Goal: Task Accomplishment & Management: Complete application form

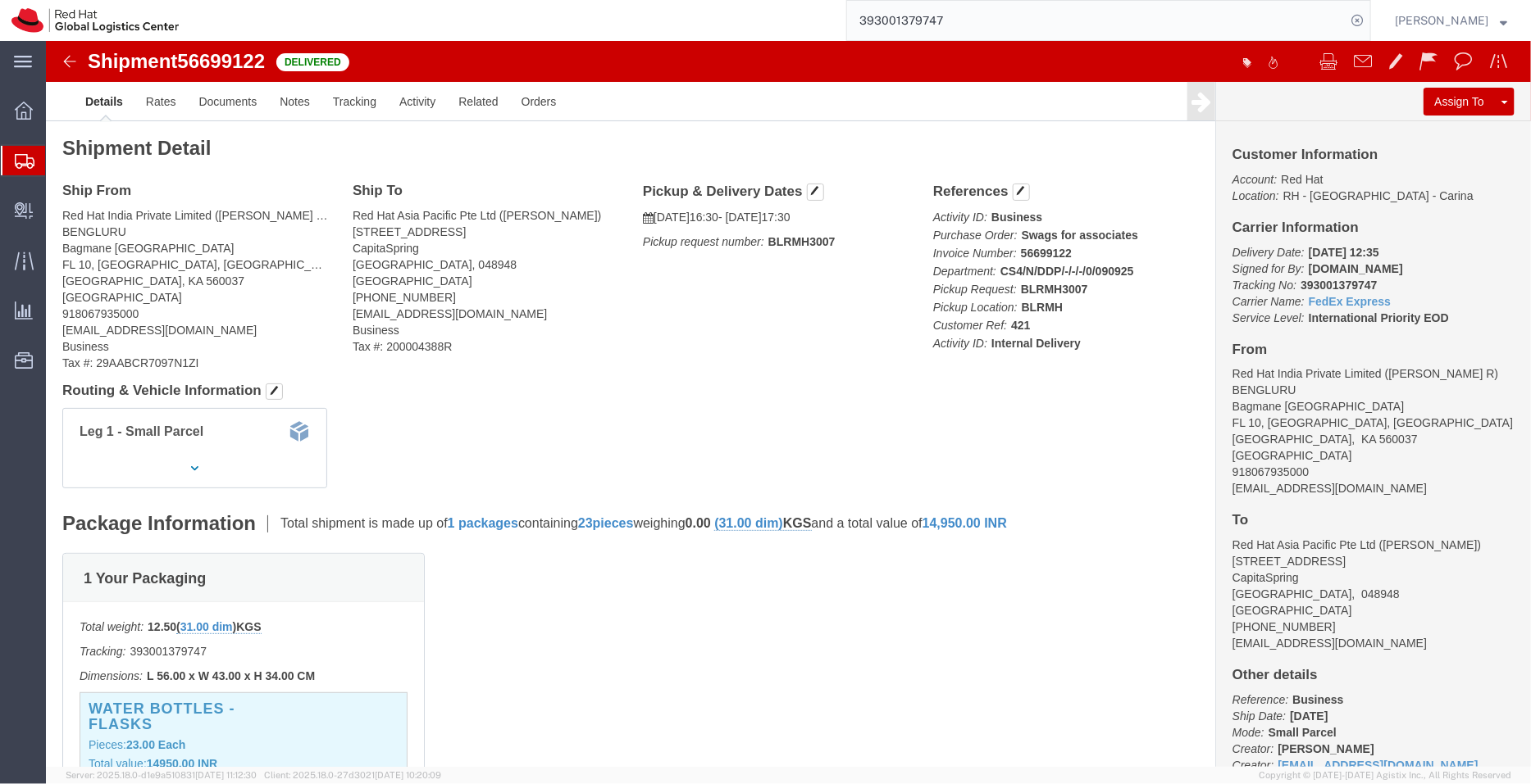
scroll to position [28, 0]
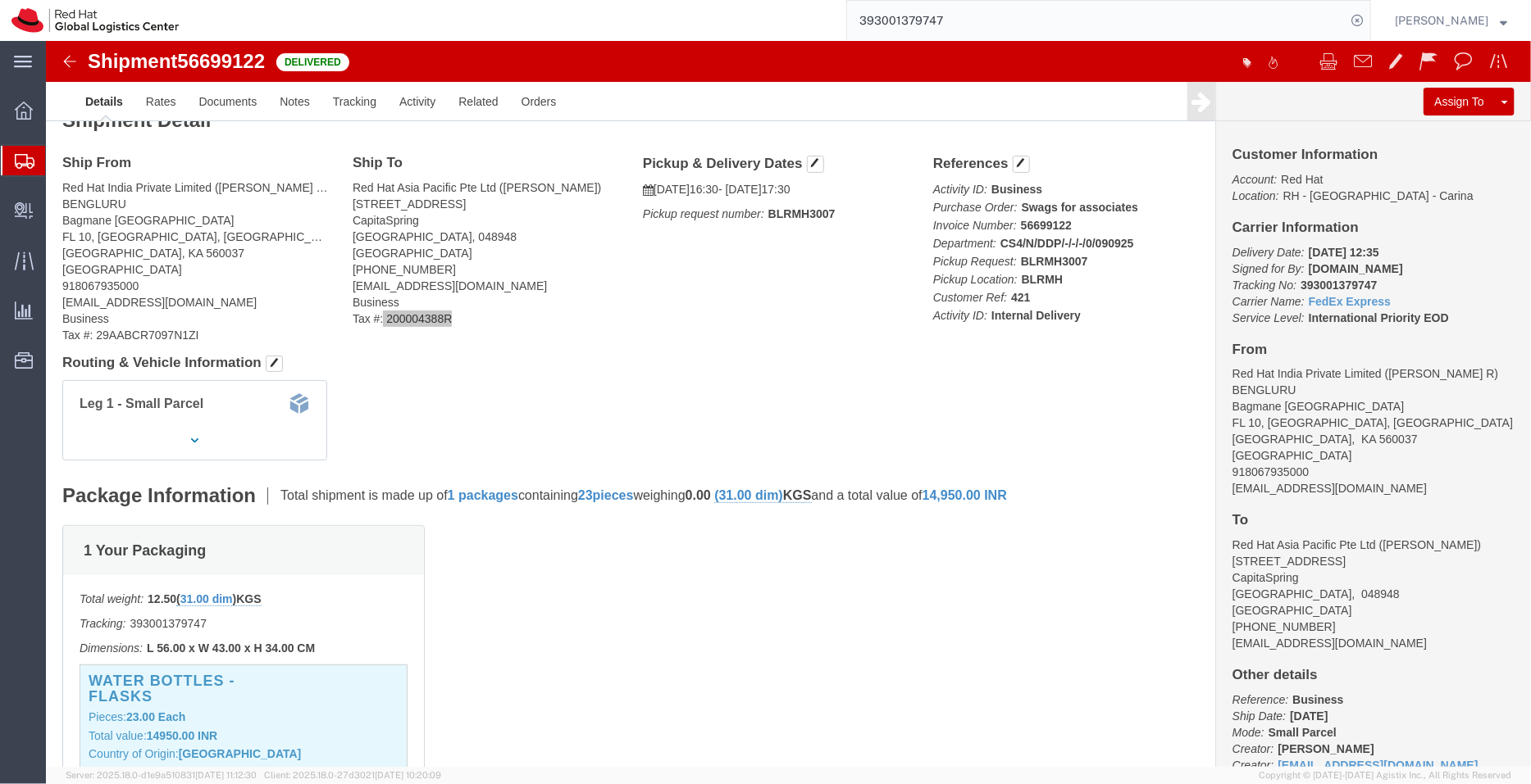
click at [0, 0] on span "Shipment Manager" at bounding box center [0, 0] width 0 height 0
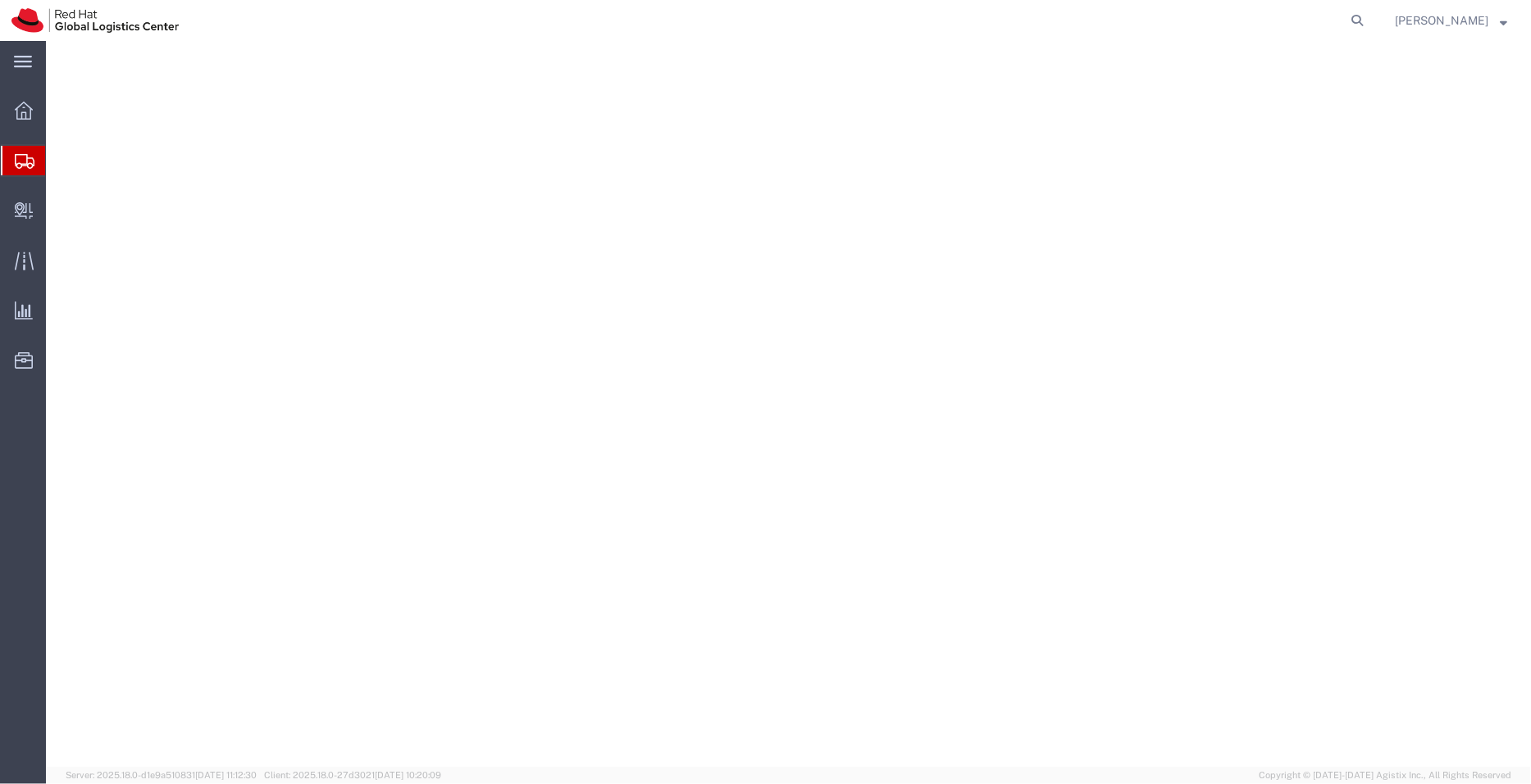
select select "37980"
select select
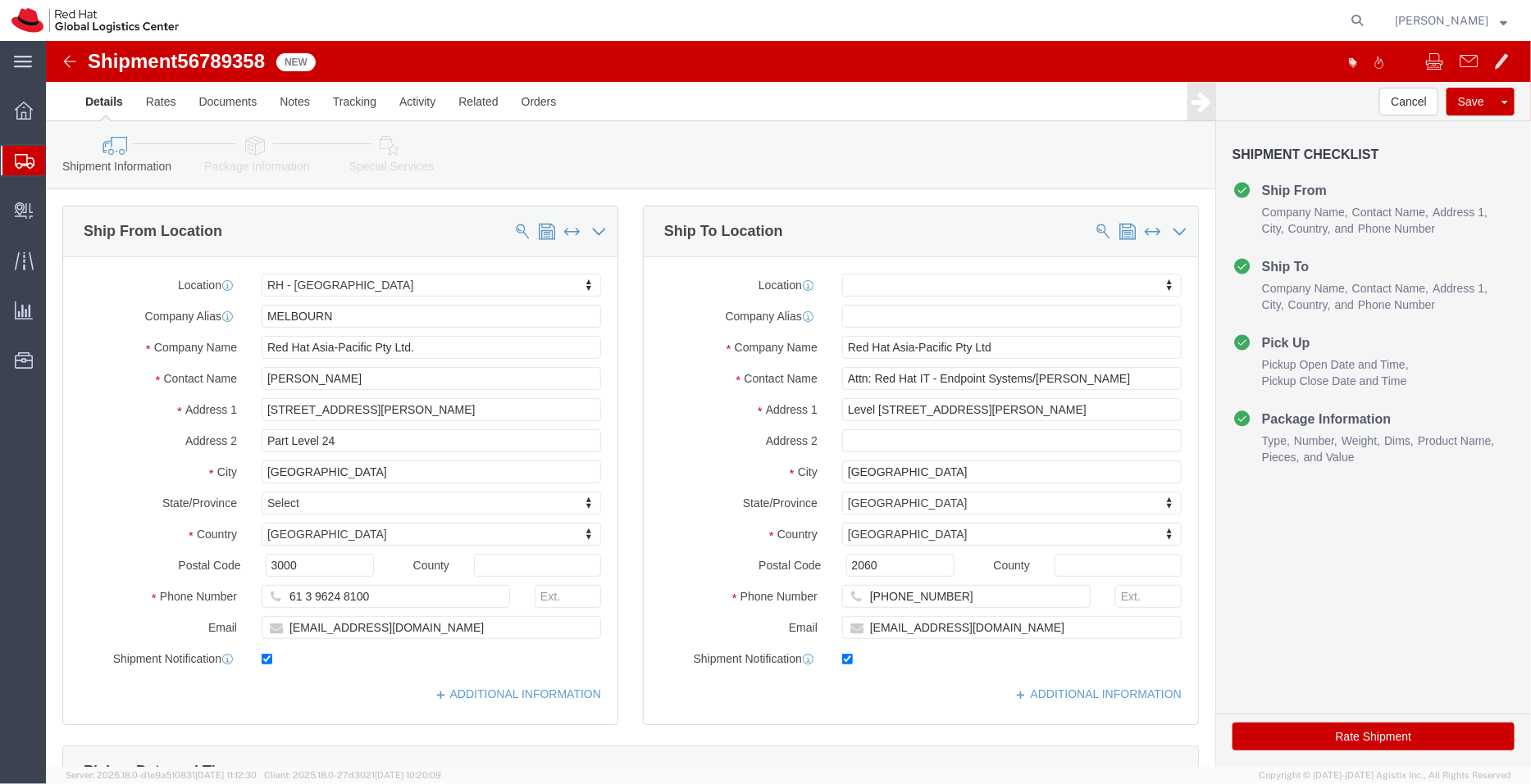
click div "Shipment Information Package Information Special Services"
click icon
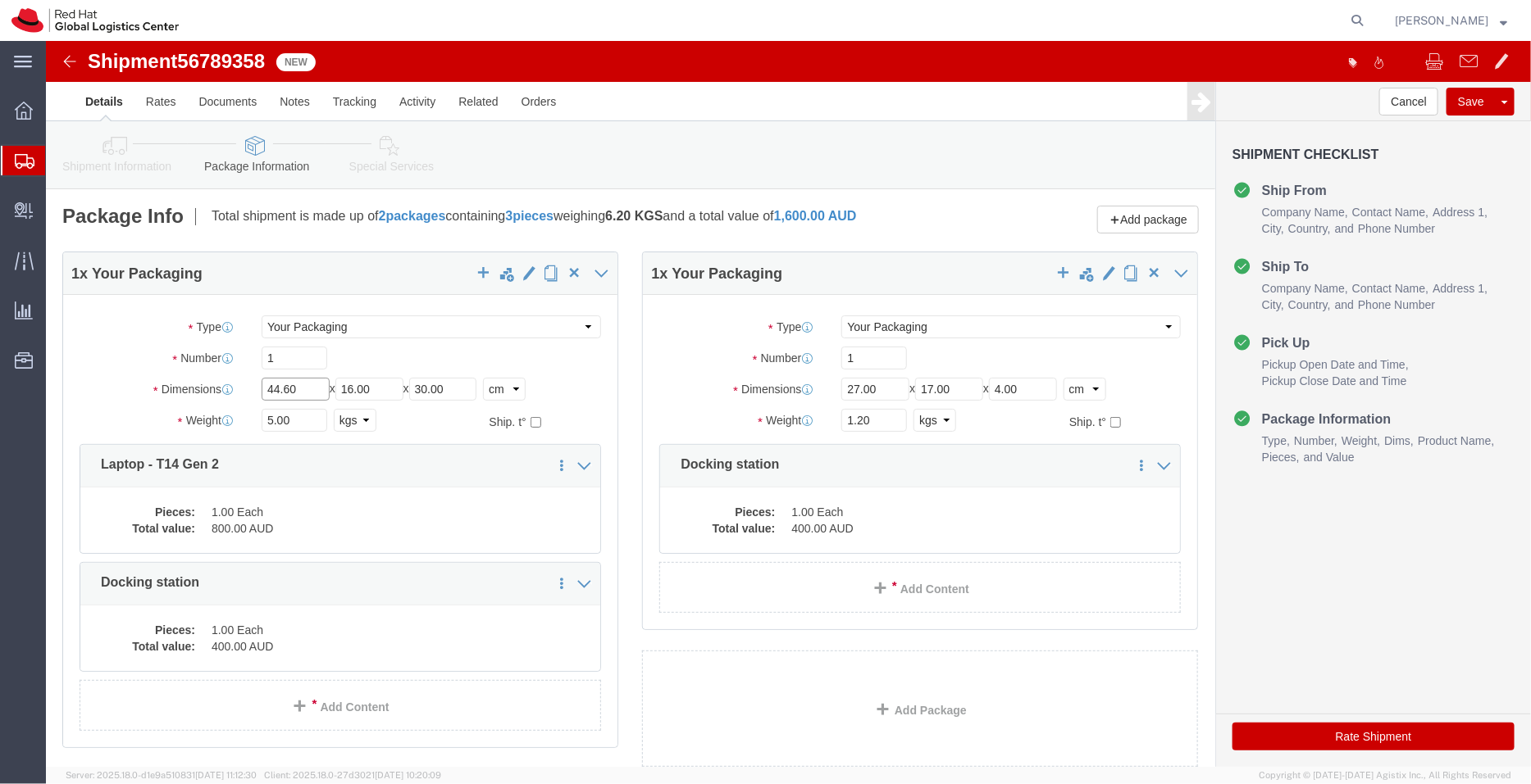
drag, startPoint x: 268, startPoint y: 340, endPoint x: 130, endPoint y: 352, distance: 138.5
click div "Dimensions Length 44.60 x Width 16.00 x Height 30.00 Select cm ft in"
type input "44"
drag, startPoint x: 339, startPoint y: 346, endPoint x: 243, endPoint y: 359, distance: 96.9
click div "Length 44 x Width 16.00 x Height 30.00 Select cm ft in"
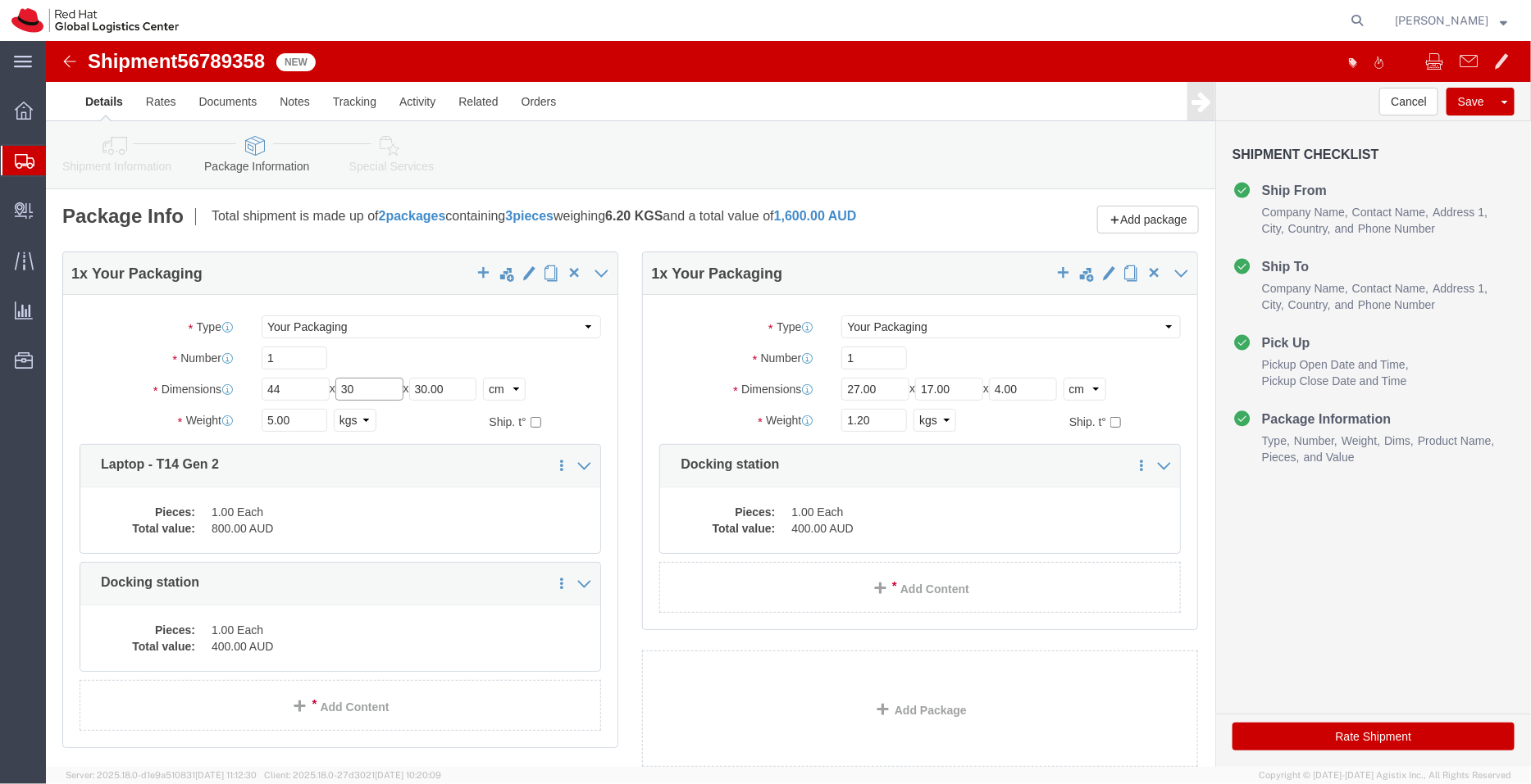
type input "30"
drag, startPoint x: 415, startPoint y: 345, endPoint x: 331, endPoint y: 340, distance: 84.1
click div "Length 44 x Width 30 x Height 30.00 Select cm ft in"
type input "8"
drag, startPoint x: 257, startPoint y: 378, endPoint x: 139, endPoint y: 367, distance: 118.5
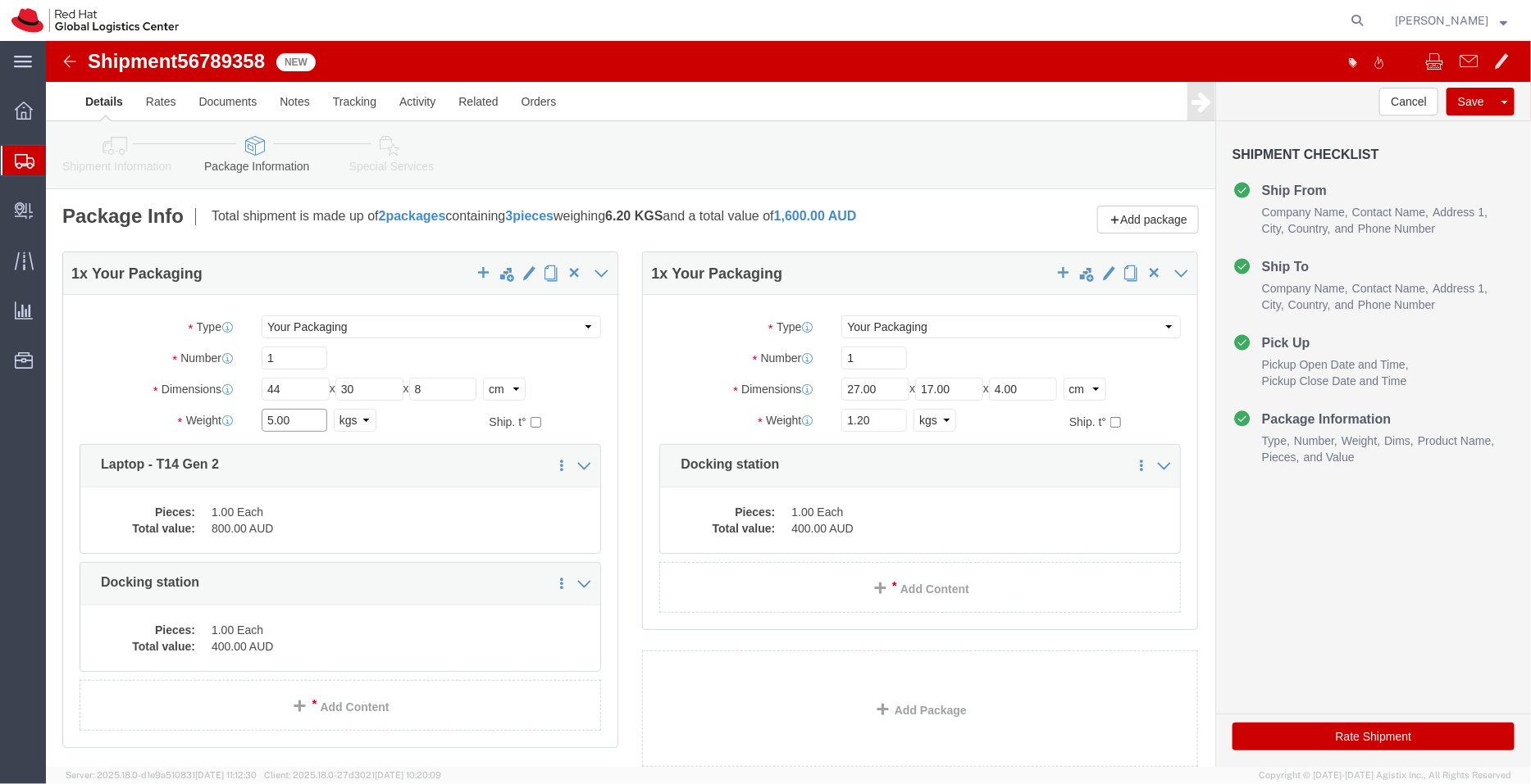
click div "Weight 5.00 Select kgs lbs Ship. t°"
type input "2"
click div "1 x Your Packaging Package Type Select Case(s) Crate(s) Envelope Large Box Medi…"
click link "Delete this content"
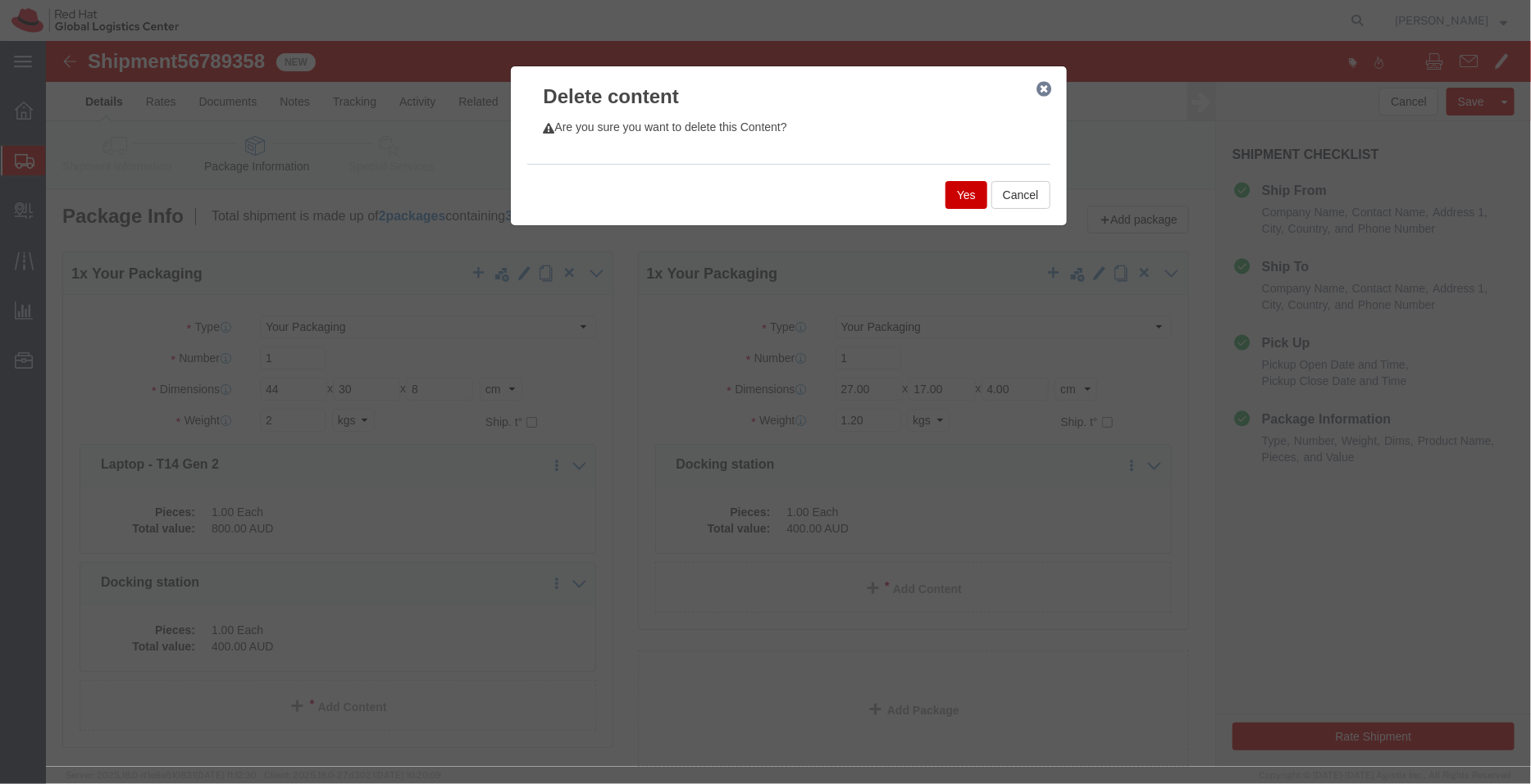
click button "Yes"
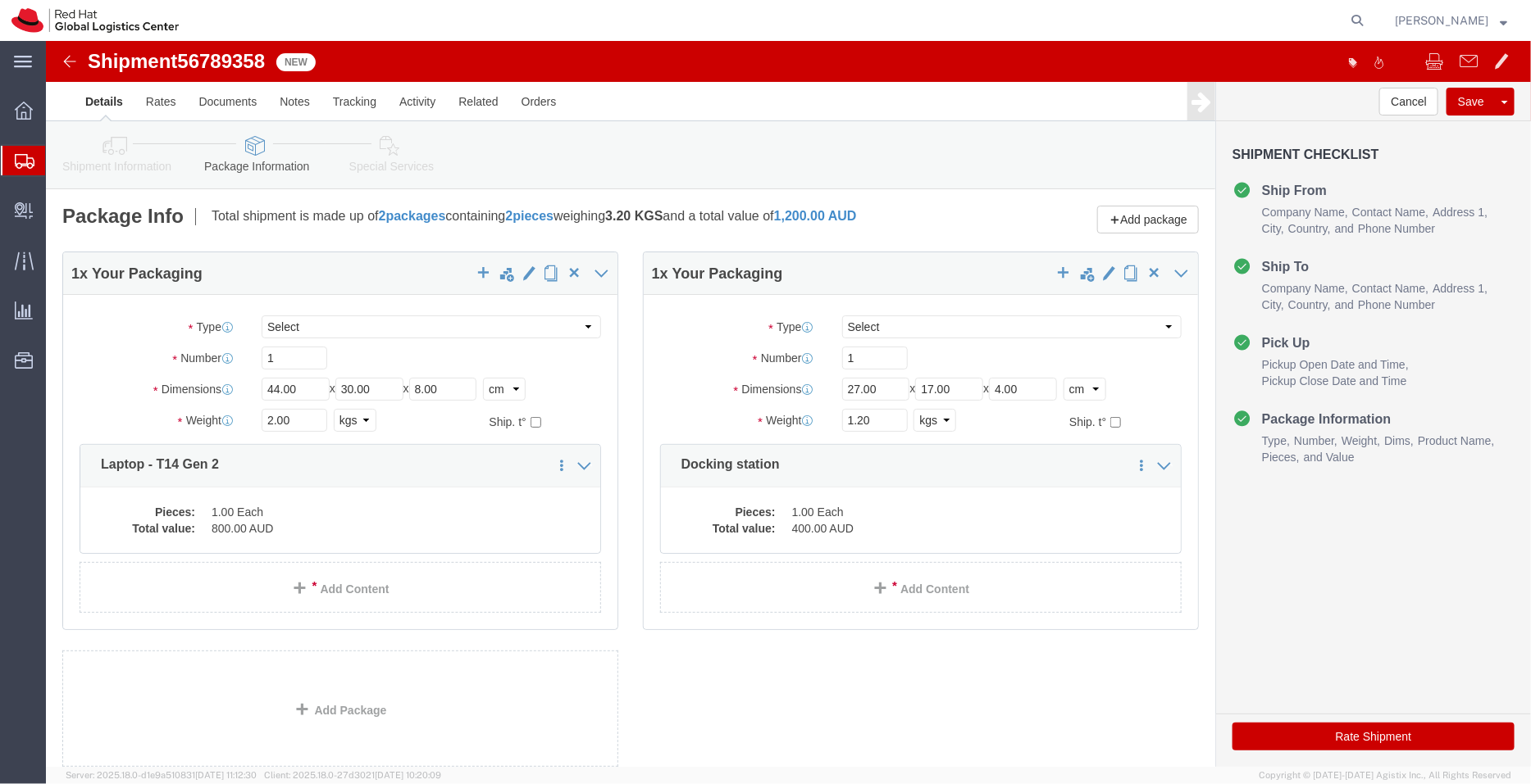
click link "Shipment Information"
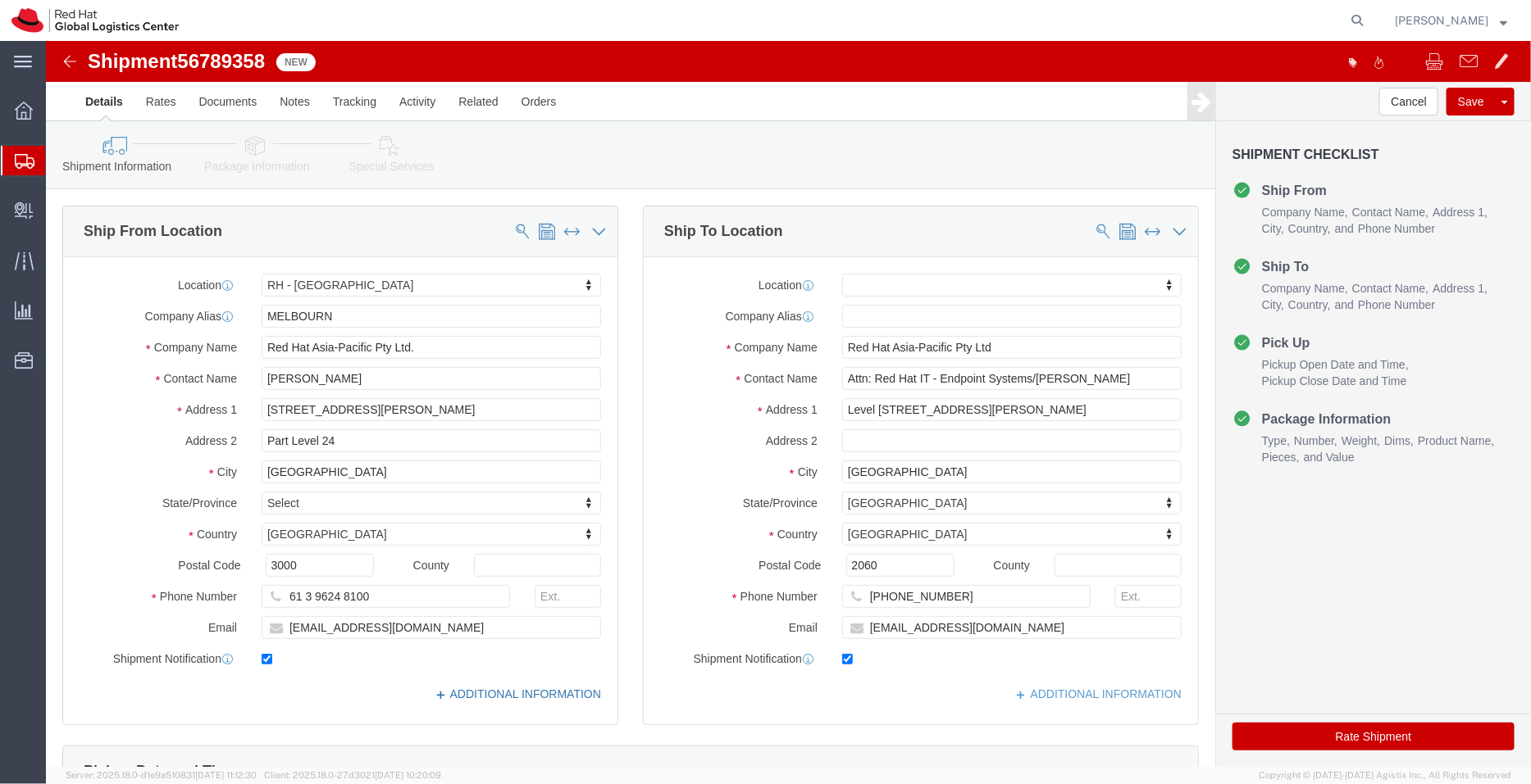
click link "ADDITIONAL INFORMATION"
drag, startPoint x: 1529, startPoint y: 33, endPoint x: 1483, endPoint y: 180, distance: 154.0
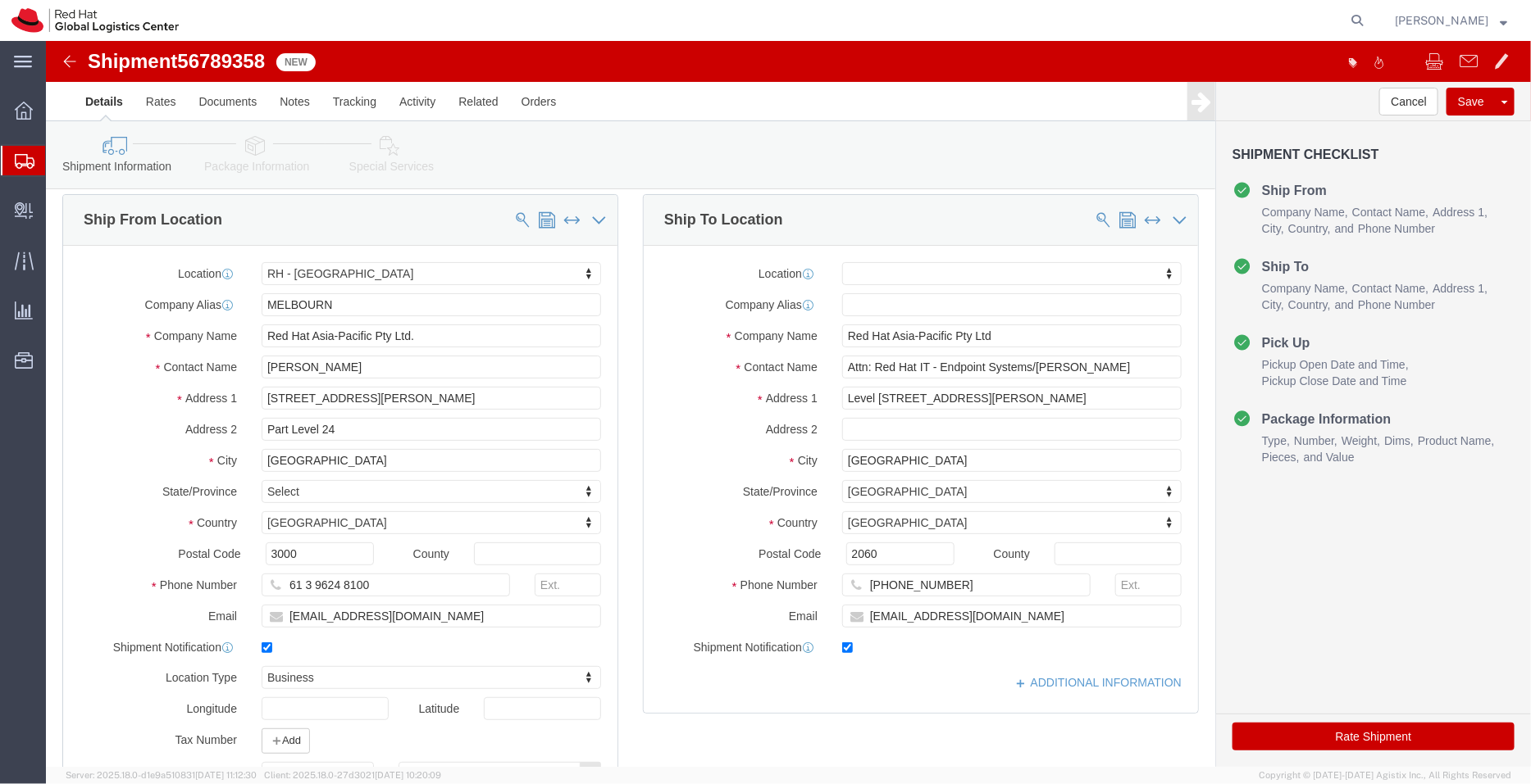
scroll to position [7, 0]
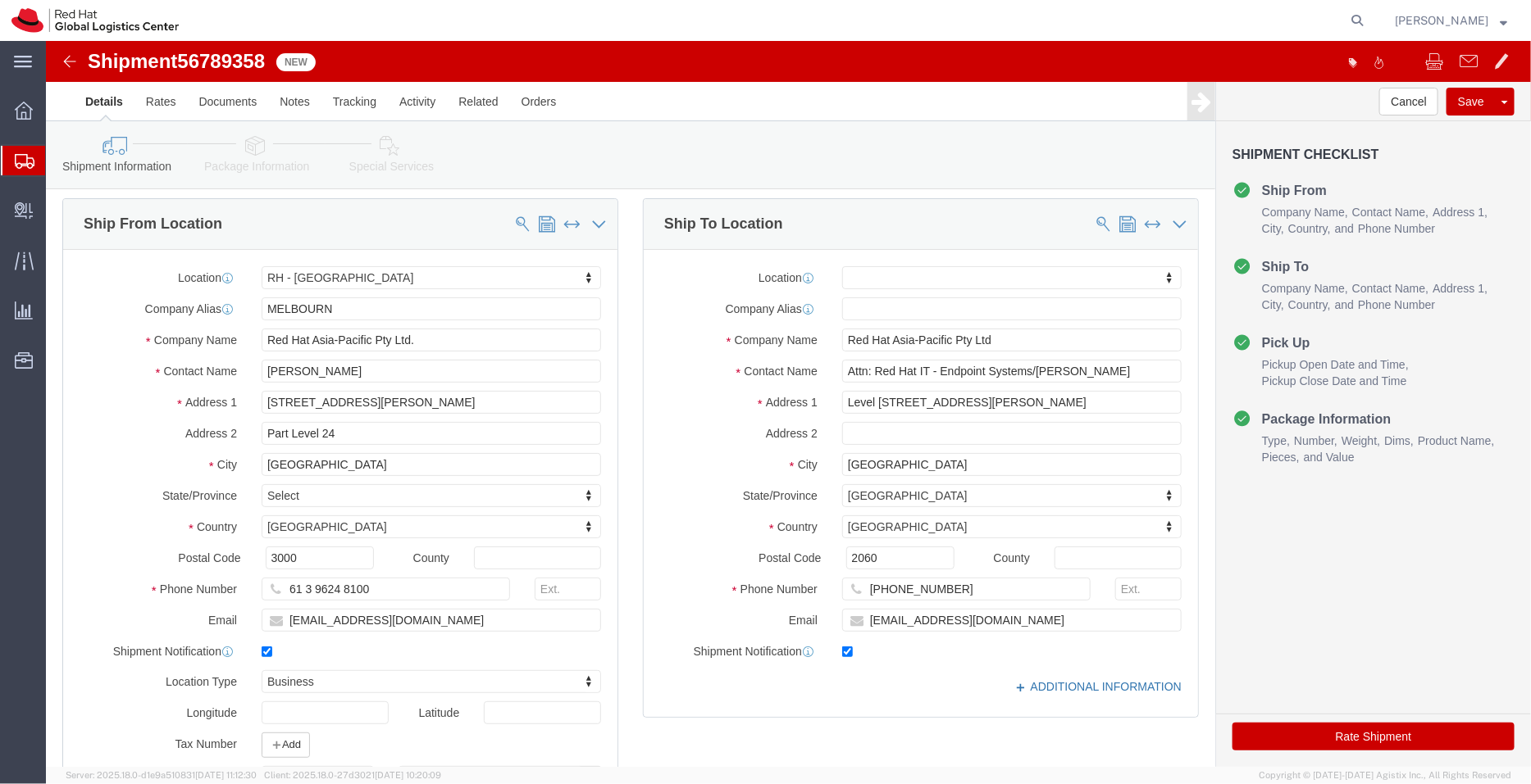
click link "ADDITIONAL INFORMATION"
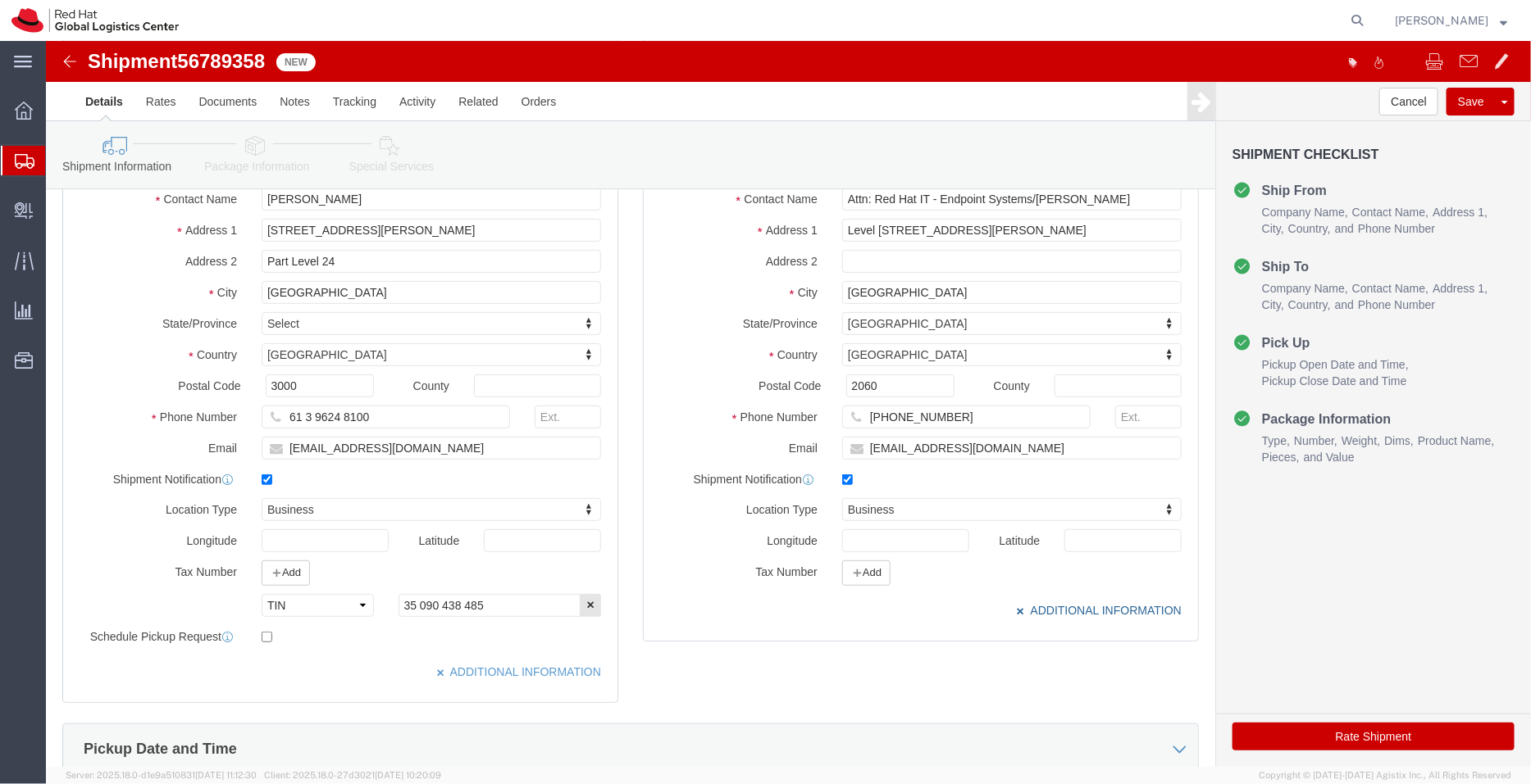
scroll to position [330, 0]
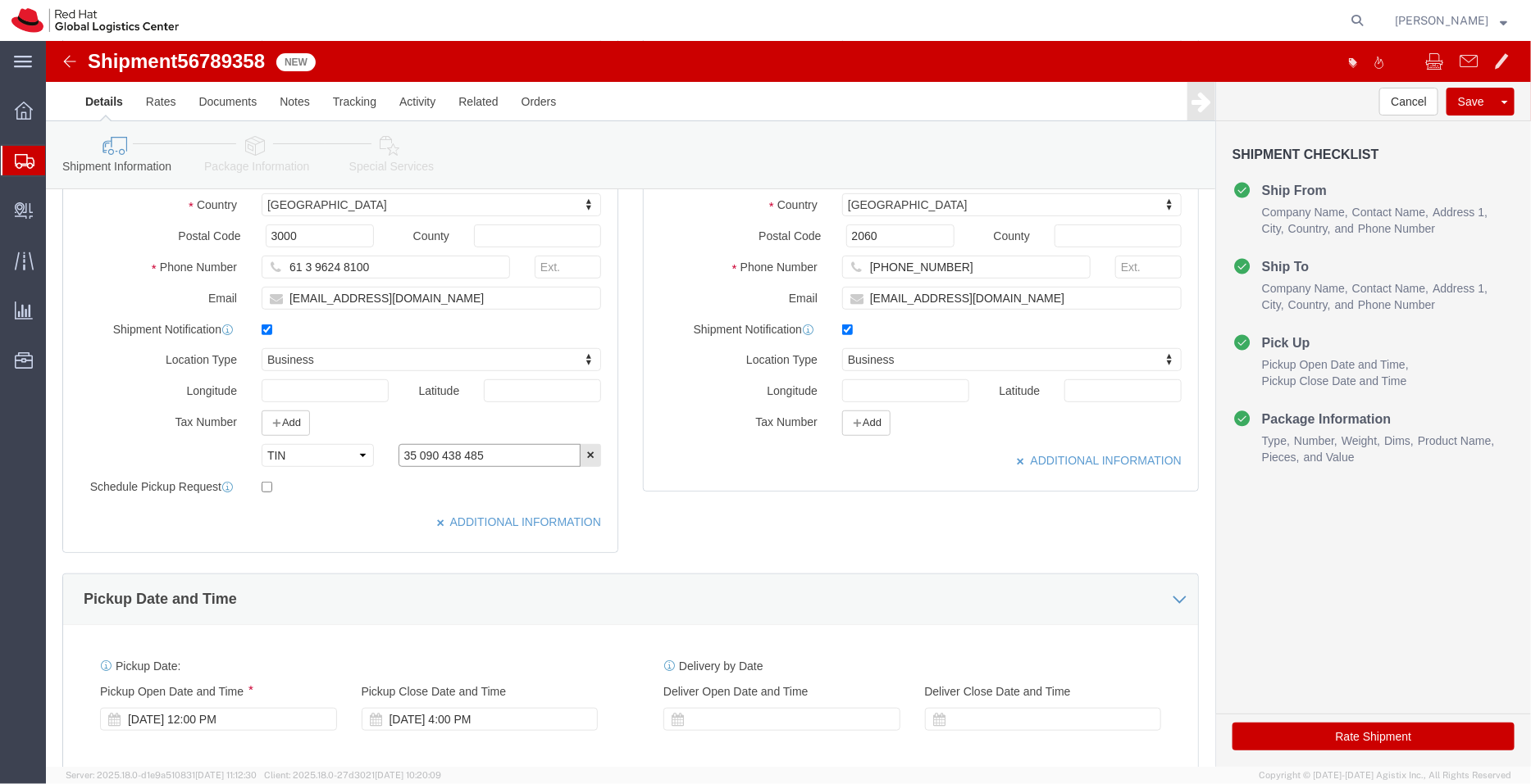
drag, startPoint x: 452, startPoint y: 415, endPoint x: 311, endPoint y: 415, distance: 141.0
click div "Select EIN EORI TIN VAT Other 35 090 438 485"
click button "Add"
click select "Select EIN EORI TIN VAT Other"
select select "TIN"
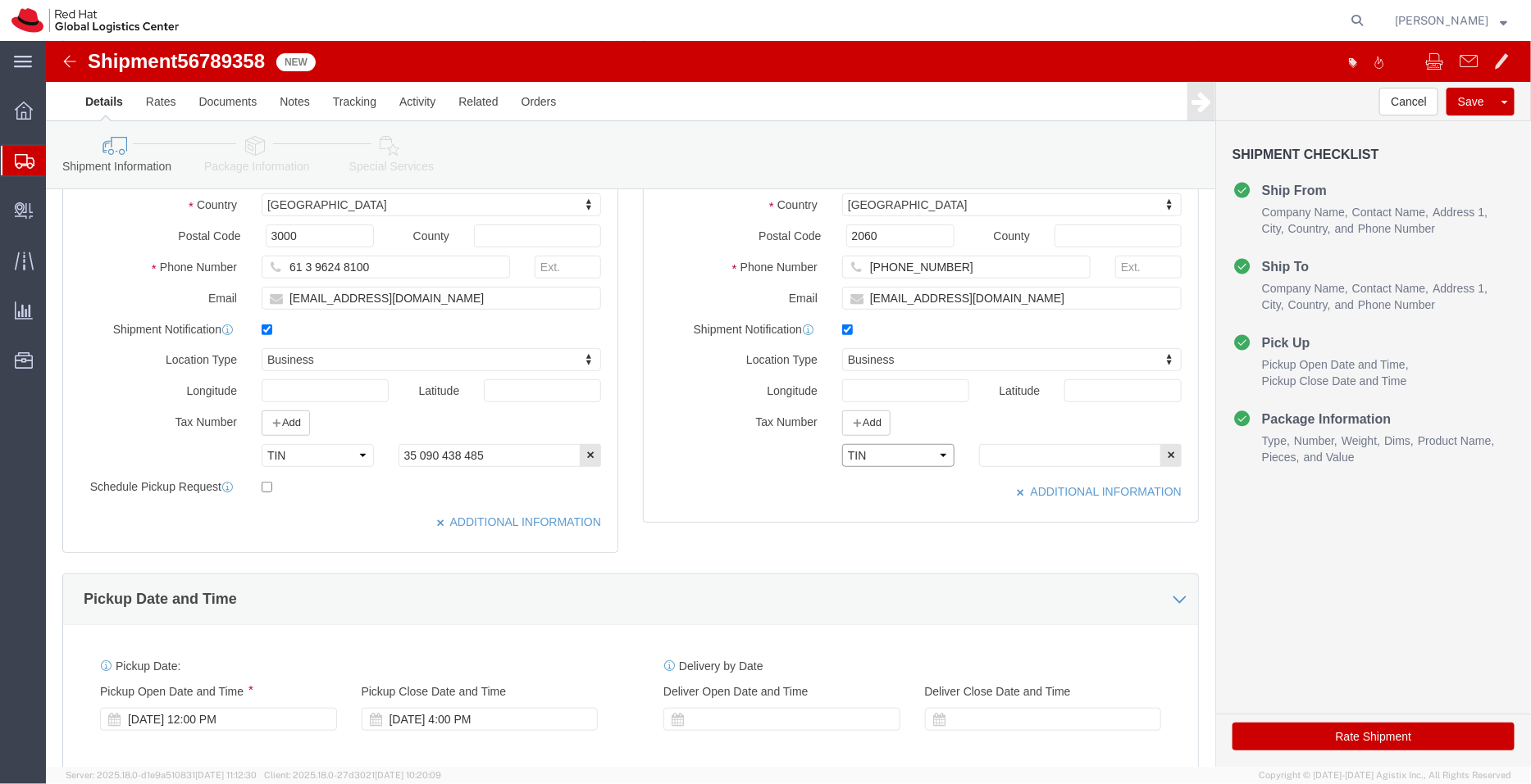
click select "Select EIN EORI TIN VAT Other"
click input "text"
paste input "35 090 438 485"
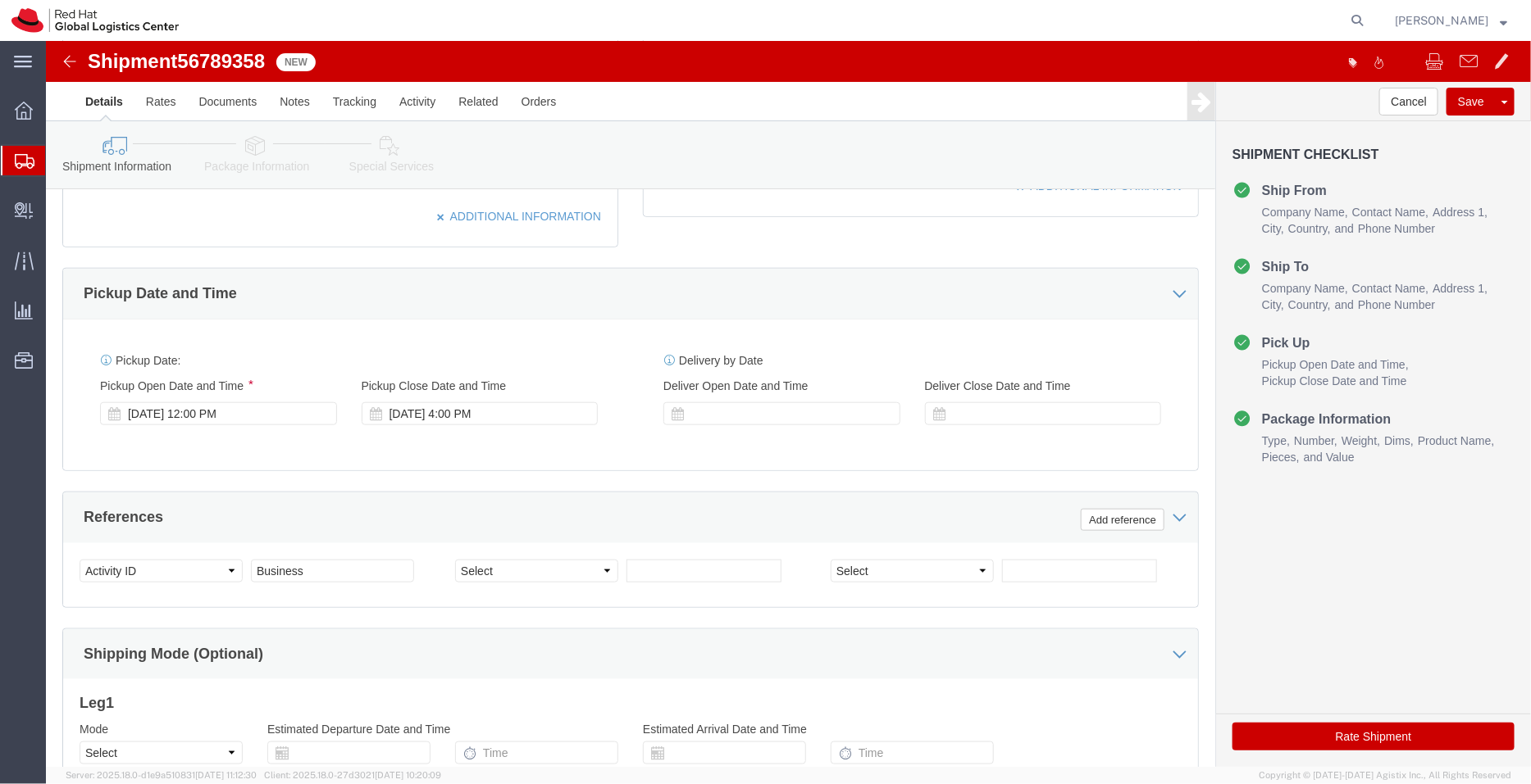
scroll to position [725, 0]
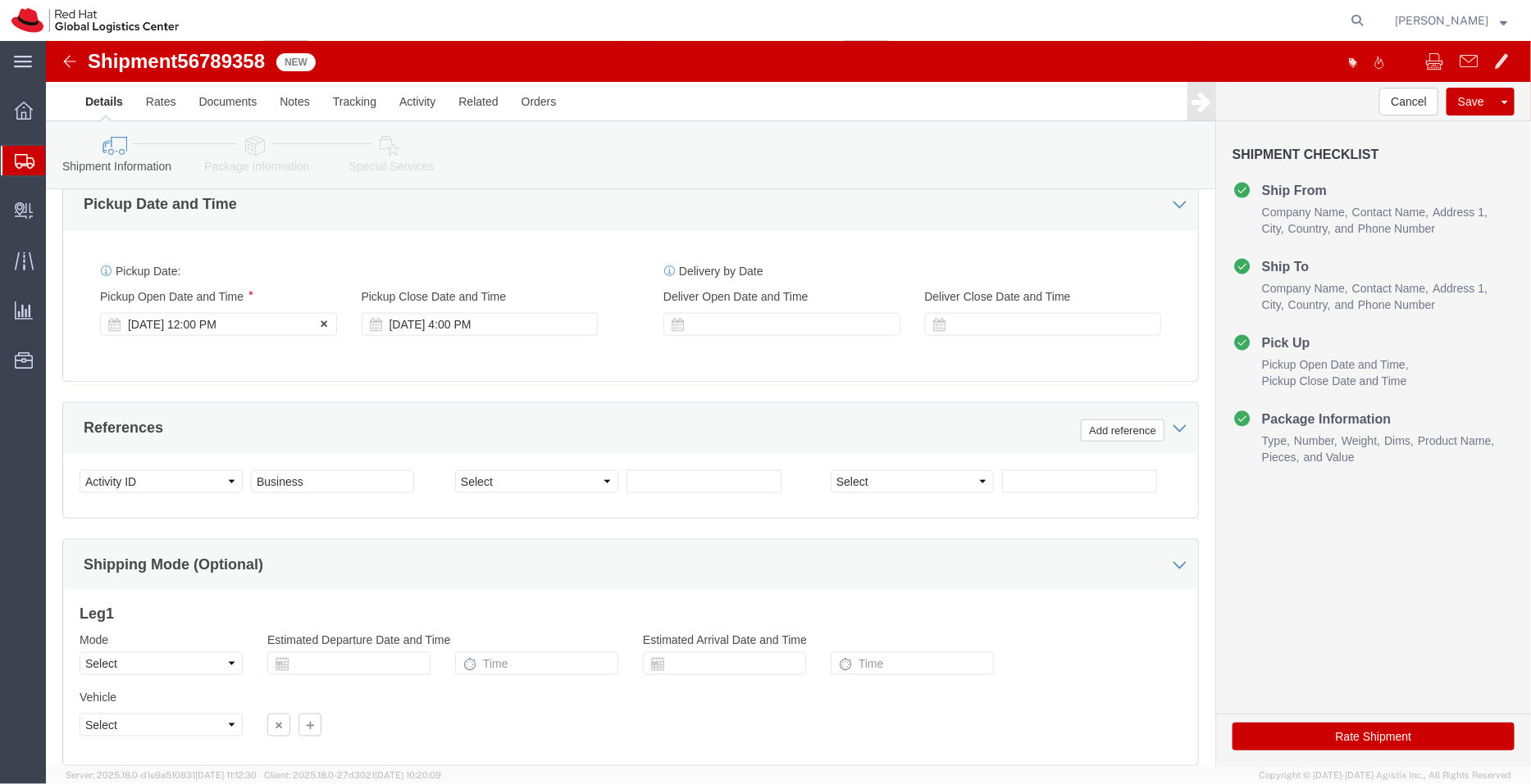
type input "35 090 438 485"
click div "[DATE] 12:00 PM"
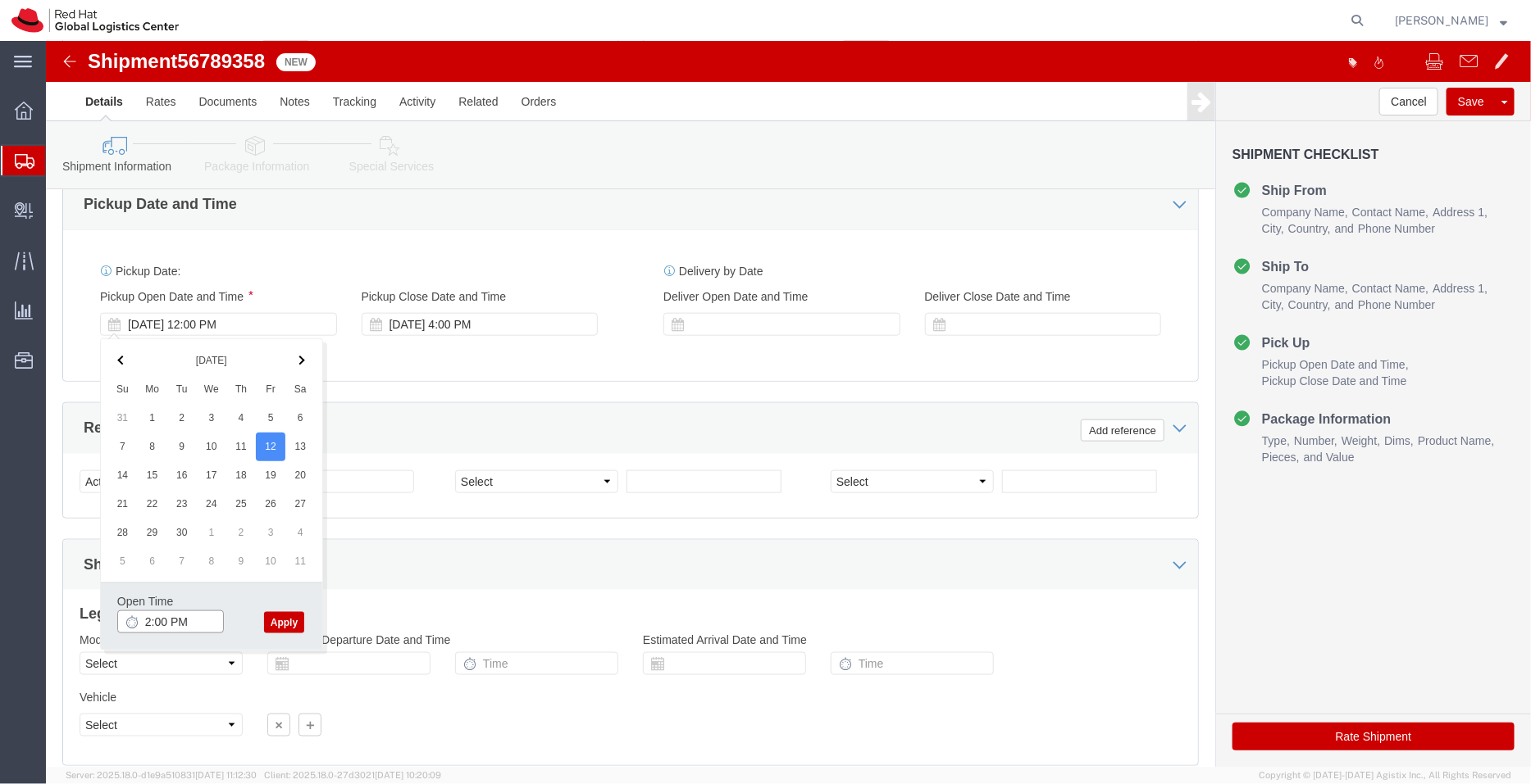
type input "2:00 PM"
click button "Apply"
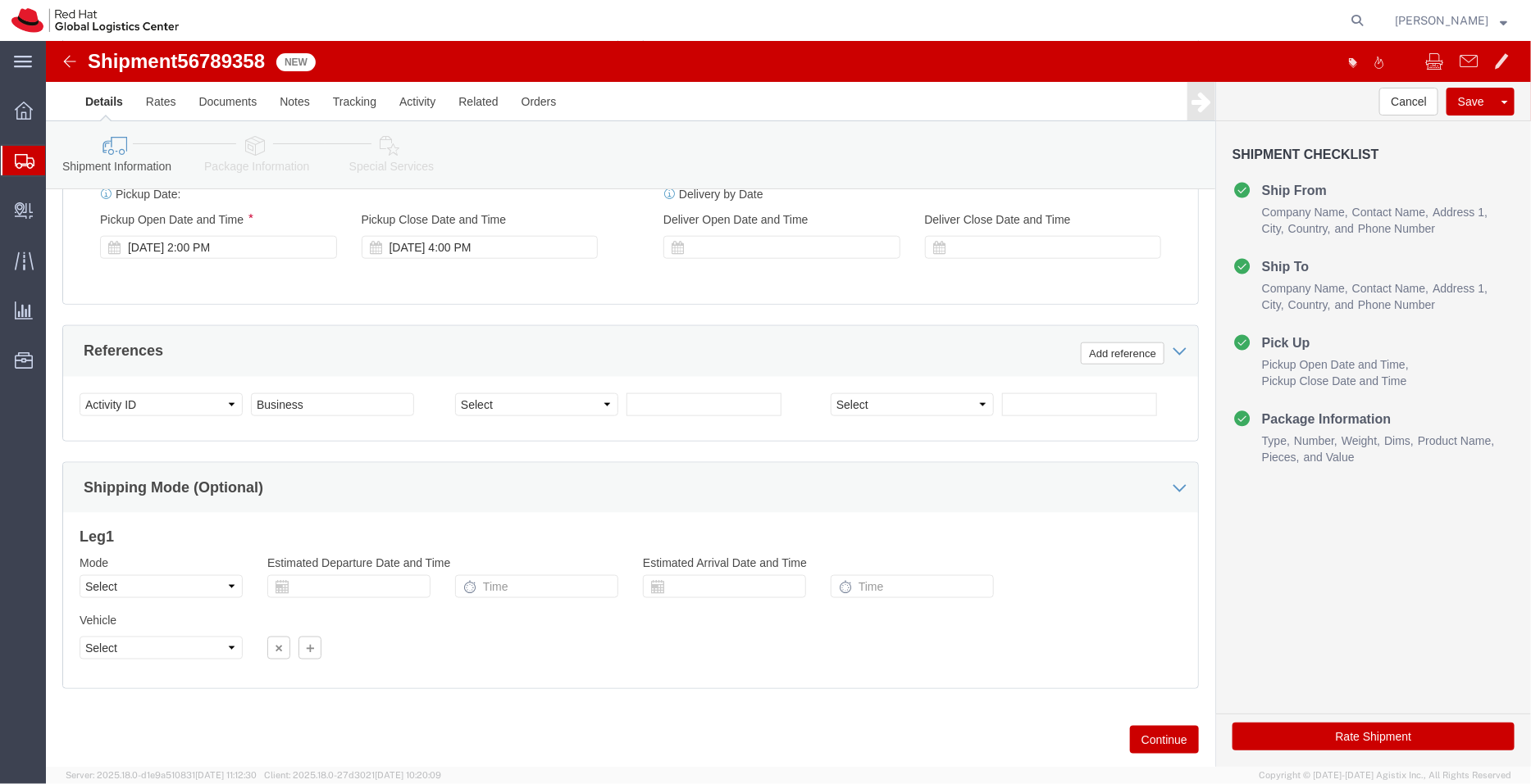
scroll to position [838, 0]
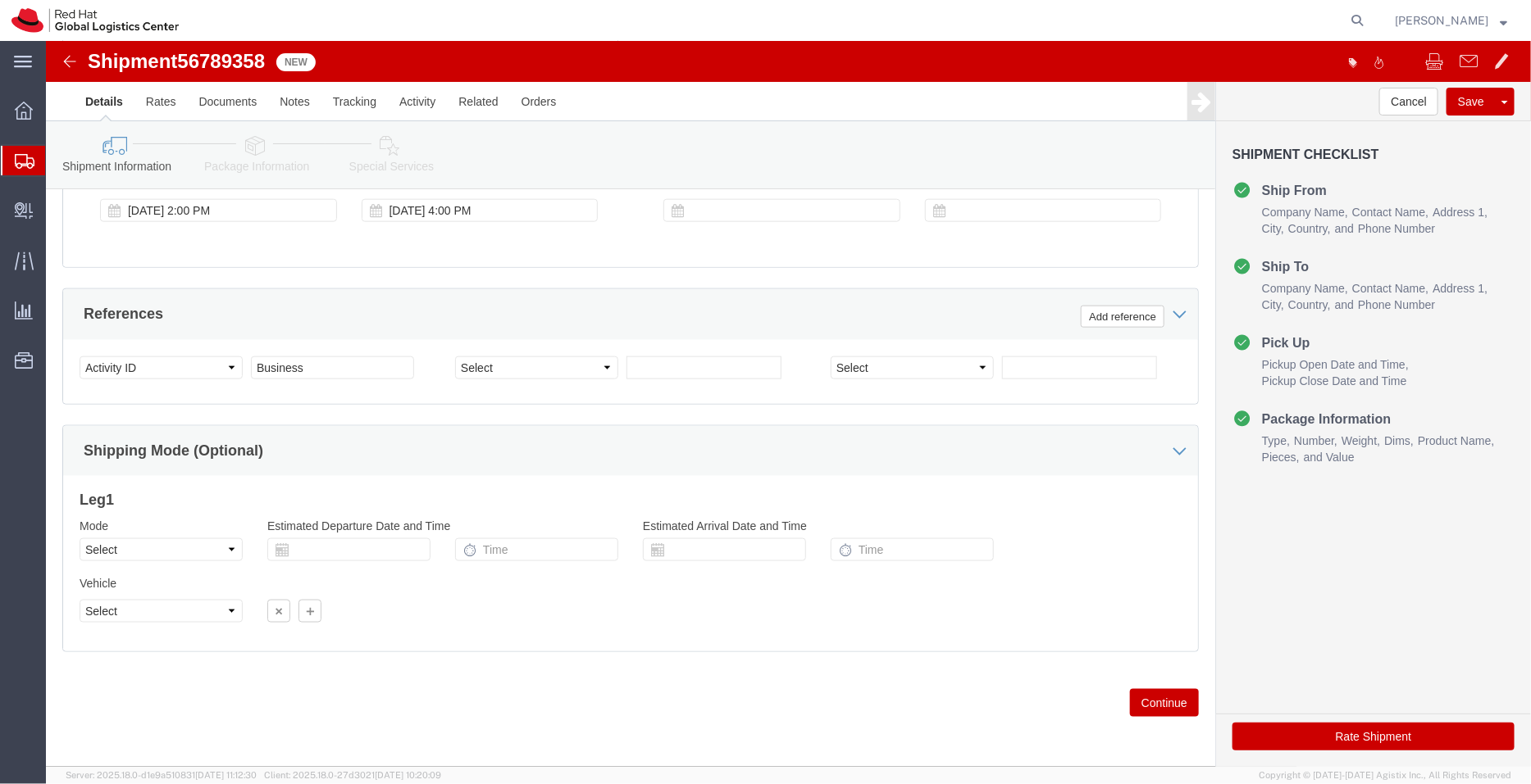
click icon
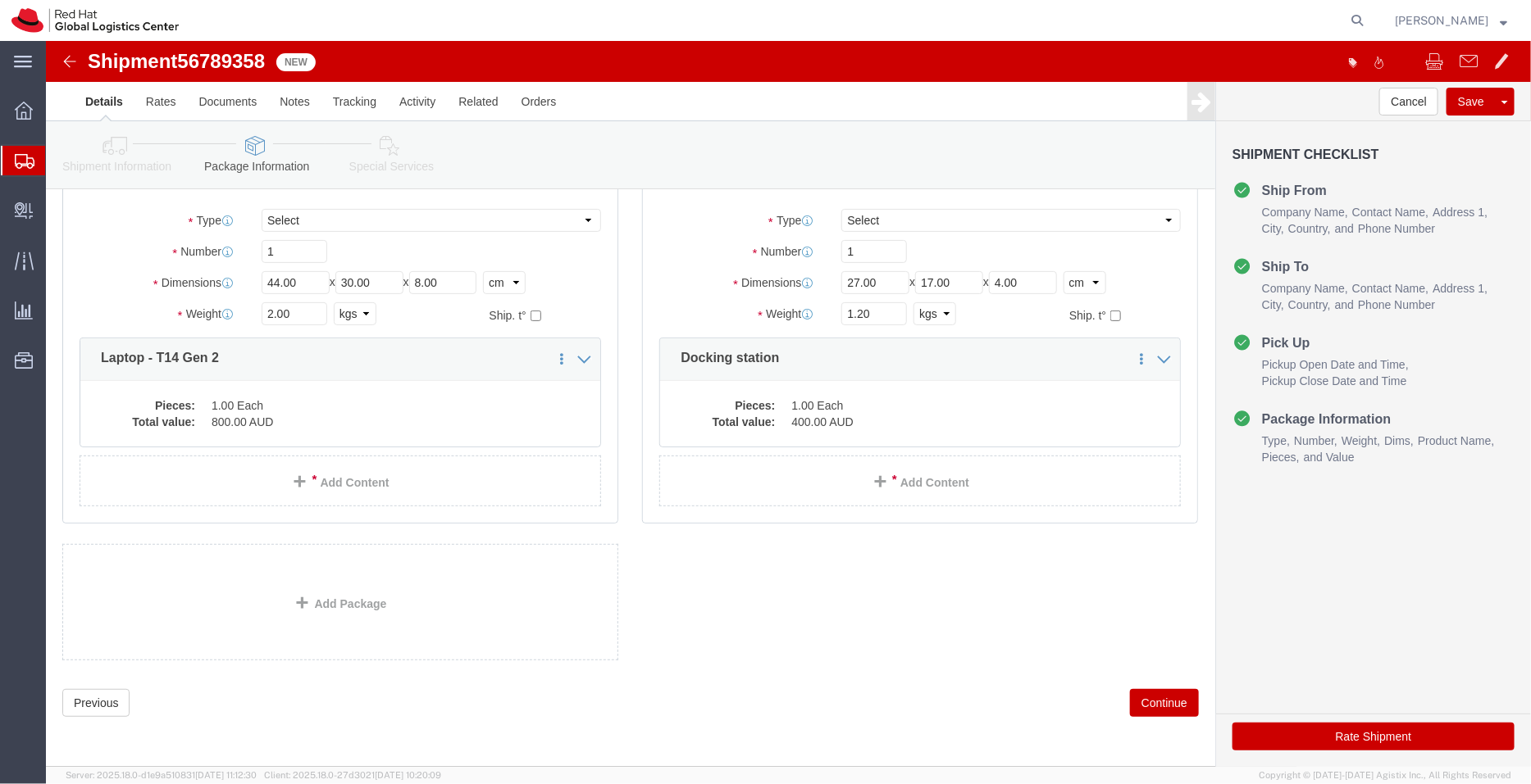
scroll to position [106, 0]
click dd "800.00 AUD"
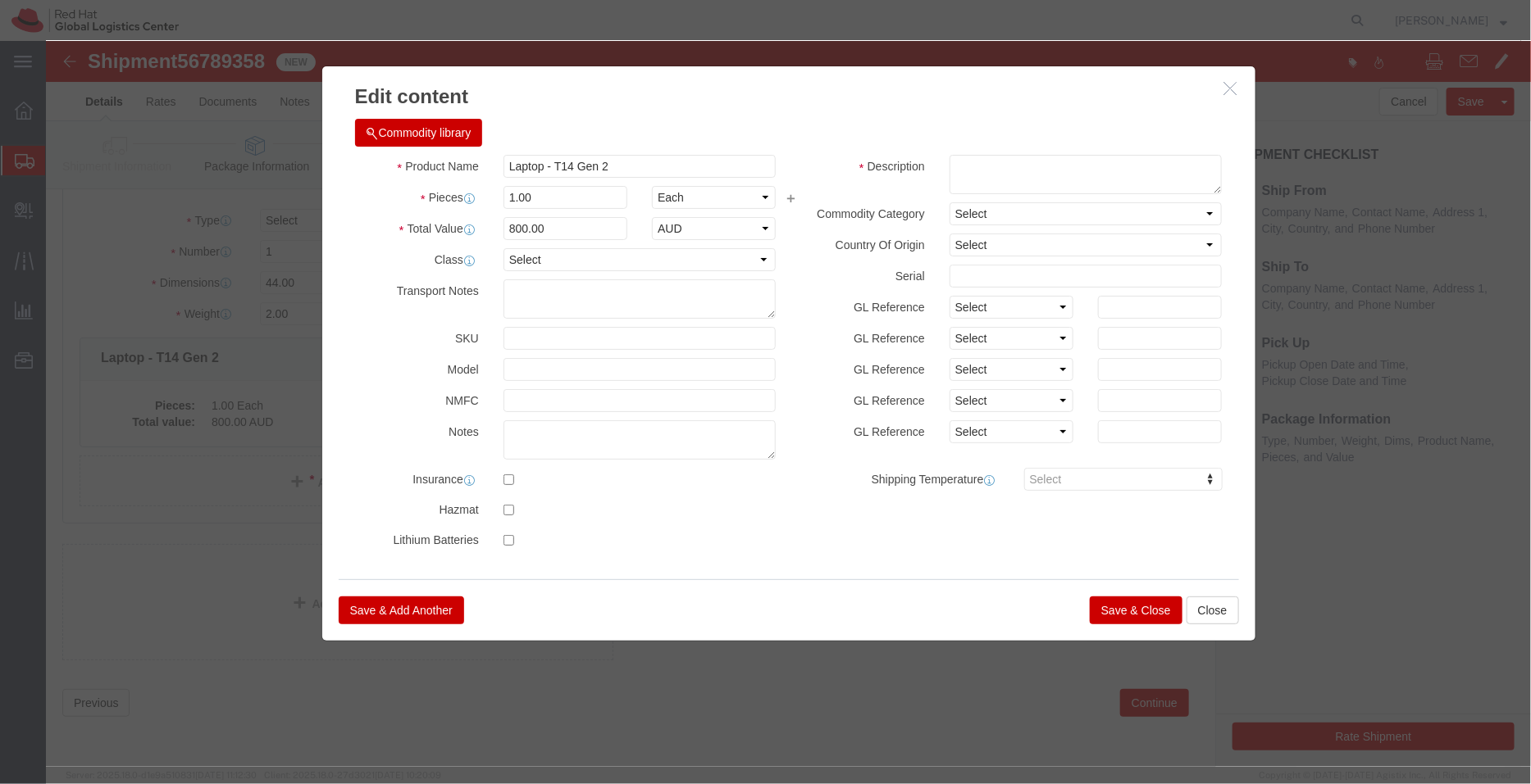
click button "Save & Close"
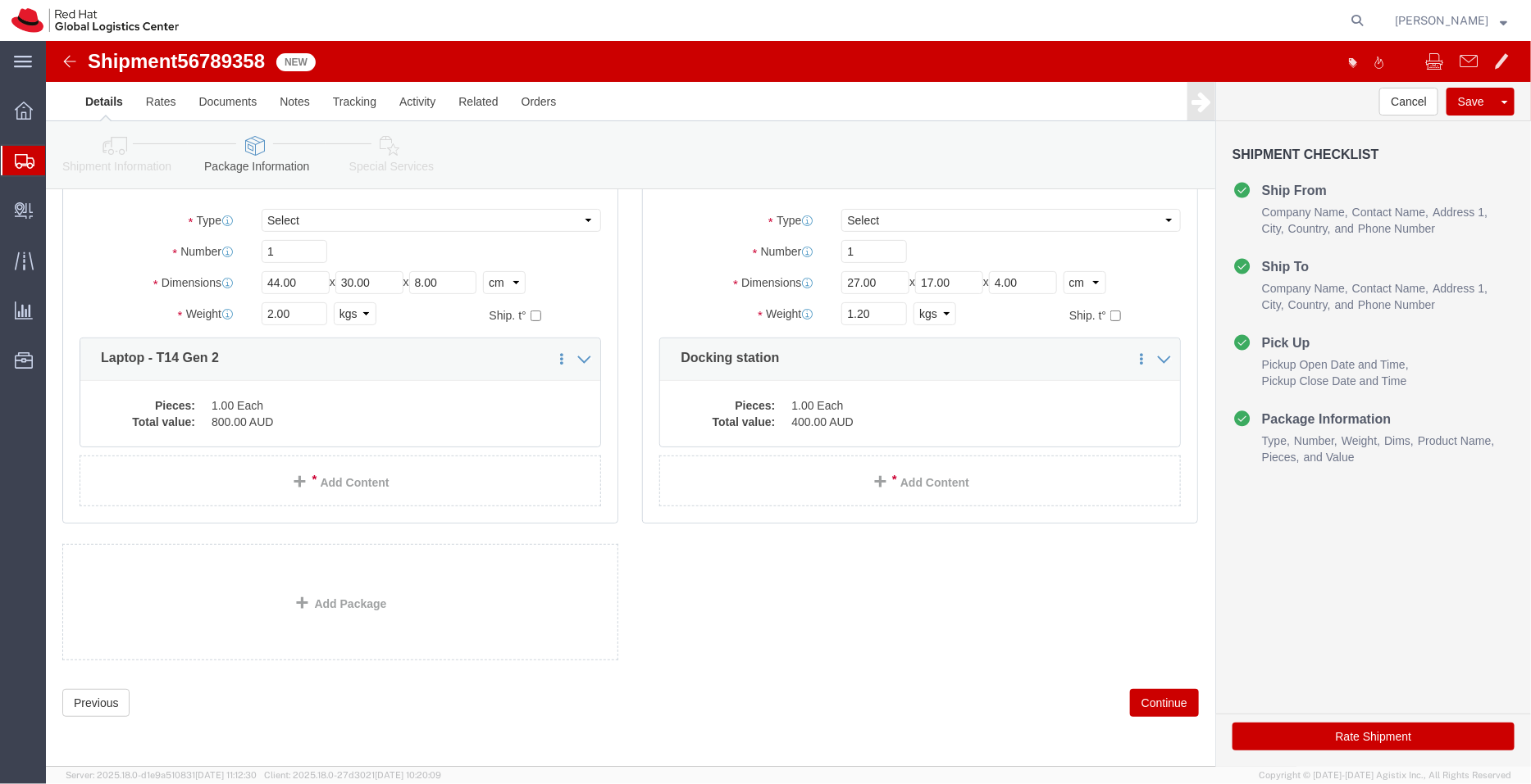
click button "Continue"
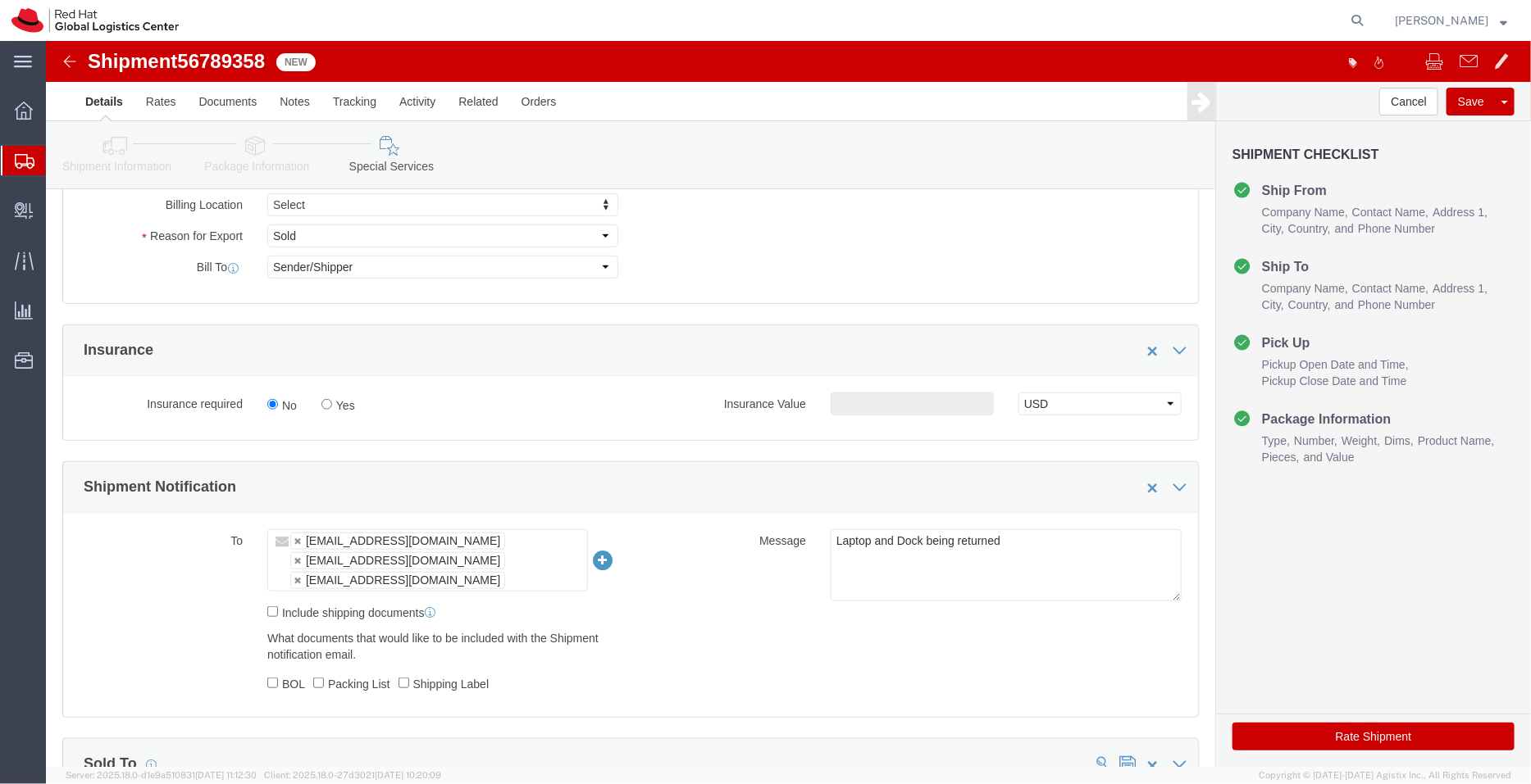
scroll to position [462, 0]
click button "Rate Shipment"
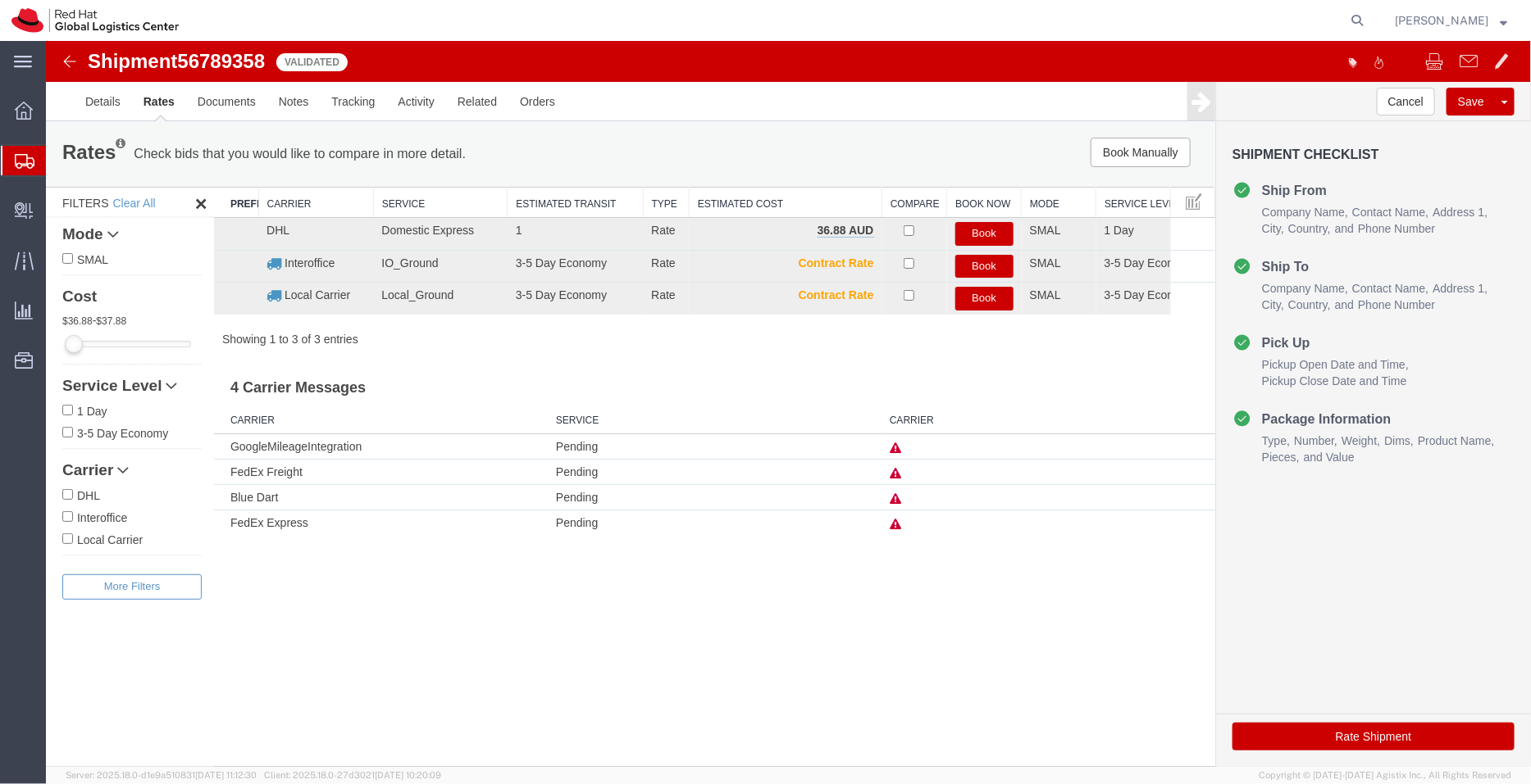
scroll to position [0, 0]
click at [101, 92] on link "Details" at bounding box center [101, 101] width 59 height 40
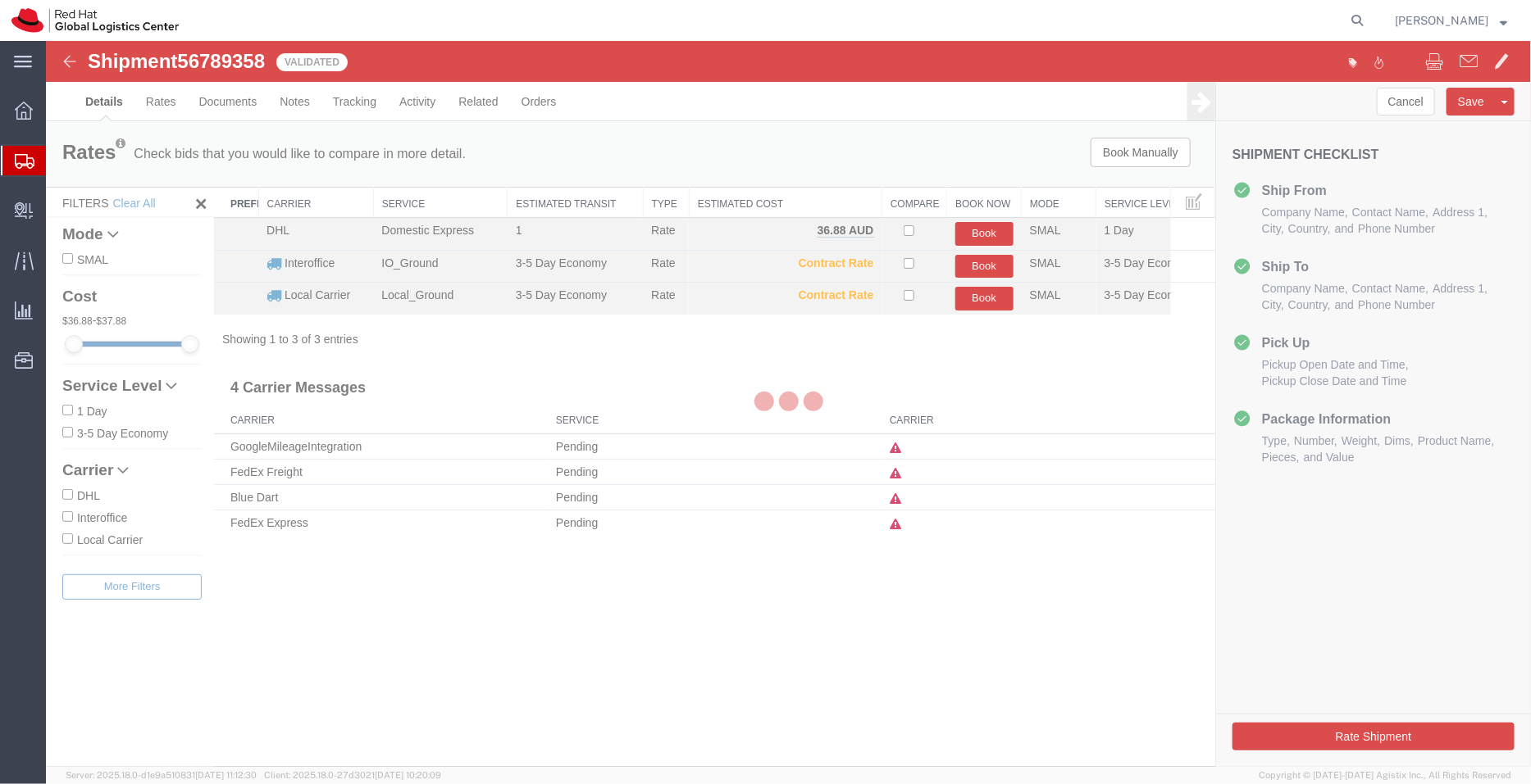
select select "37980"
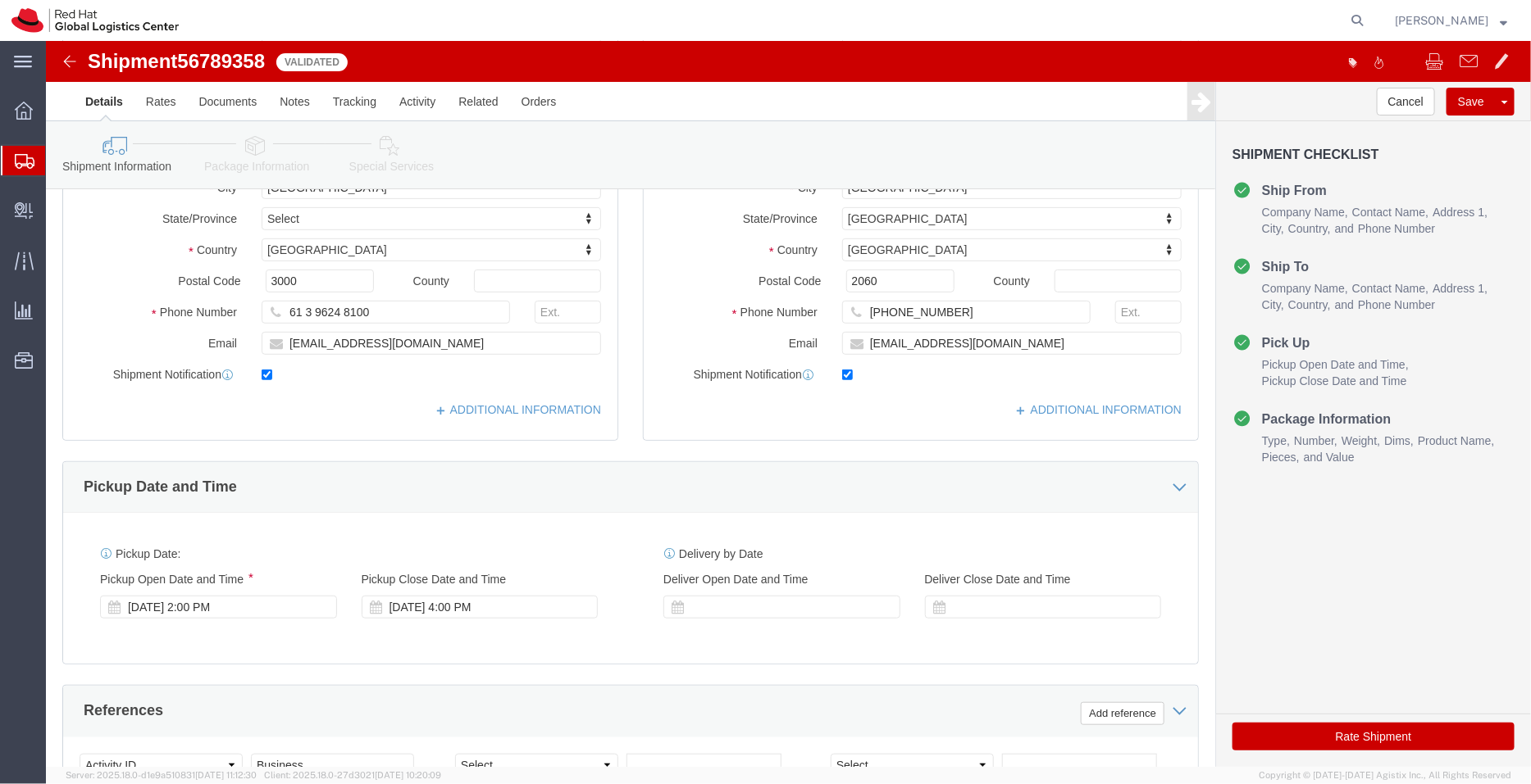
scroll to position [292, 0]
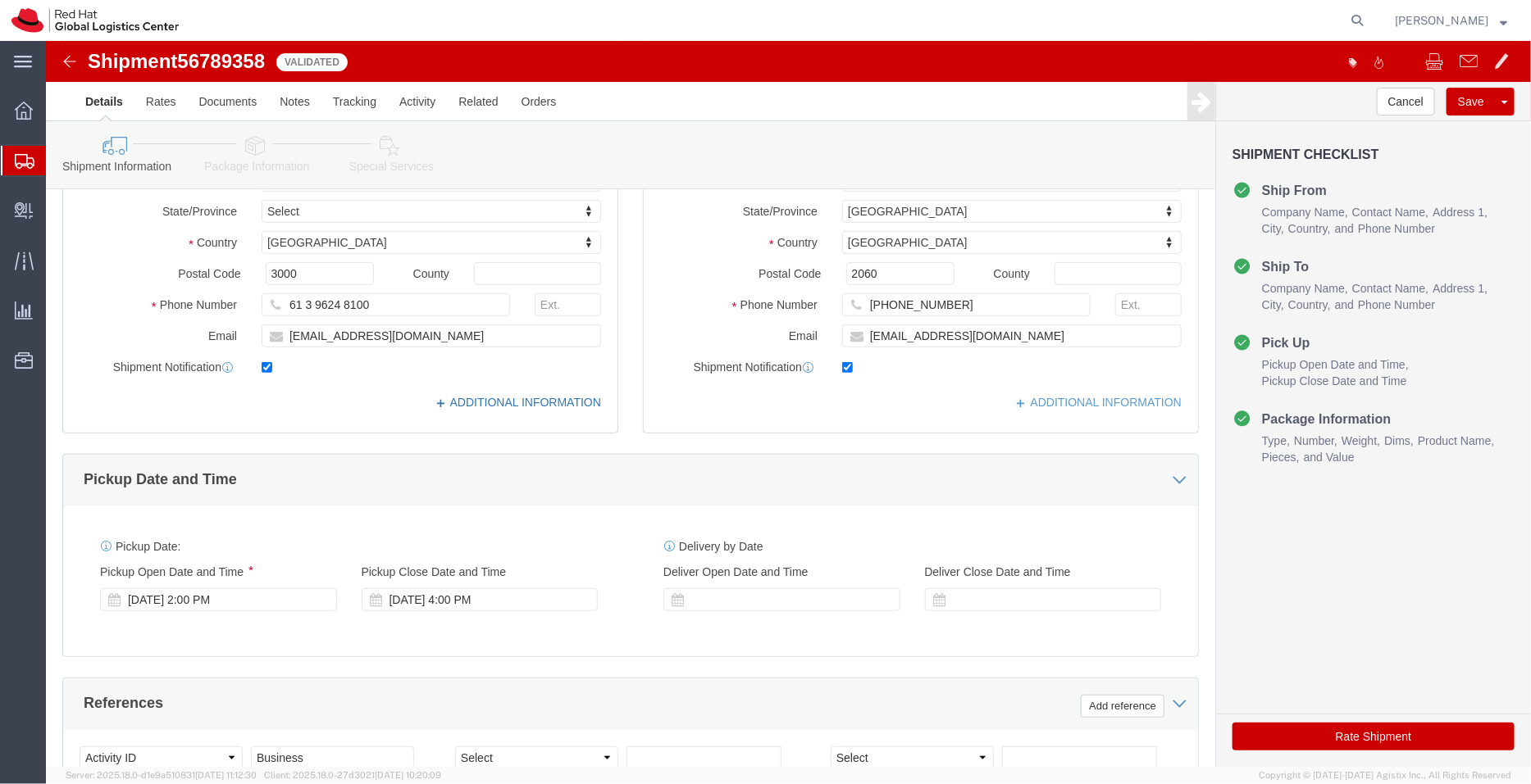
click link "ADDITIONAL INFORMATION"
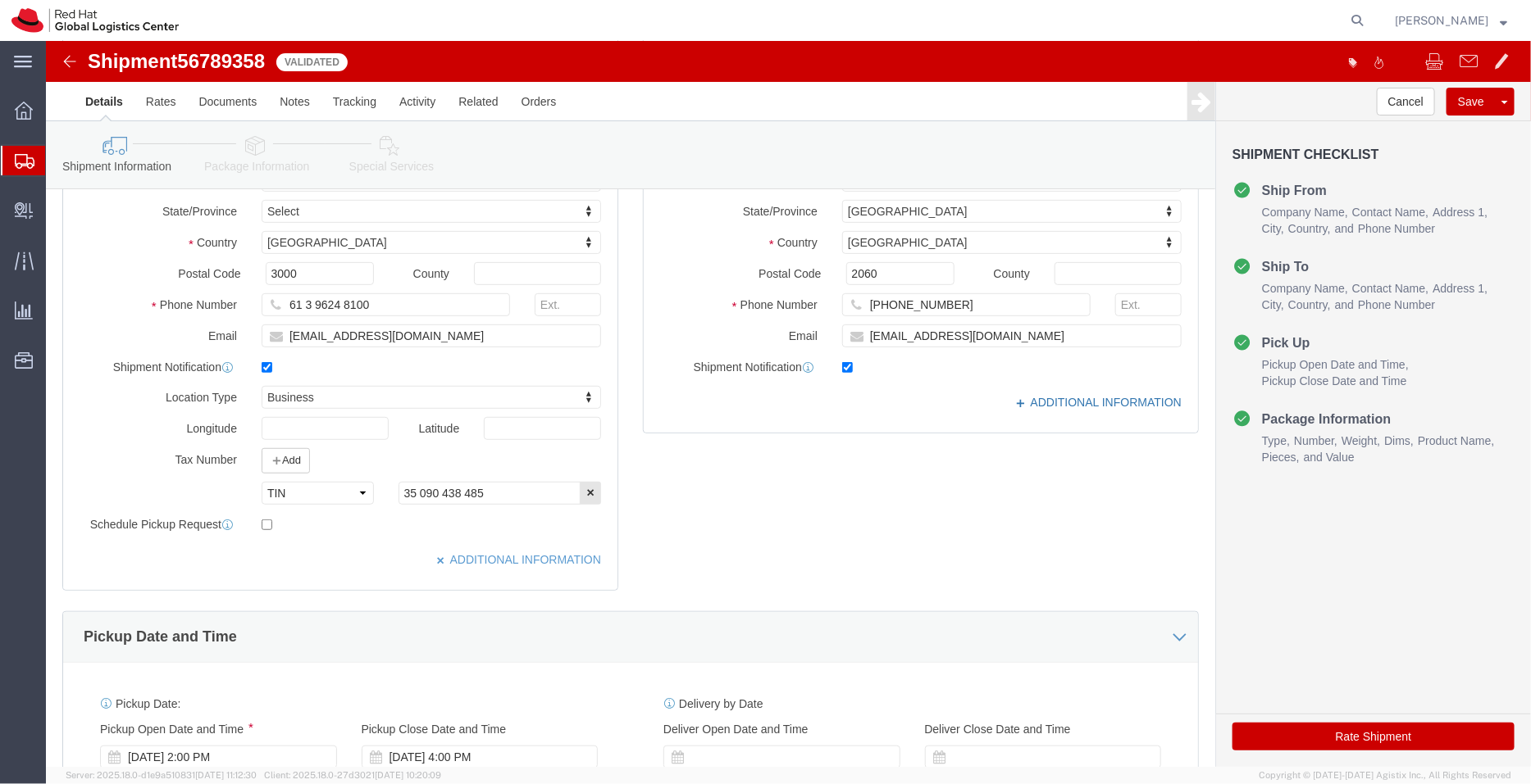
click link "ADDITIONAL INFORMATION"
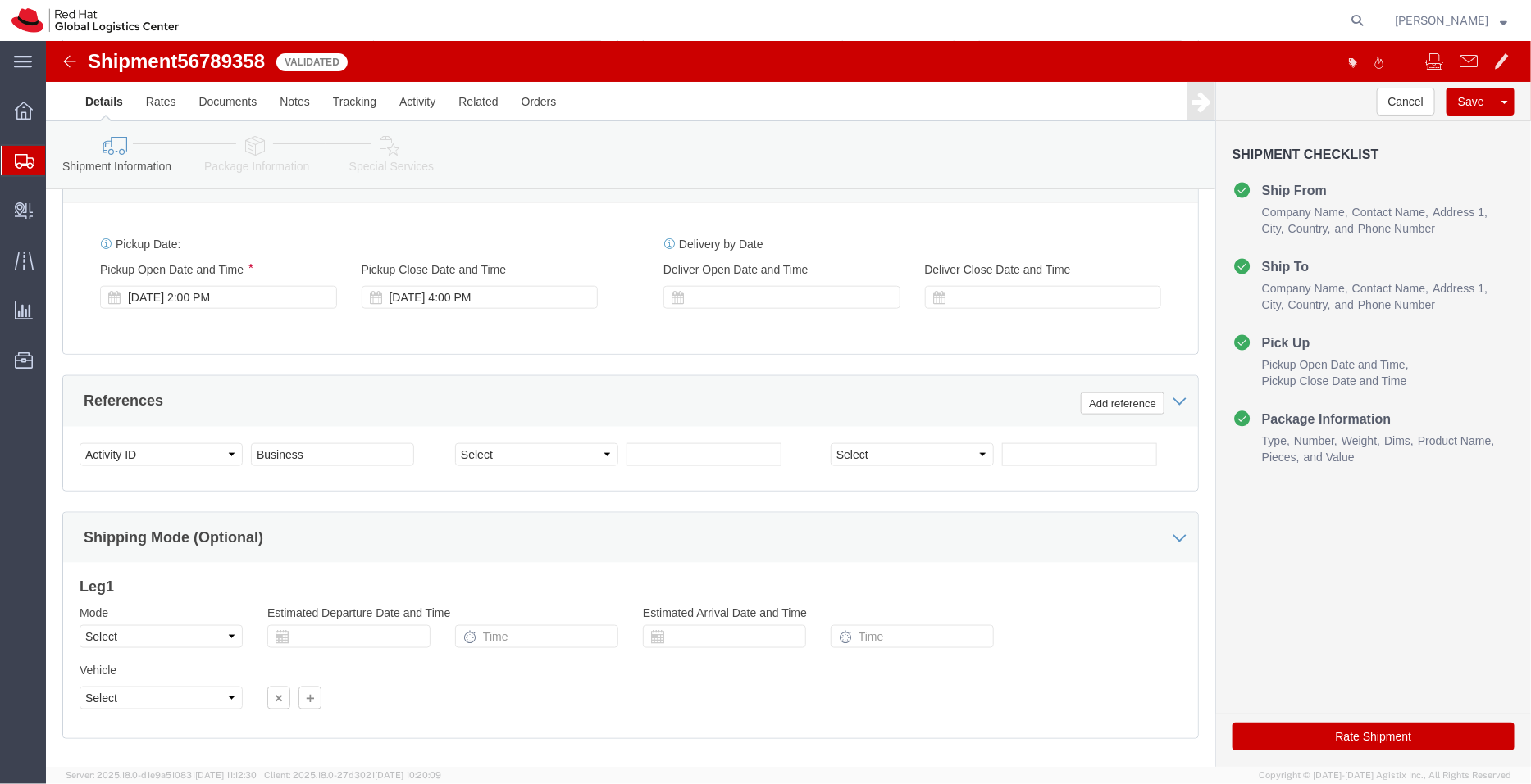
scroll to position [770, 0]
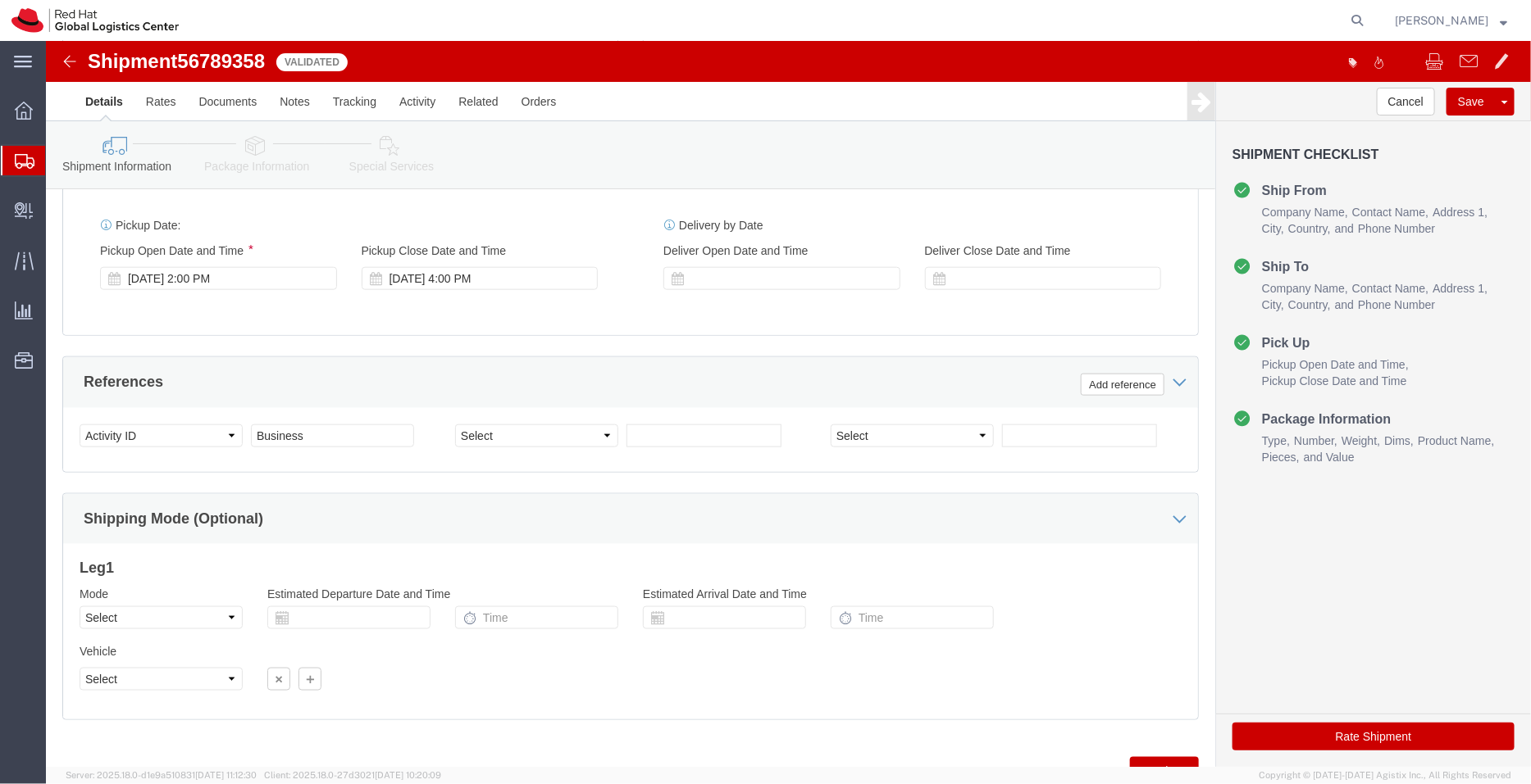
click link "Package Information"
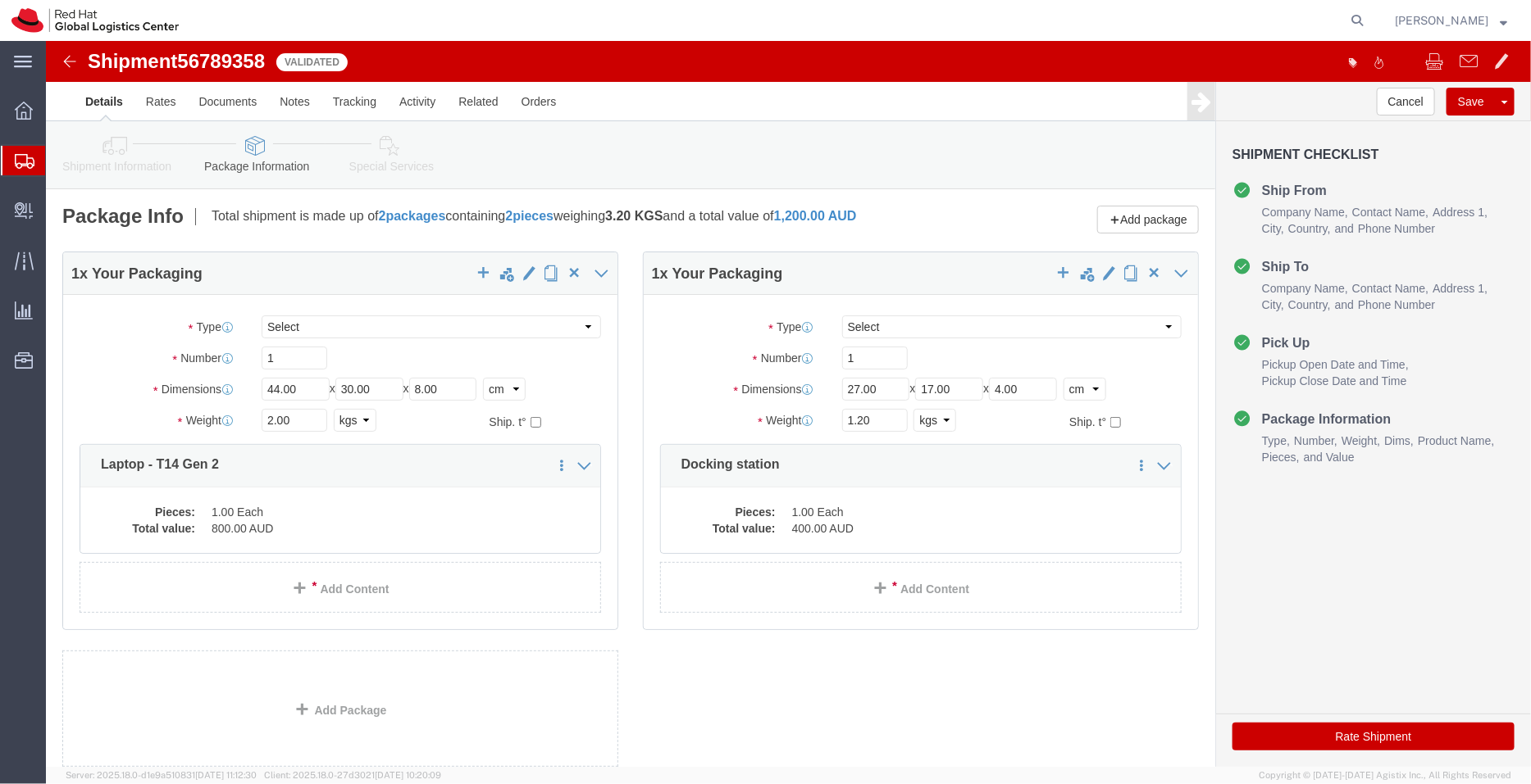
click icon
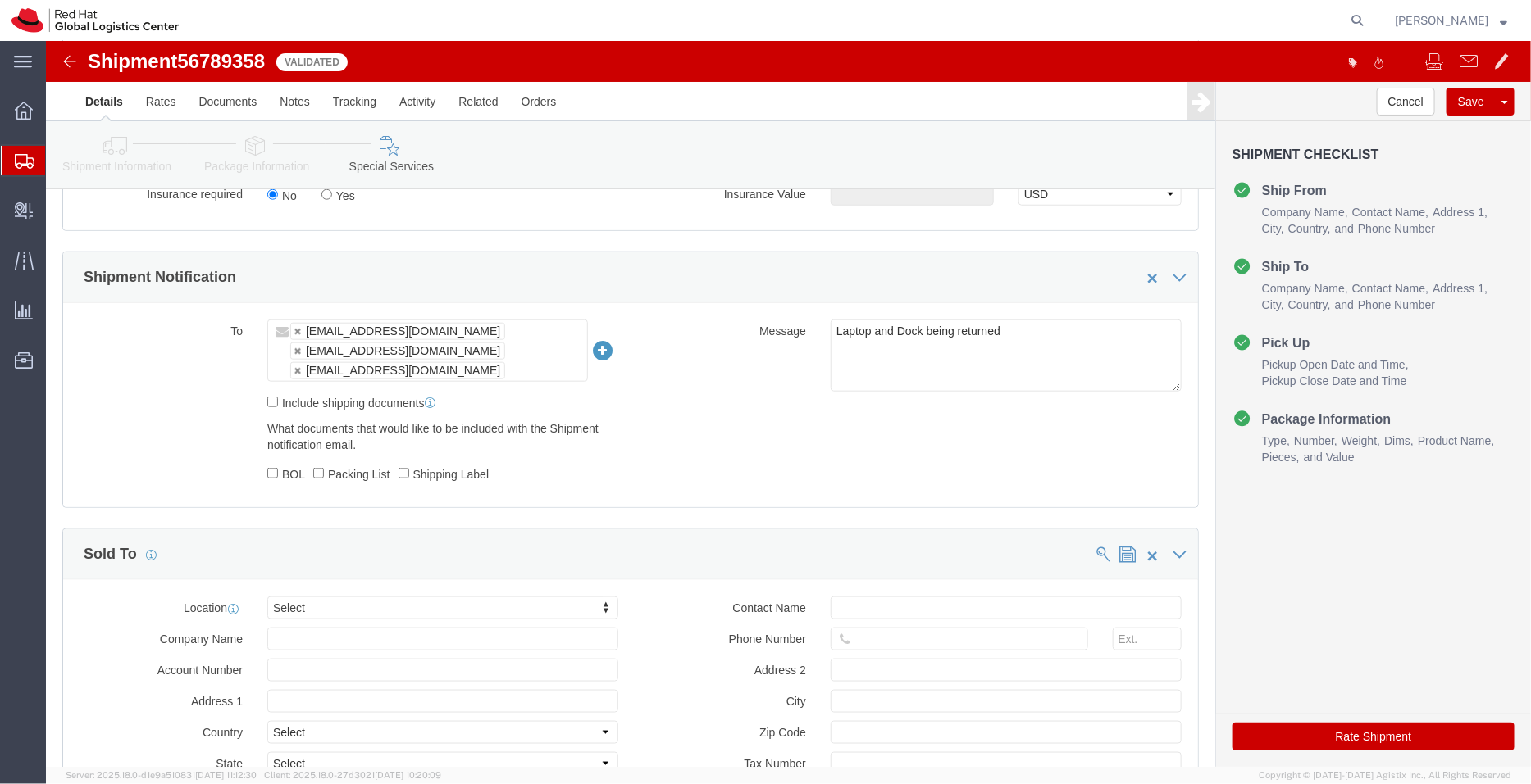
scroll to position [678, 0]
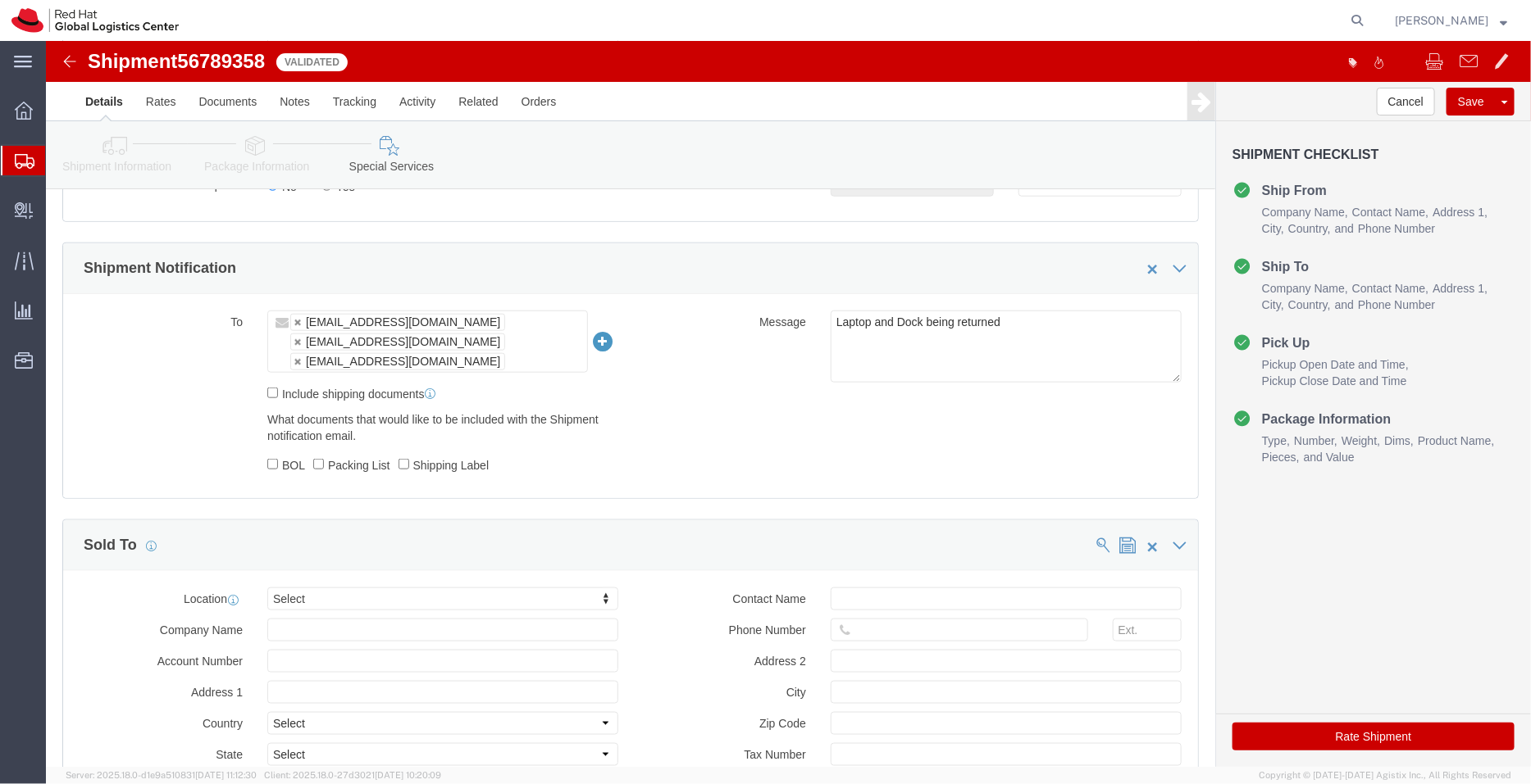
click button "Rate Shipment"
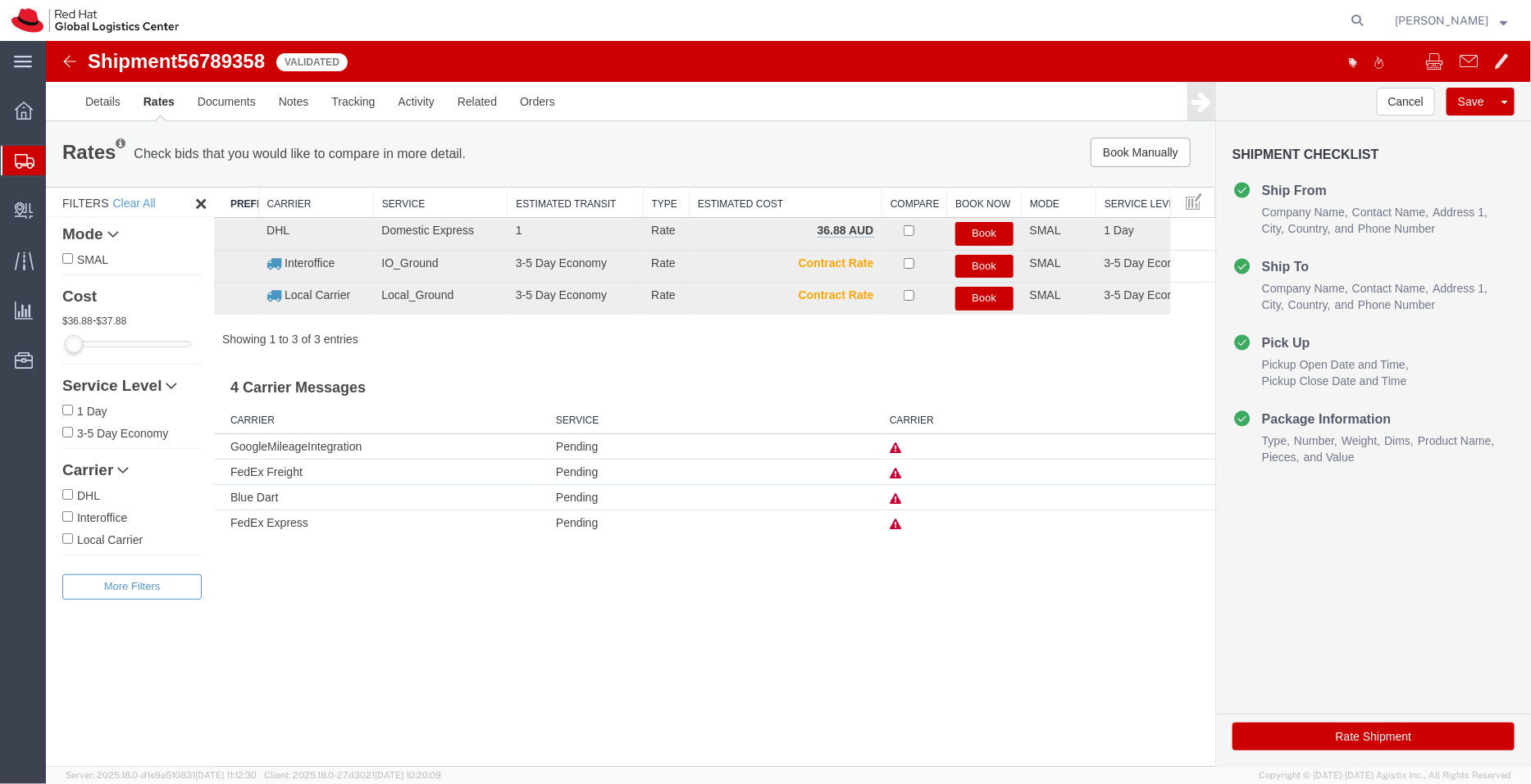
scroll to position [0, 0]
click at [106, 101] on link "Details" at bounding box center [101, 101] width 59 height 40
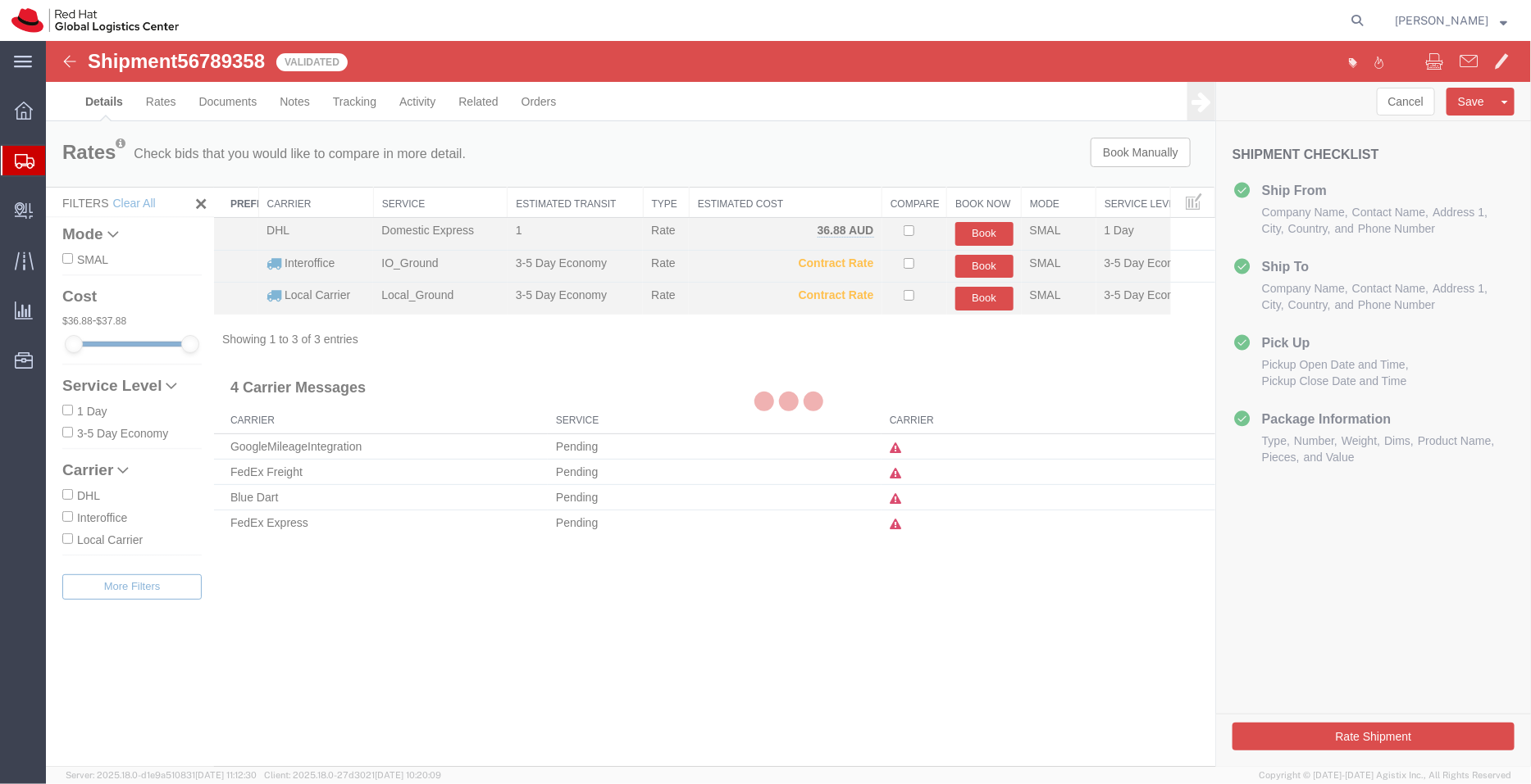
select select "37980"
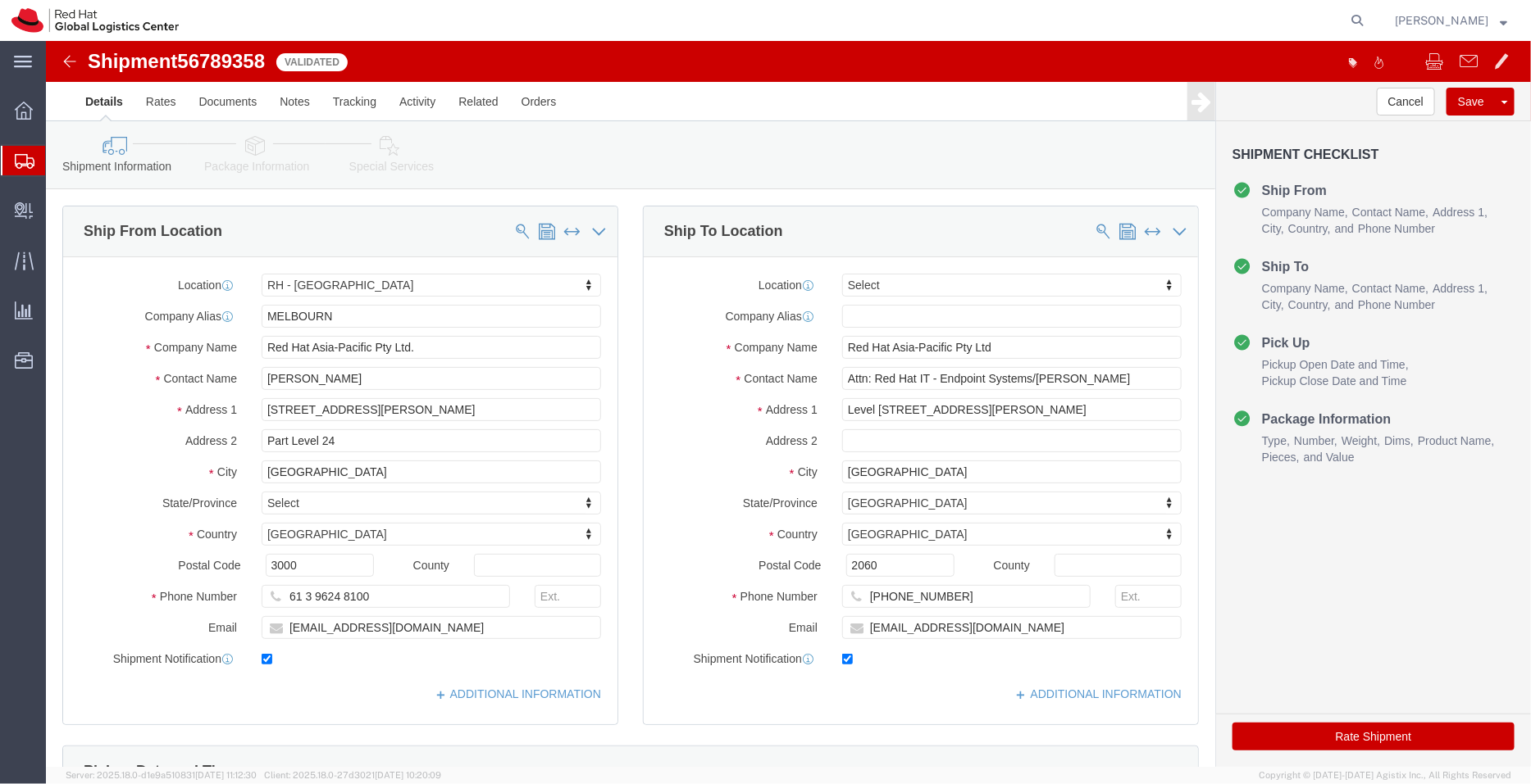
click icon
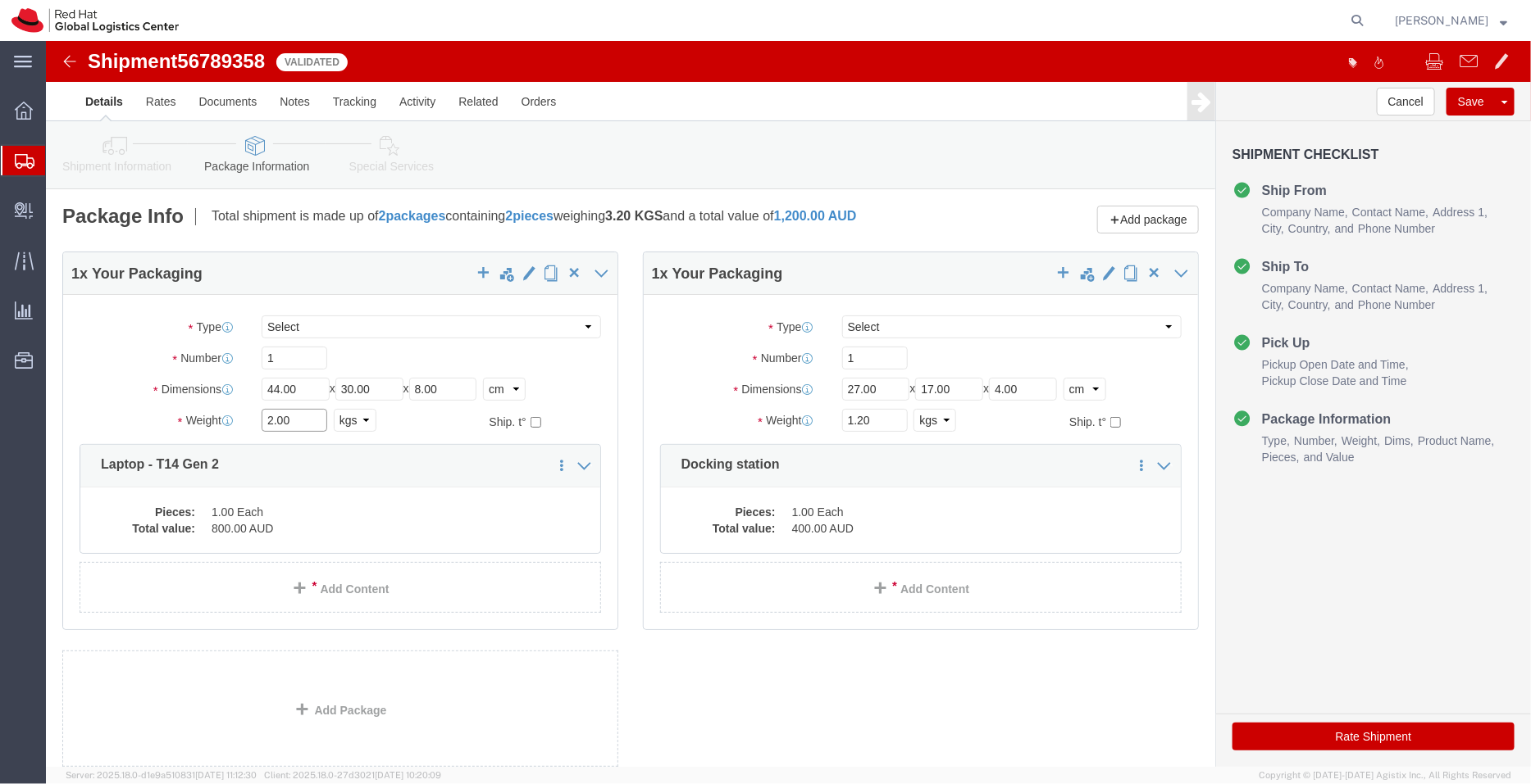
click input "2.00"
type input "2.5"
click icon
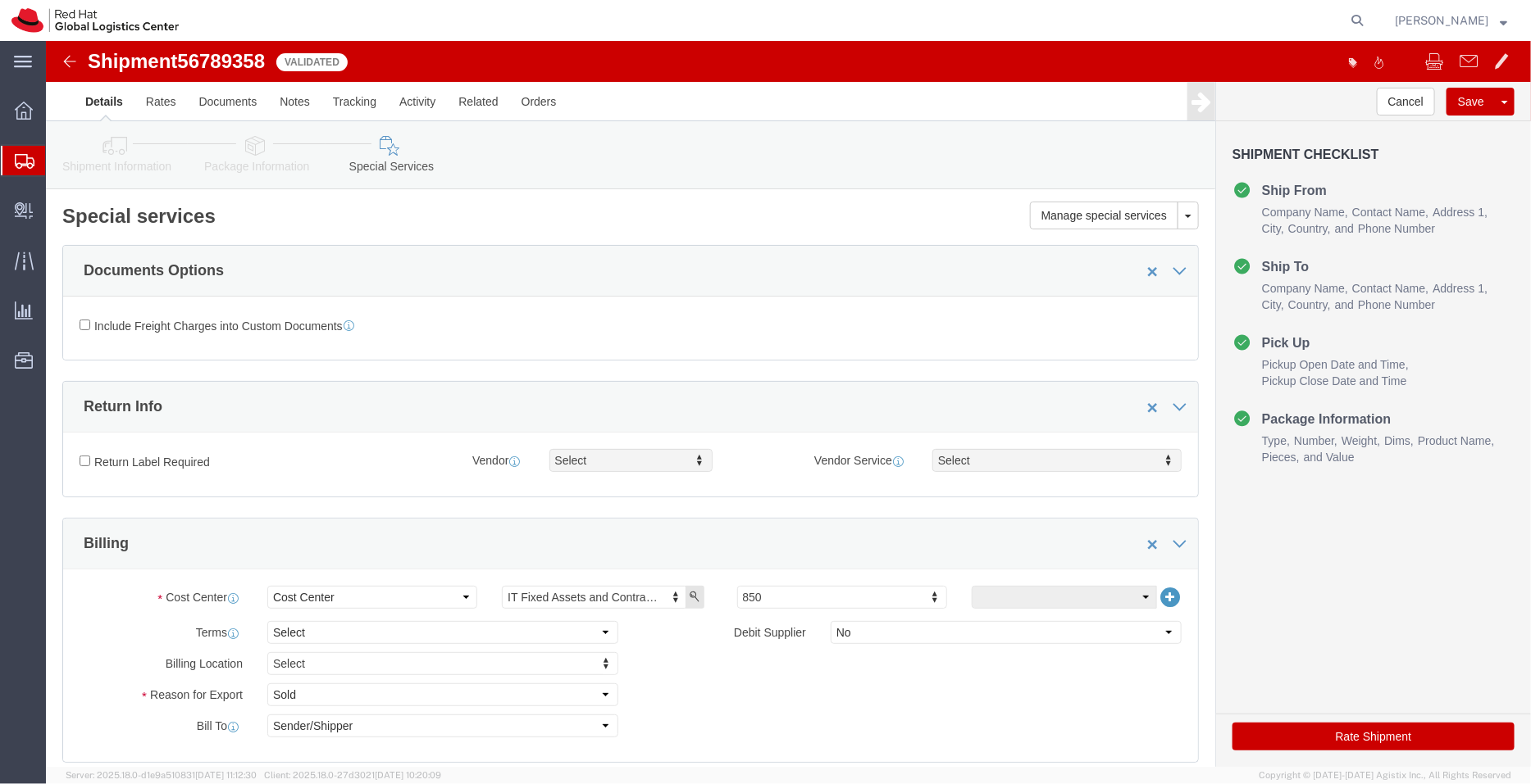
click button "Rate Shipment"
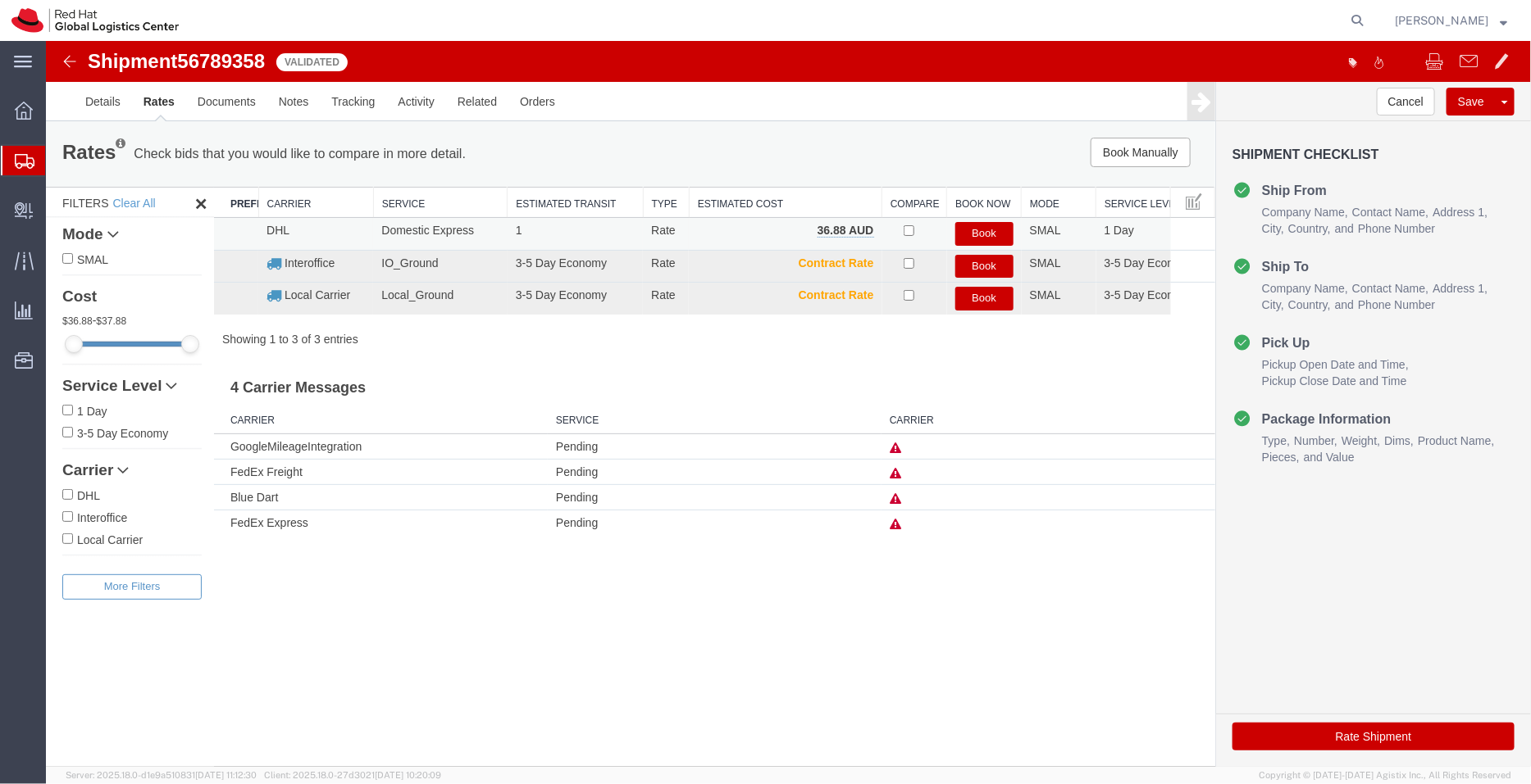
click at [981, 225] on button "Book" at bounding box center [983, 232] width 59 height 24
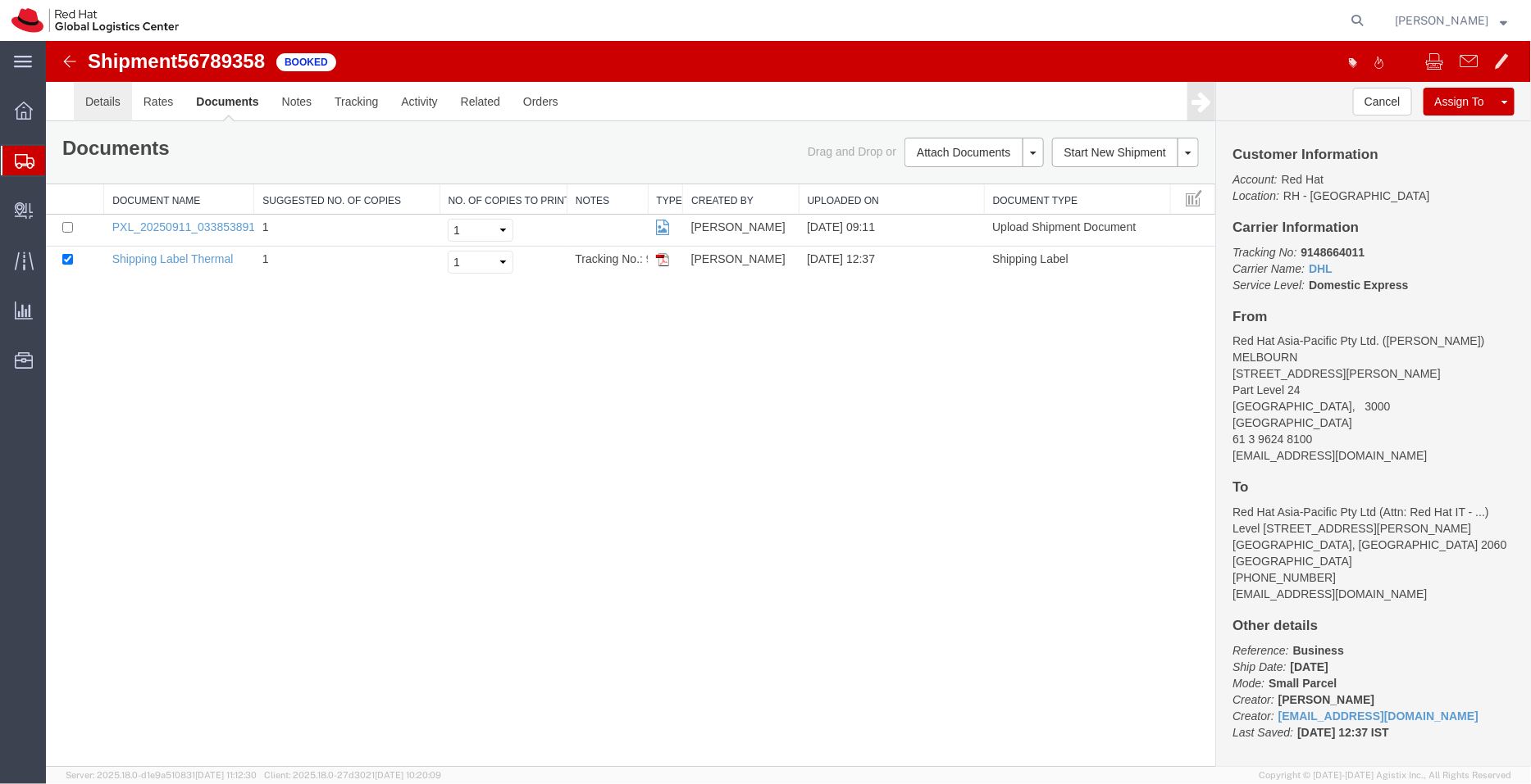
click at [106, 102] on link "Details" at bounding box center [101, 101] width 59 height 40
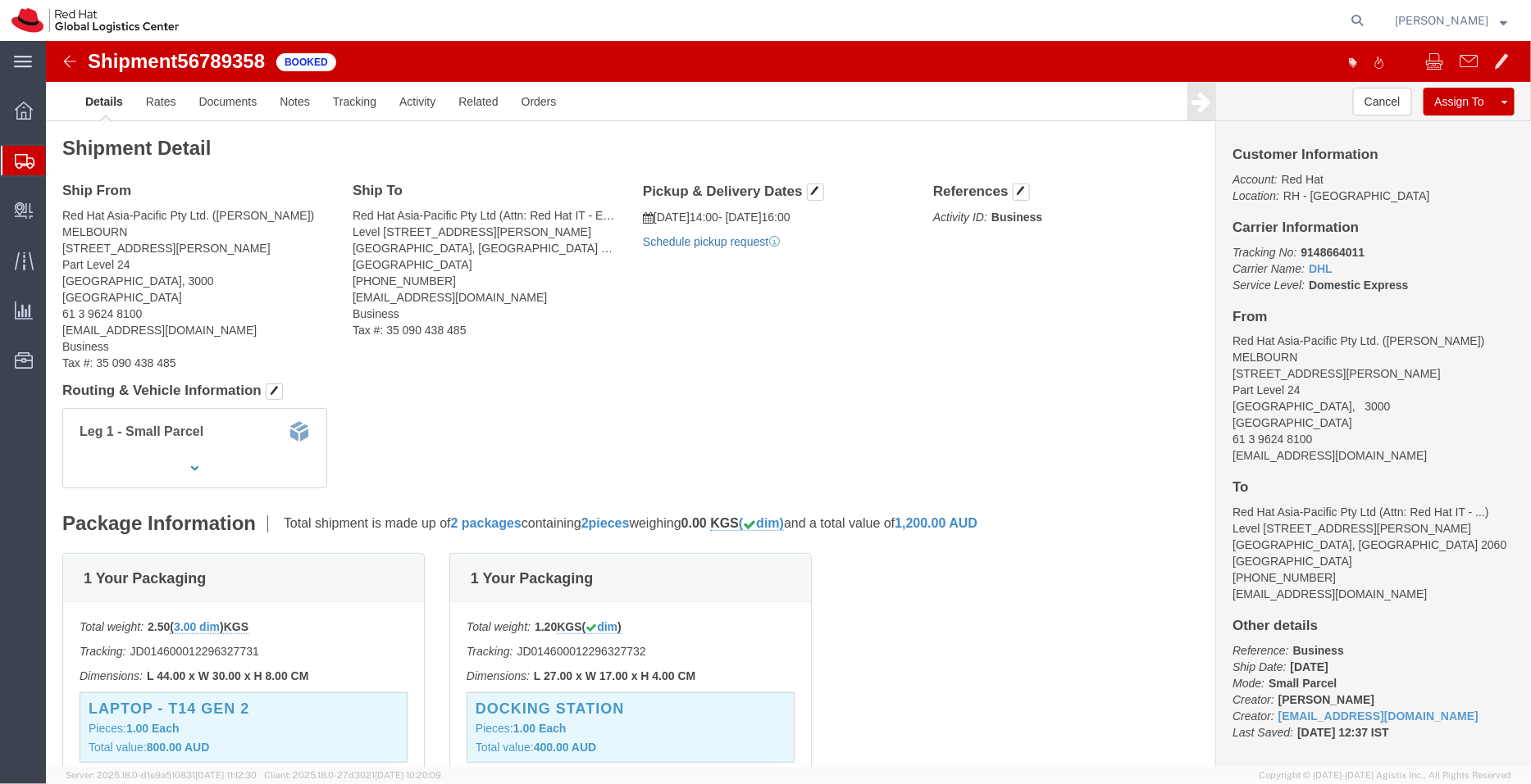
click link "Schedule pickup request"
drag, startPoint x: 823, startPoint y: 200, endPoint x: 721, endPoint y: 203, distance: 102.0
click p "Pickup request number : CBJ250912016666"
copy b "CBJ250912016666"
drag, startPoint x: 795, startPoint y: 176, endPoint x: 606, endPoint y: 176, distance: 189.0
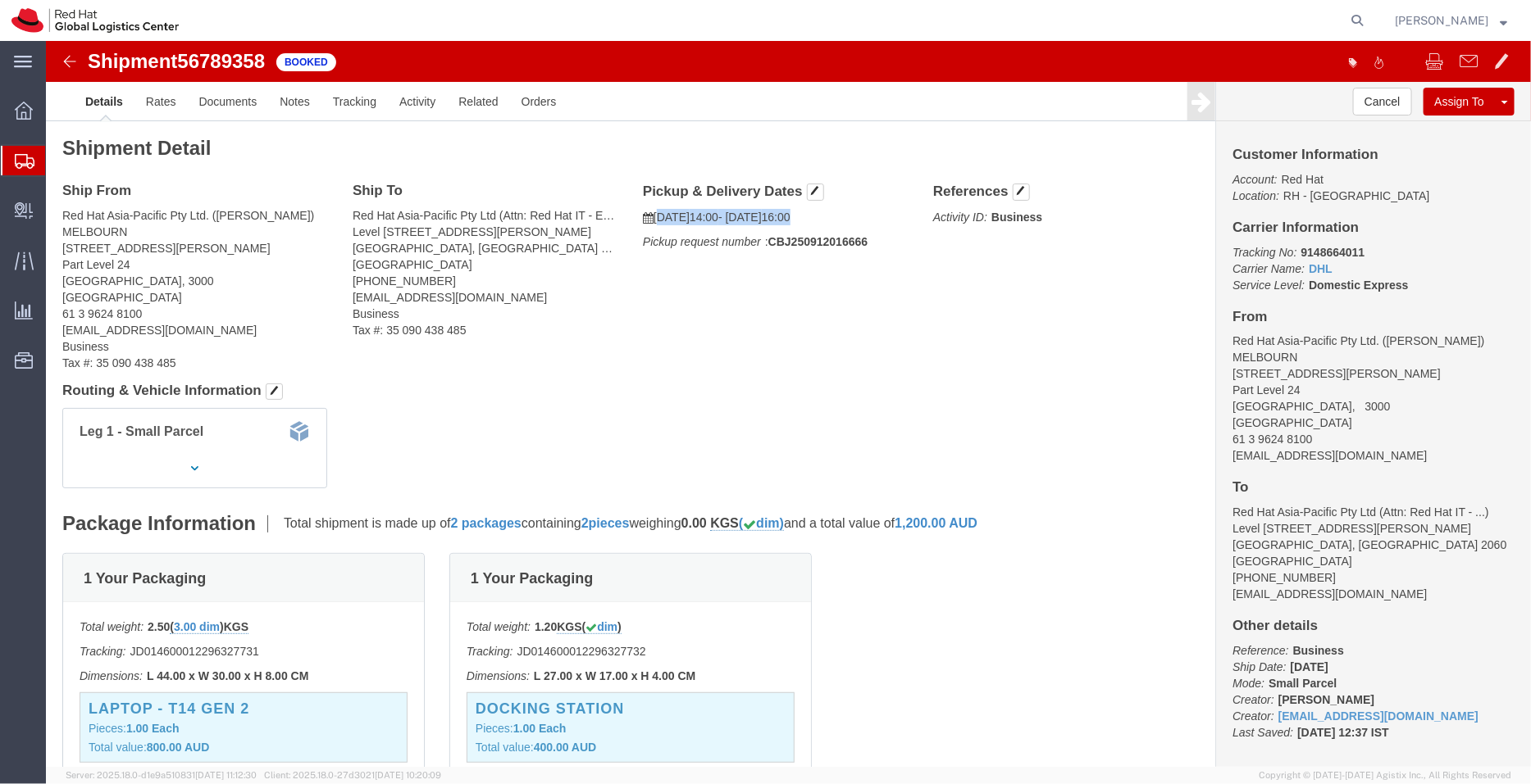
click p "[DATE] 14:00 - [DATE] 16:00"
copy p "[DATE] 14:00 - [DATE] 16:00"
drag, startPoint x: 1371, startPoint y: 300, endPoint x: 1330, endPoint y: 297, distance: 41.1
click address "Red Hat Asia-Pacific Pty Ltd. ([PERSON_NAME]) MELBOURN [STREET_ADDRESS][PERSON_…"
copy address "[PERSON_NAME]"
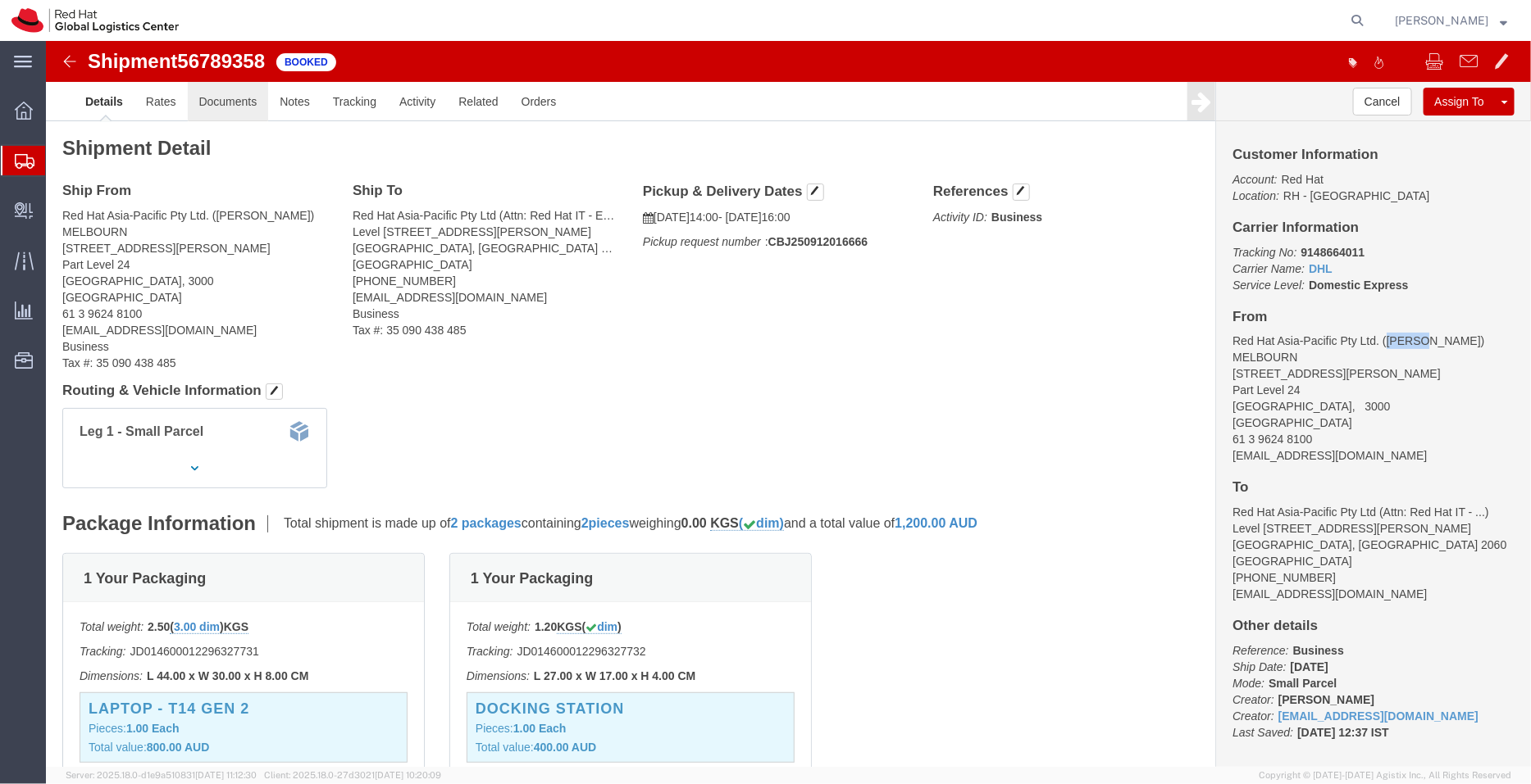
click link "Documents"
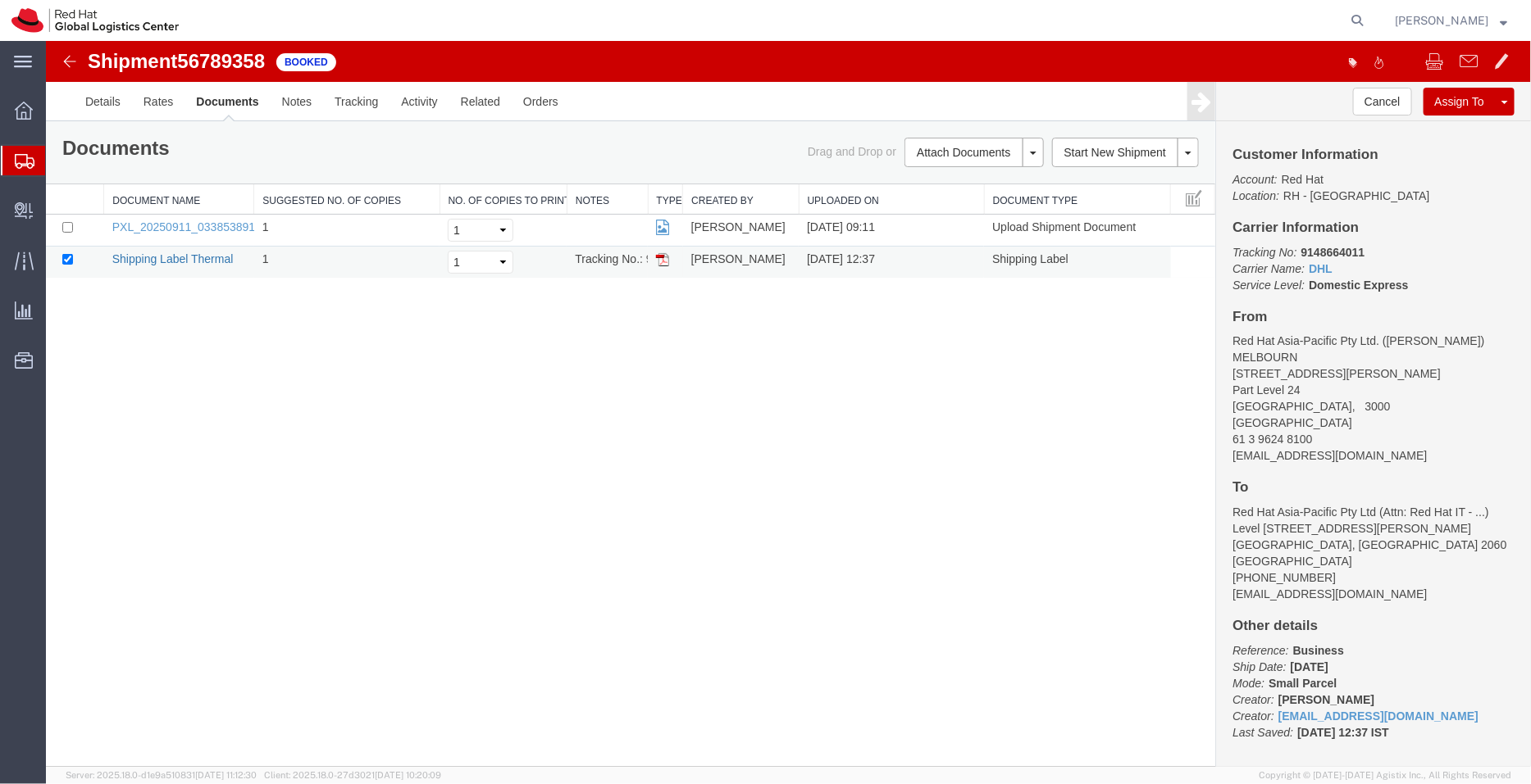
click at [196, 261] on link "Shipping Label Thermal" at bounding box center [172, 258] width 121 height 13
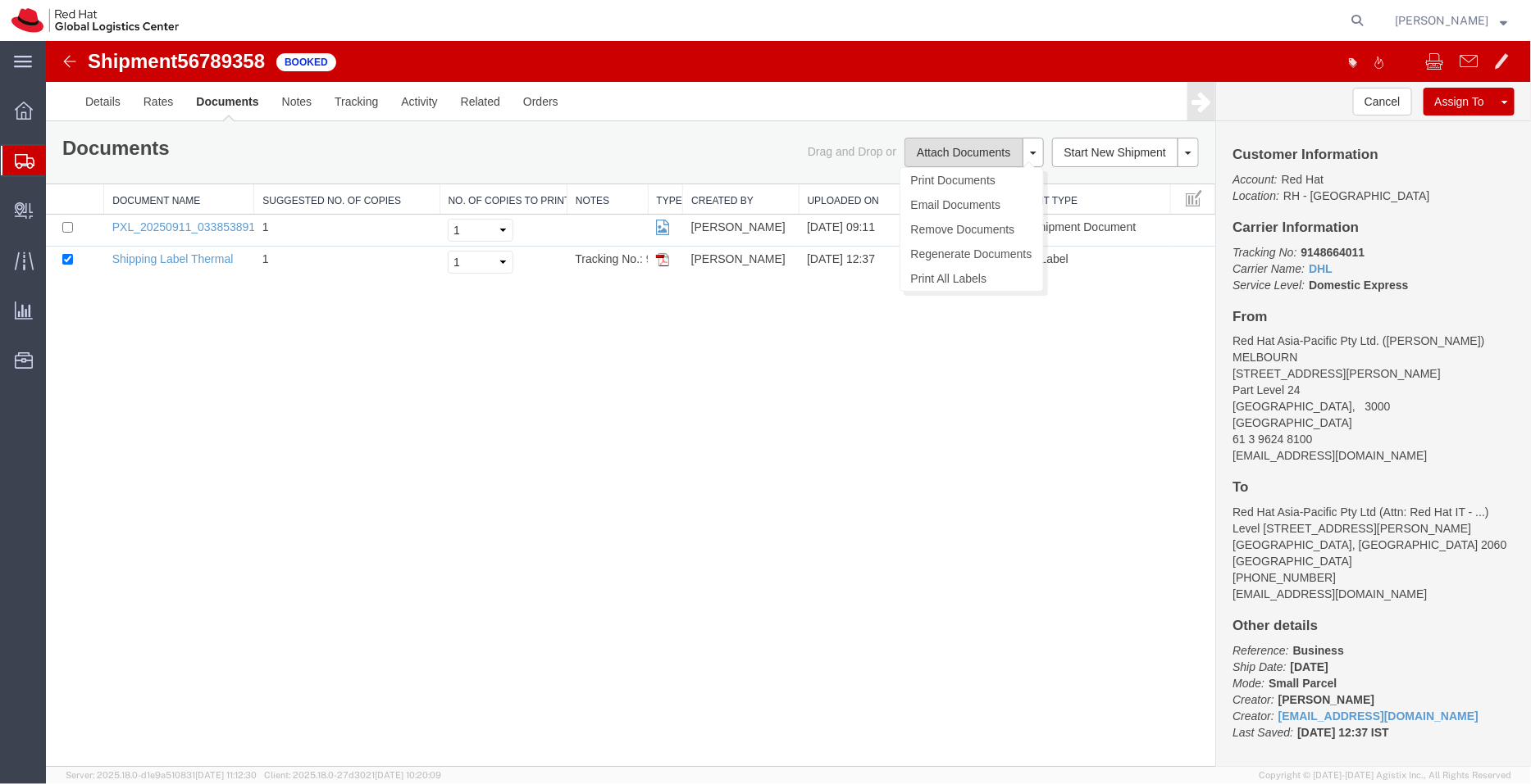
click at [949, 144] on button "Attach Documents" at bounding box center [963, 152] width 118 height 30
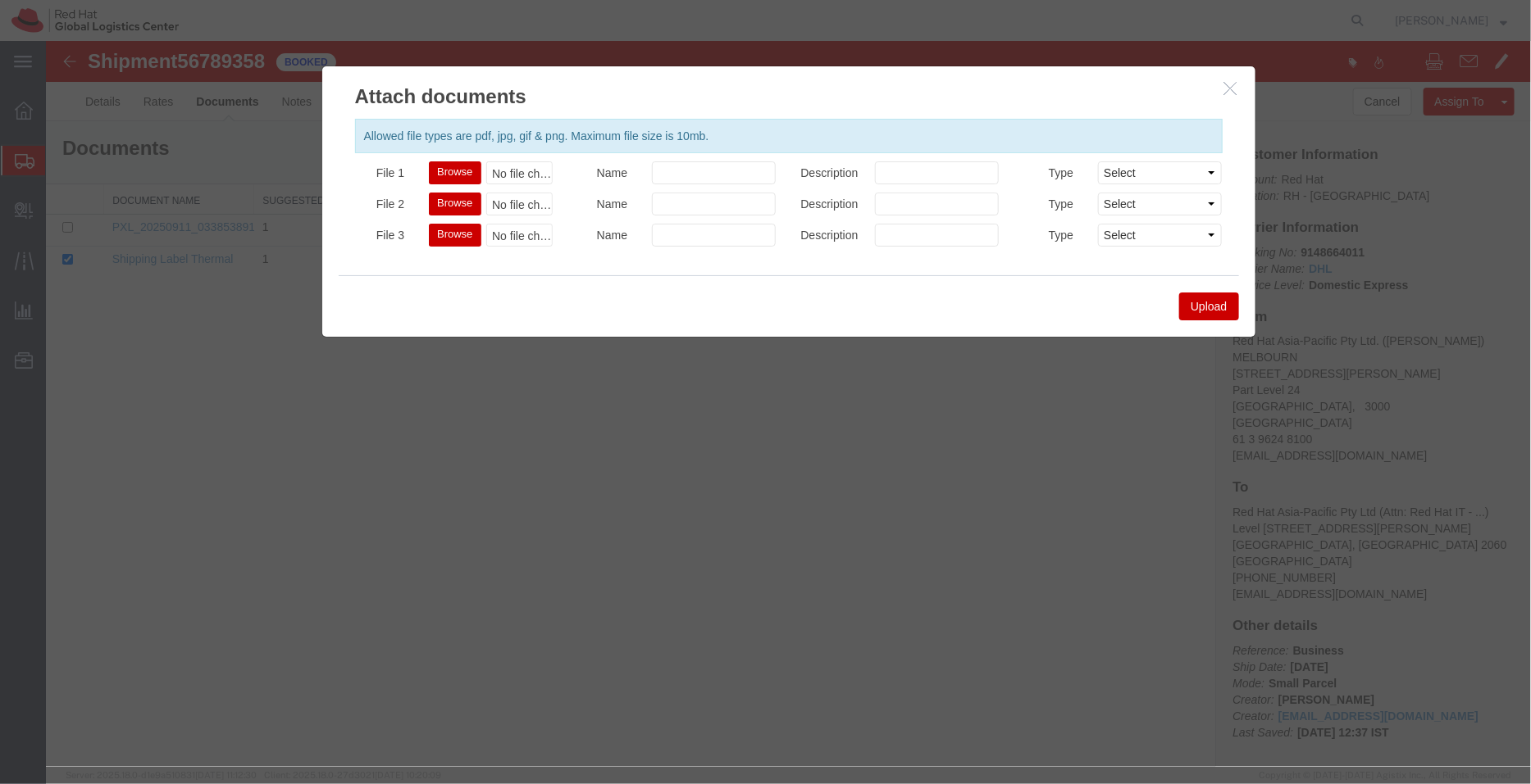
click at [445, 169] on button "Browse" at bounding box center [454, 172] width 52 height 23
type input "C:\fakepath\MATERIAL SAFETY DATA SHEET- Lenovo shorter version.pdf"
click at [1226, 298] on button "Upload" at bounding box center [1208, 306] width 59 height 28
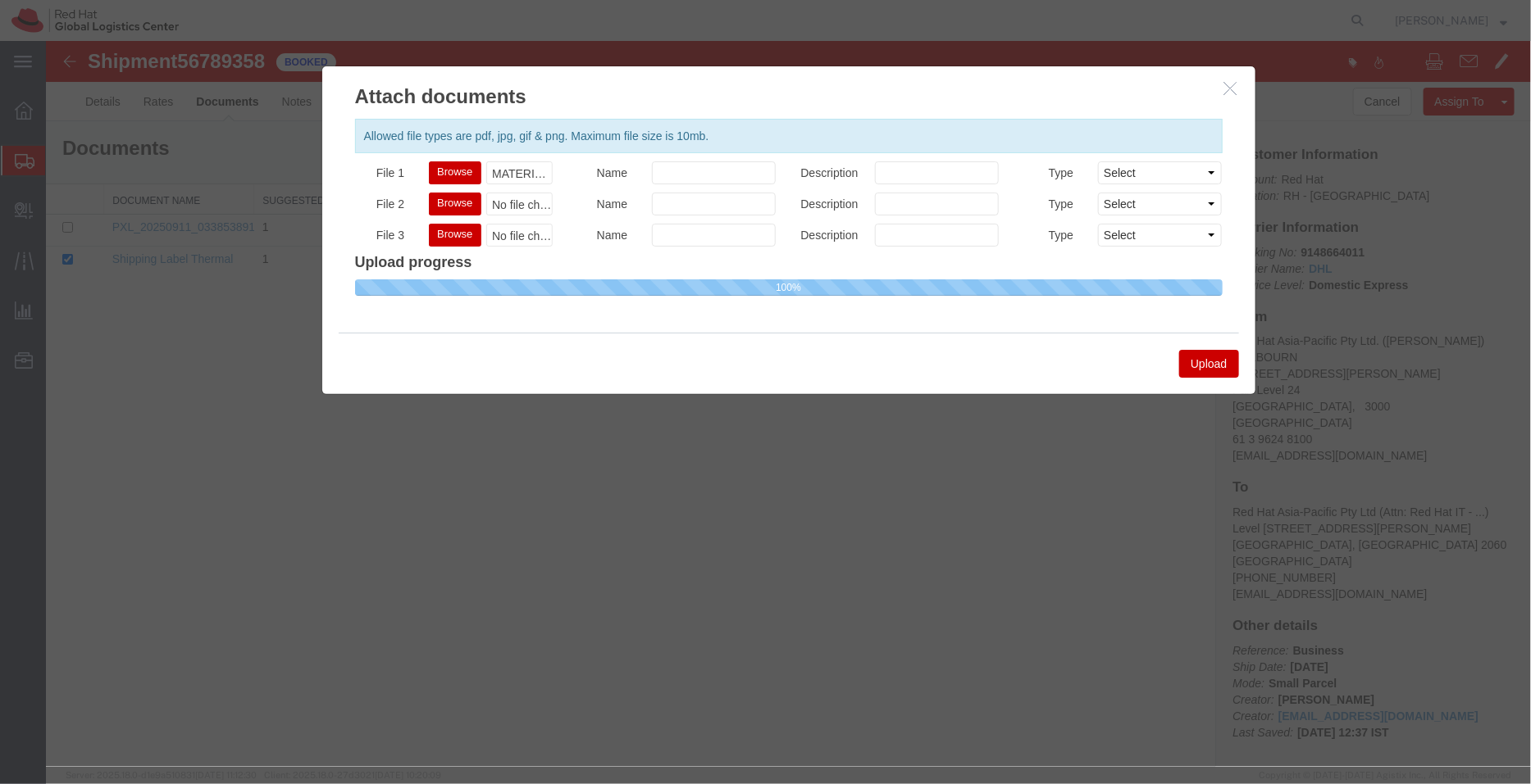
select select
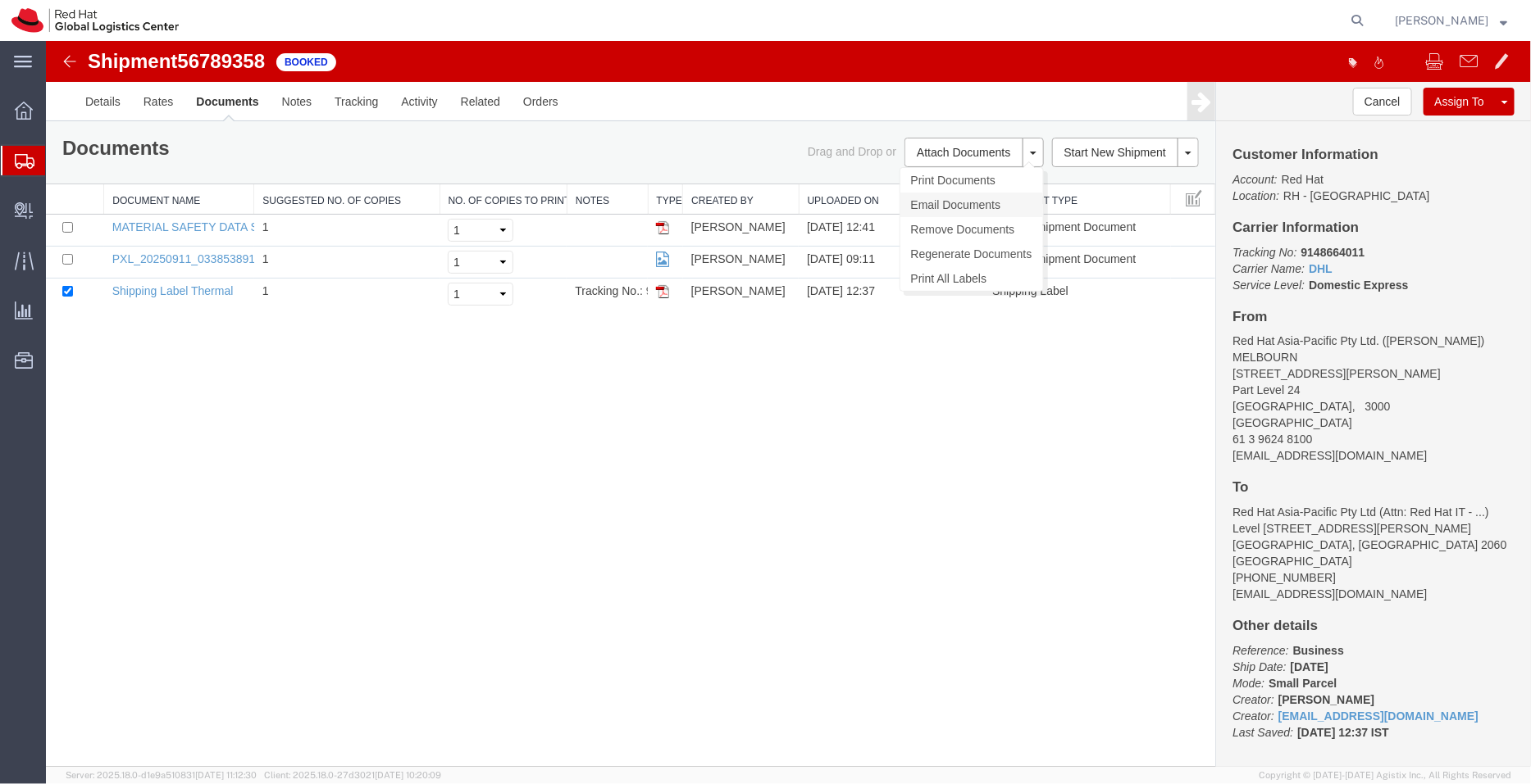
click at [946, 203] on link "Email Documents" at bounding box center [971, 204] width 143 height 25
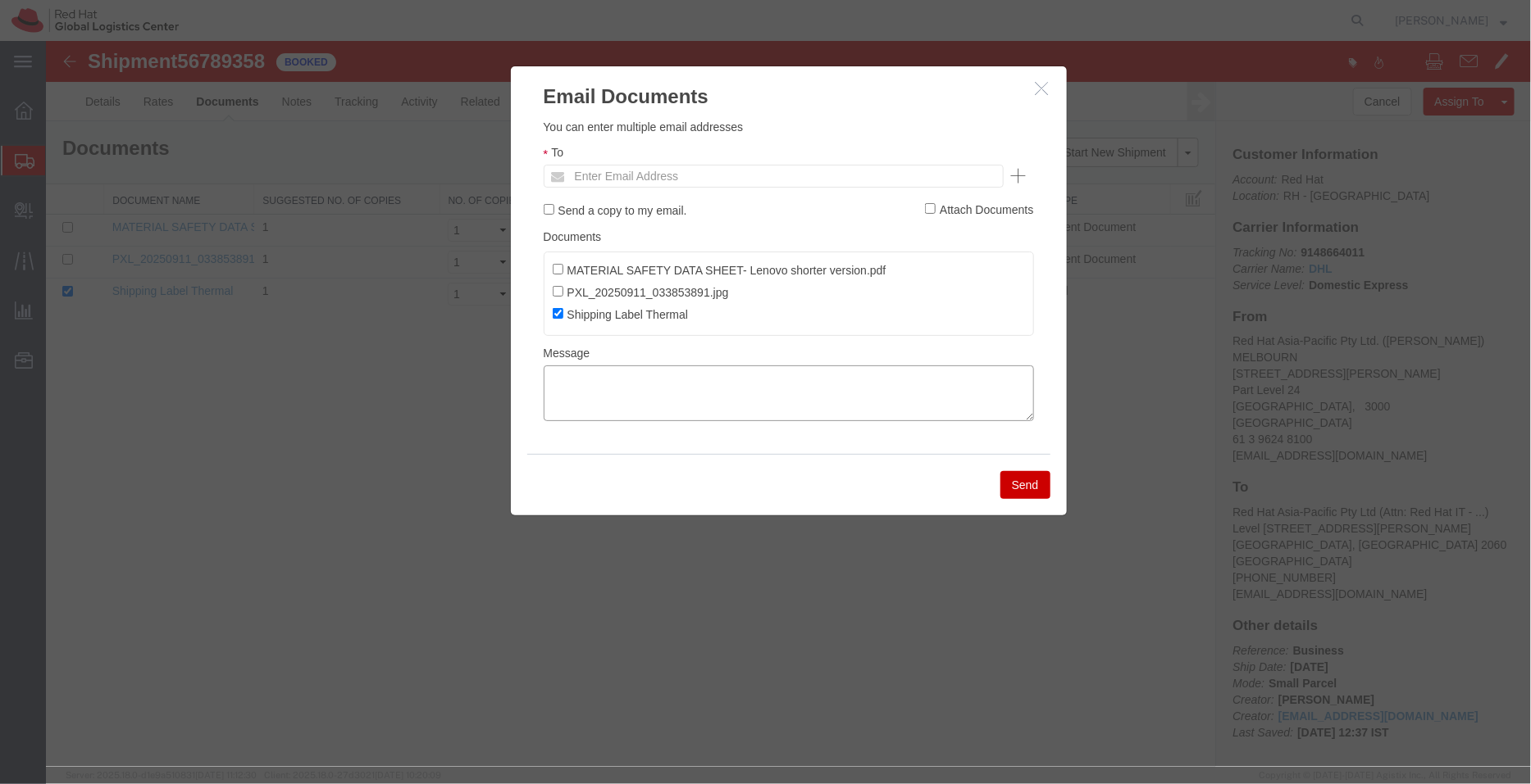
click at [627, 390] on textarea at bounding box center [788, 392] width 491 height 56
paste textarea ""Hi [PERSON_NAME], please find attached shipping label and the MSDS for the shi…"
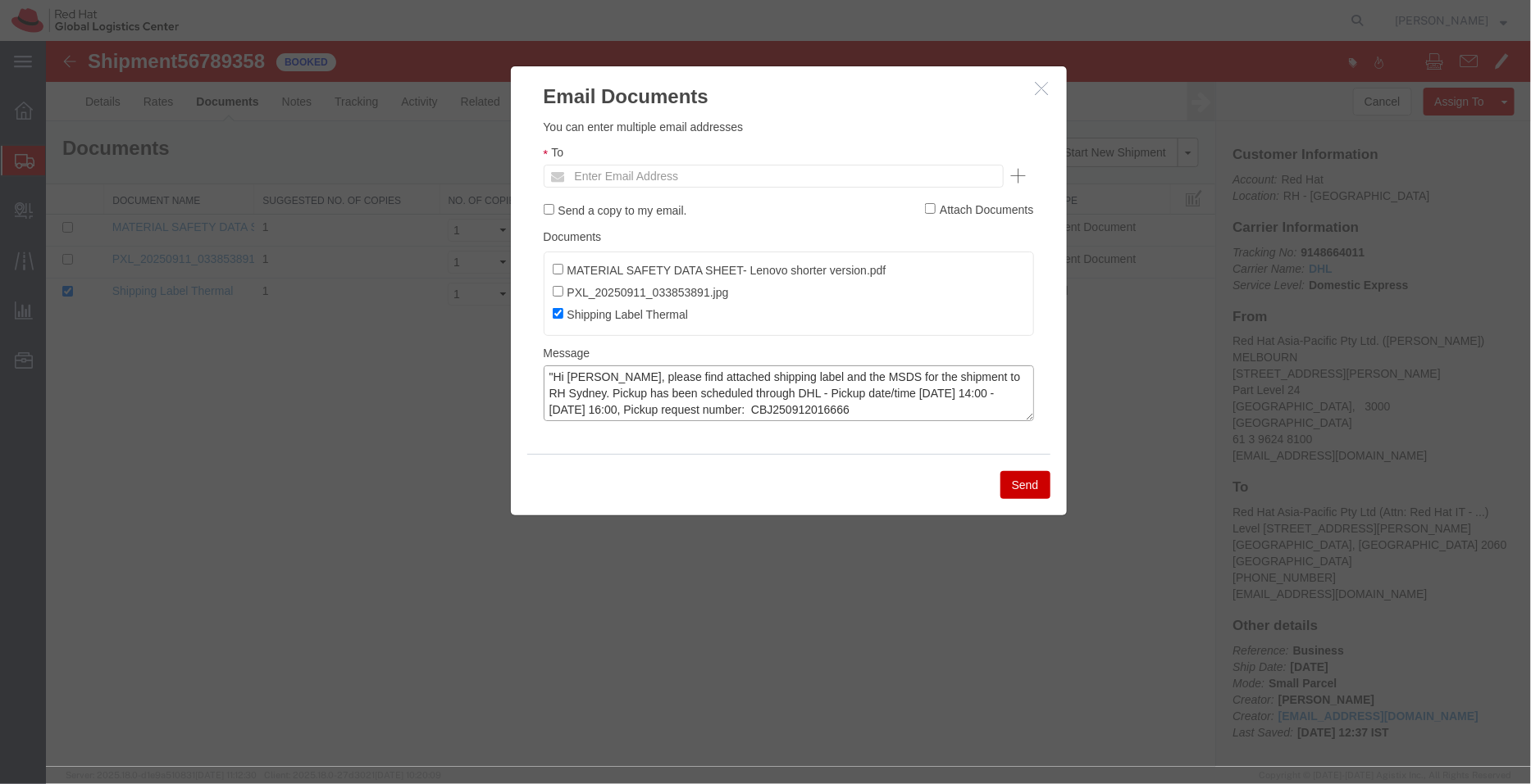
scroll to position [77, 0]
type textarea ""Hi [PERSON_NAME], please find attached shipping label and the MSDS for the shi…"
click at [564, 269] on label "MATERIAL SAFETY DATA SHEET- Lenovo shorter version.pdf" at bounding box center [718, 269] width 334 height 18
click at [563, 269] on input "MATERIAL SAFETY DATA SHEET- Lenovo shorter version.pdf" at bounding box center [557, 268] width 11 height 11
checkbox input "true"
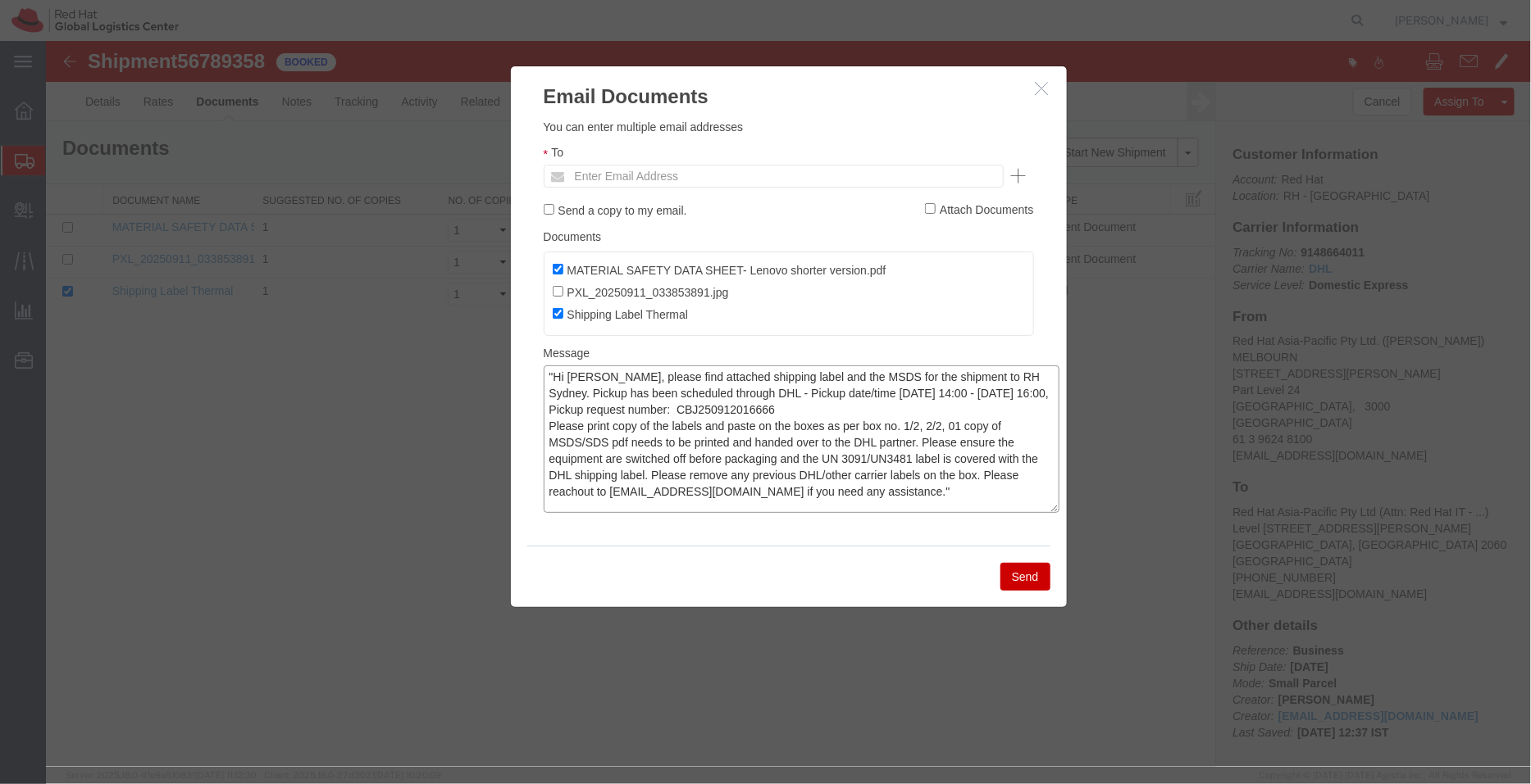
scroll to position [0, 0]
drag, startPoint x: 1029, startPoint y: 417, endPoint x: 1053, endPoint y: 511, distance: 97.0
click at [1053, 511] on textarea ""Hi [PERSON_NAME], please find attached shipping label and the MSDS for the shi…" at bounding box center [800, 439] width 516 height 149
click at [785, 376] on textarea ""Hi [PERSON_NAME], please find attached shipping label and the MSDS for the shi…" at bounding box center [800, 439] width 516 height 149
type textarea ""Hi [PERSON_NAME], please find attached shipping labels and the MSDS for the sh…"
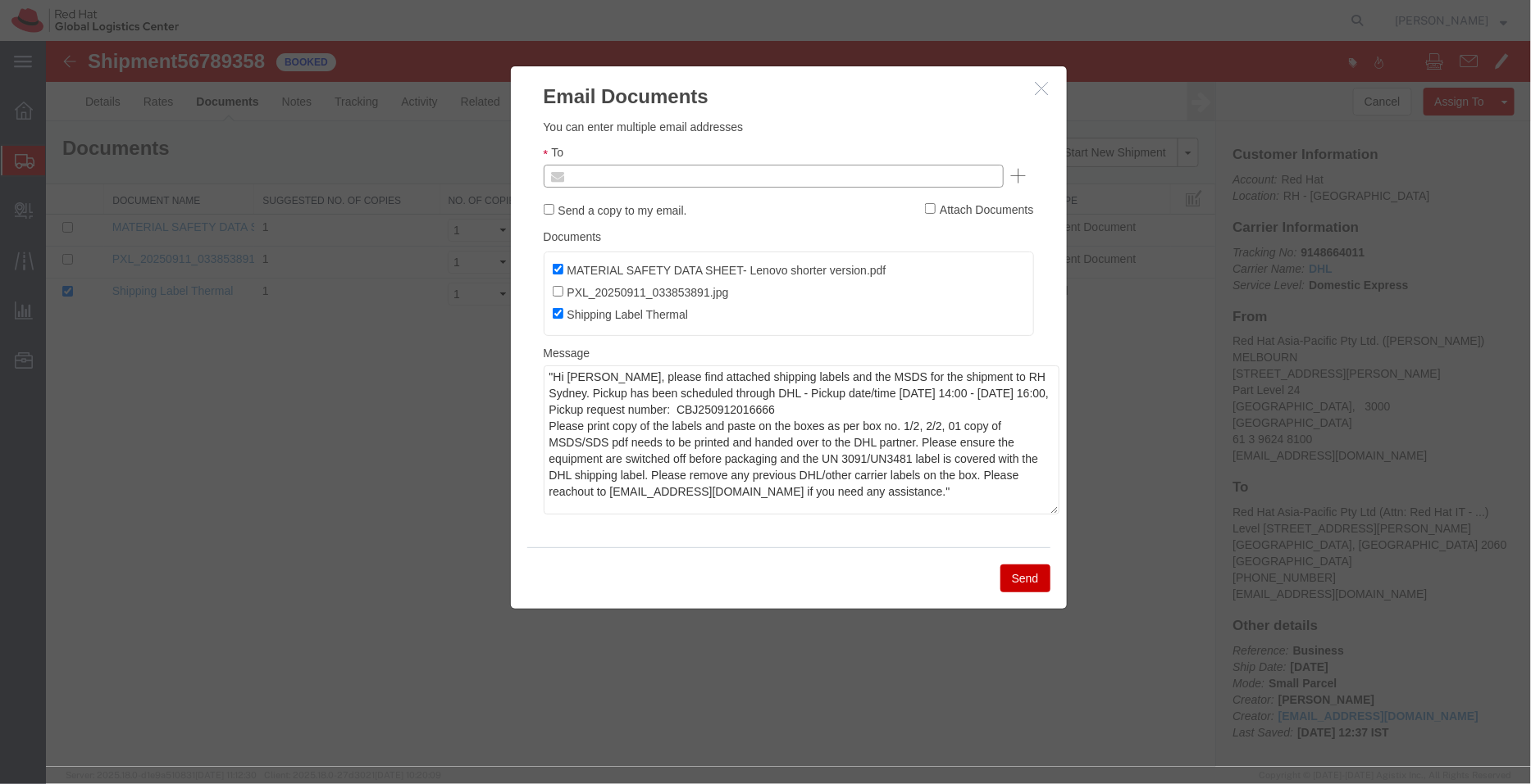
click at [670, 173] on input "text" at bounding box center [662, 176] width 192 height 21
type input "aryan"
click at [1020, 583] on button "Send" at bounding box center [1025, 578] width 50 height 28
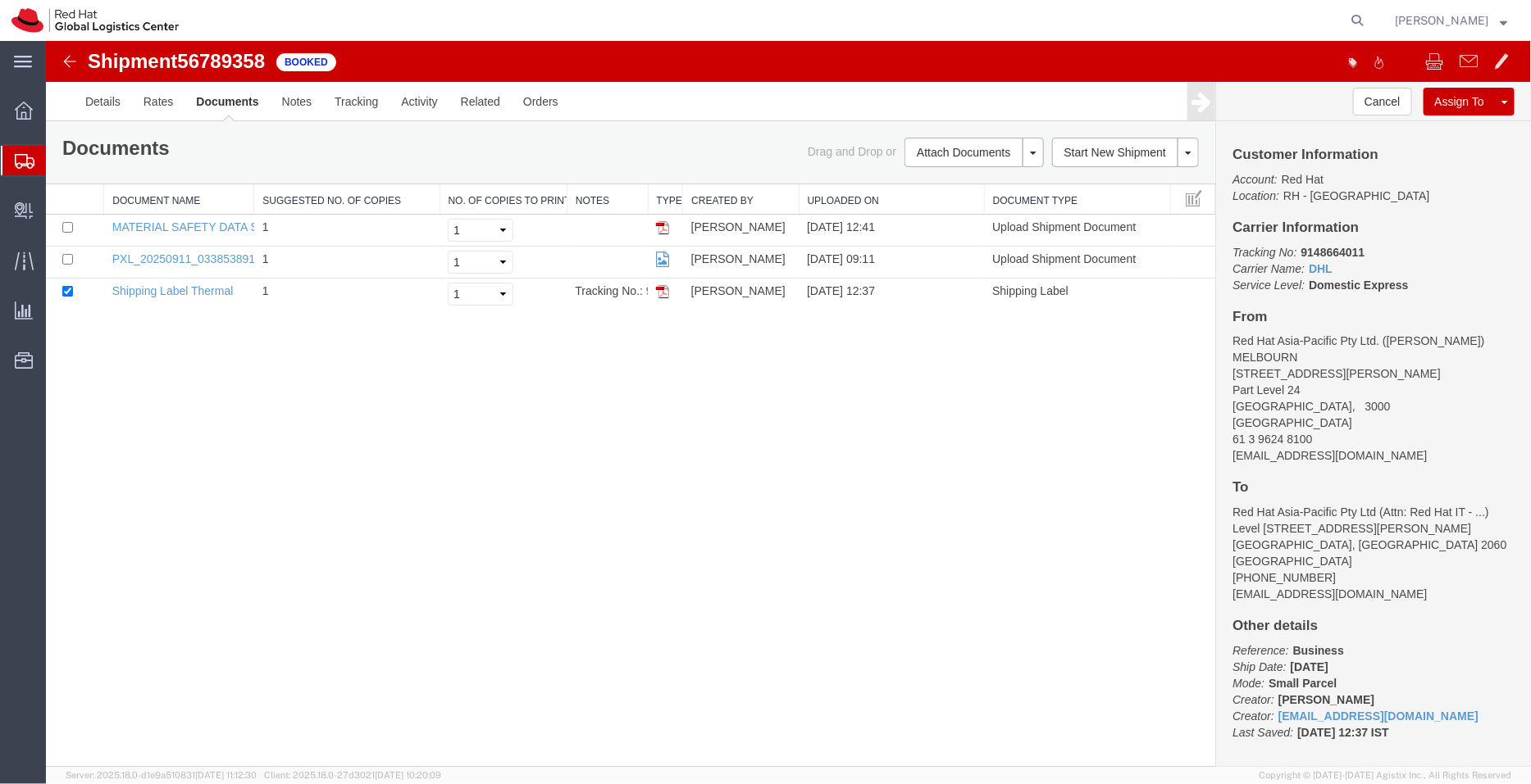
click at [0, 0] on span "Shipment Manager" at bounding box center [0, 0] width 0 height 0
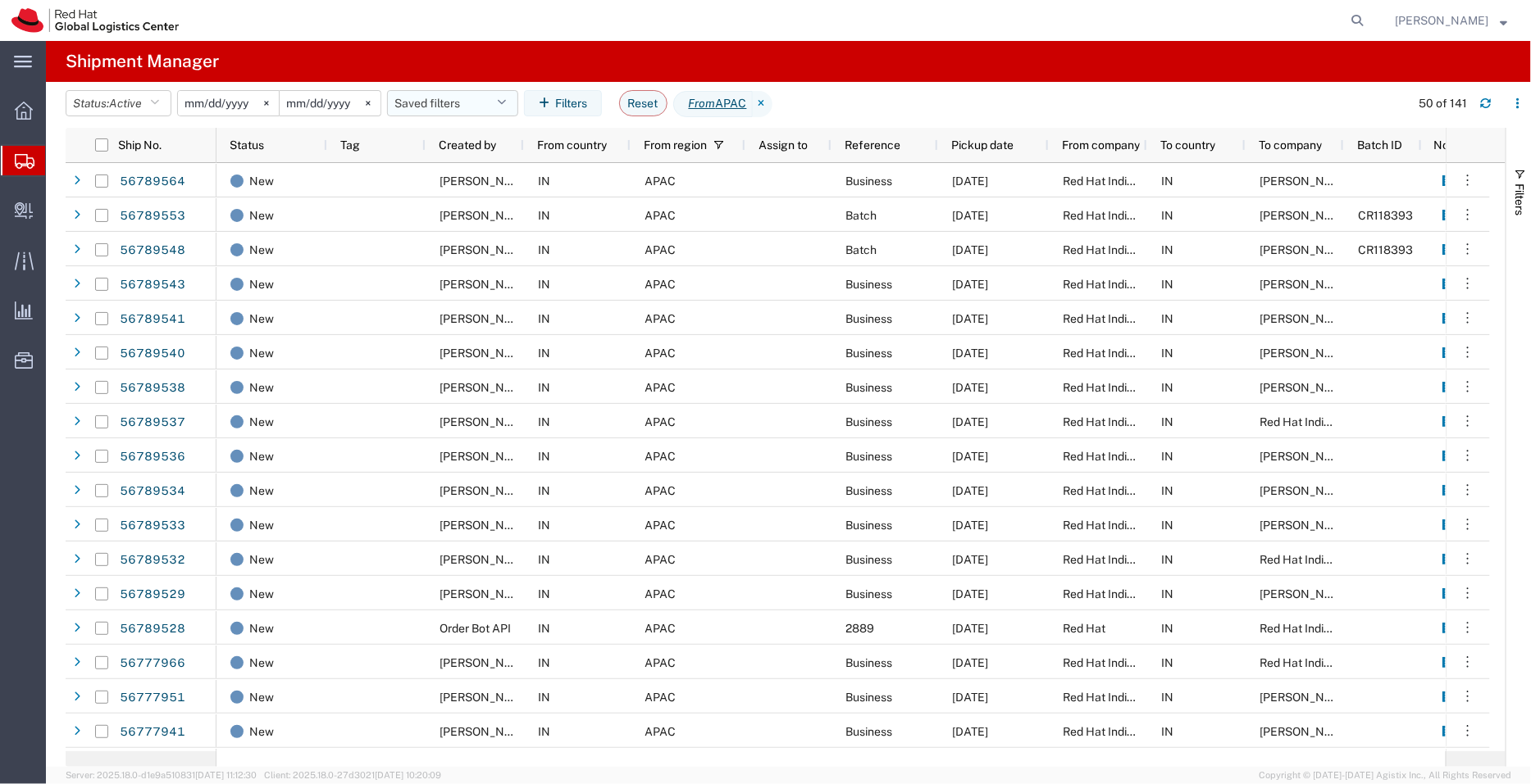
click at [478, 92] on button "Saved filters" at bounding box center [452, 103] width 131 height 26
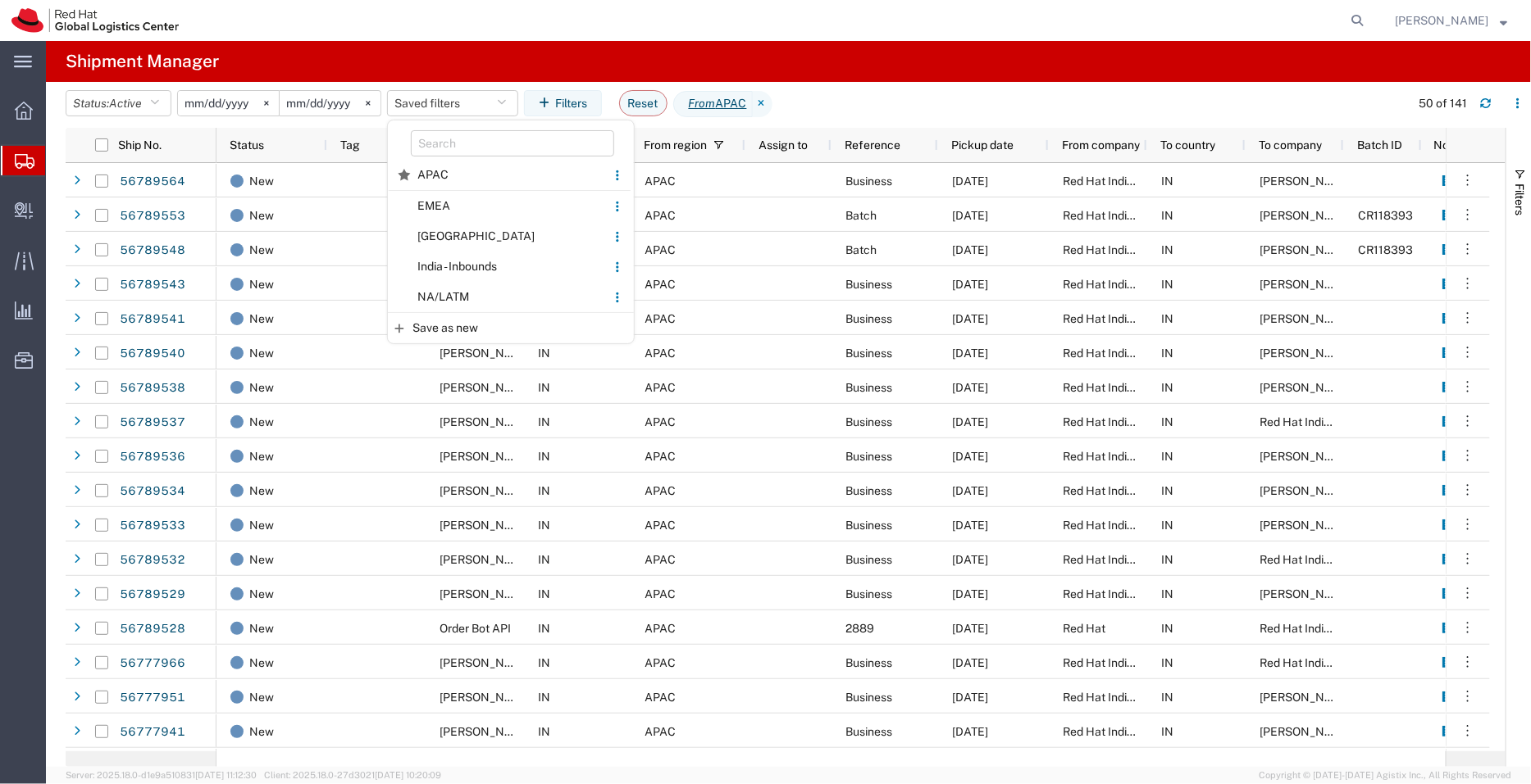
click at [0, 0] on span "Create Shipment" at bounding box center [0, 0] width 0 height 0
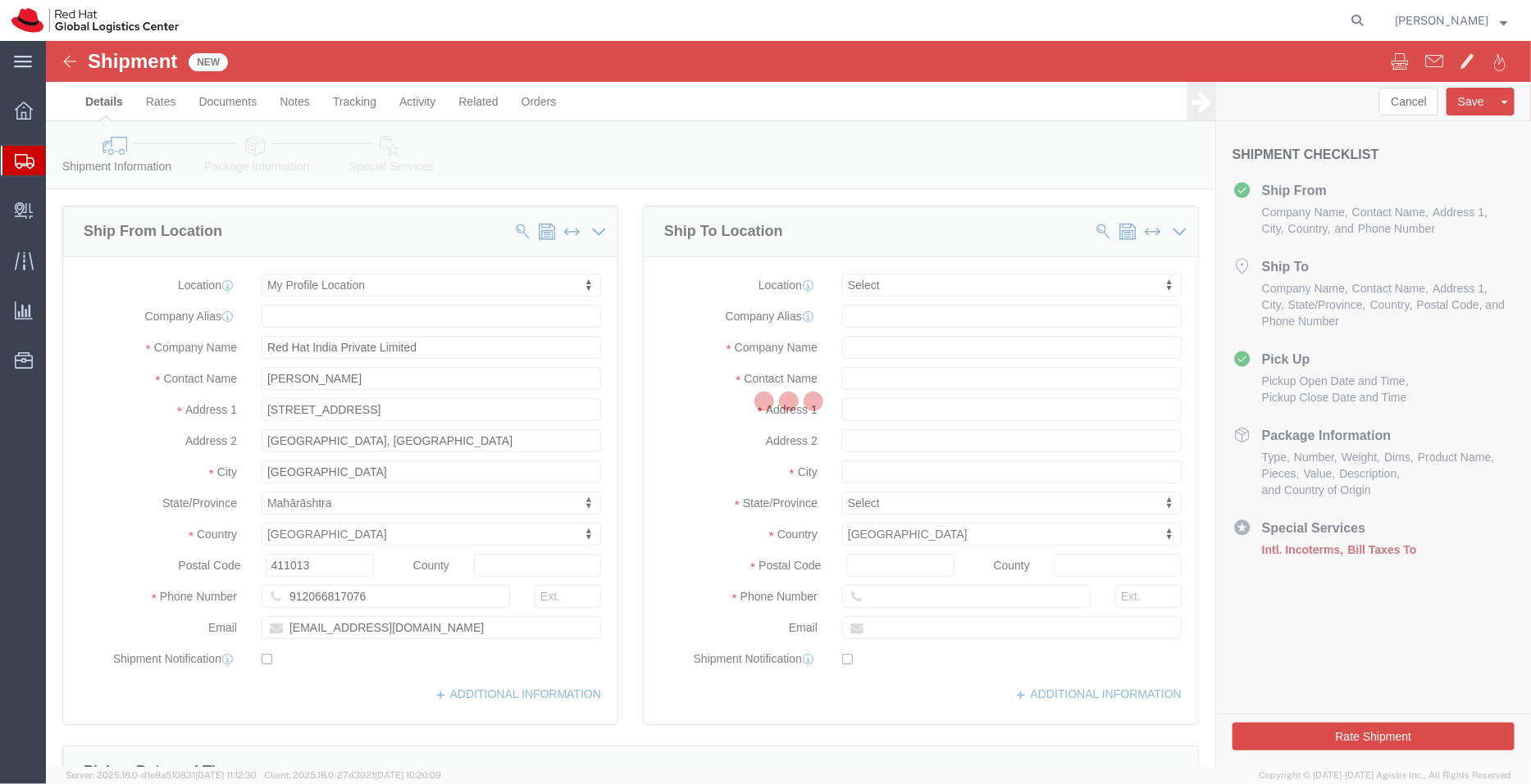
select select
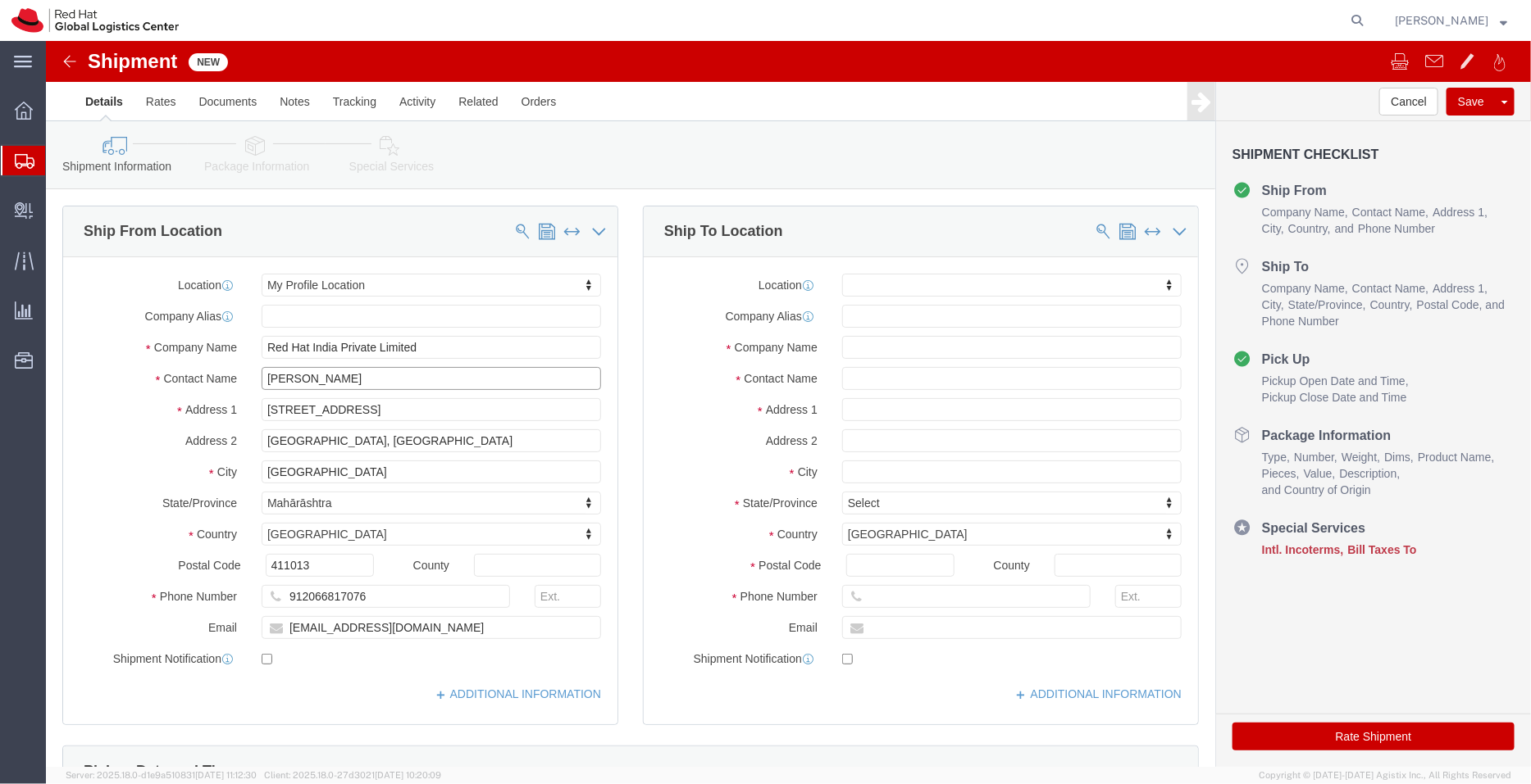
drag, startPoint x: 331, startPoint y: 339, endPoint x: 126, endPoint y: 330, distance: 205.2
click div "Contact Name [PERSON_NAME]"
type input "[GEOGRAPHIC_DATA]"
select select "38007"
click input "[PERSON_NAME]"
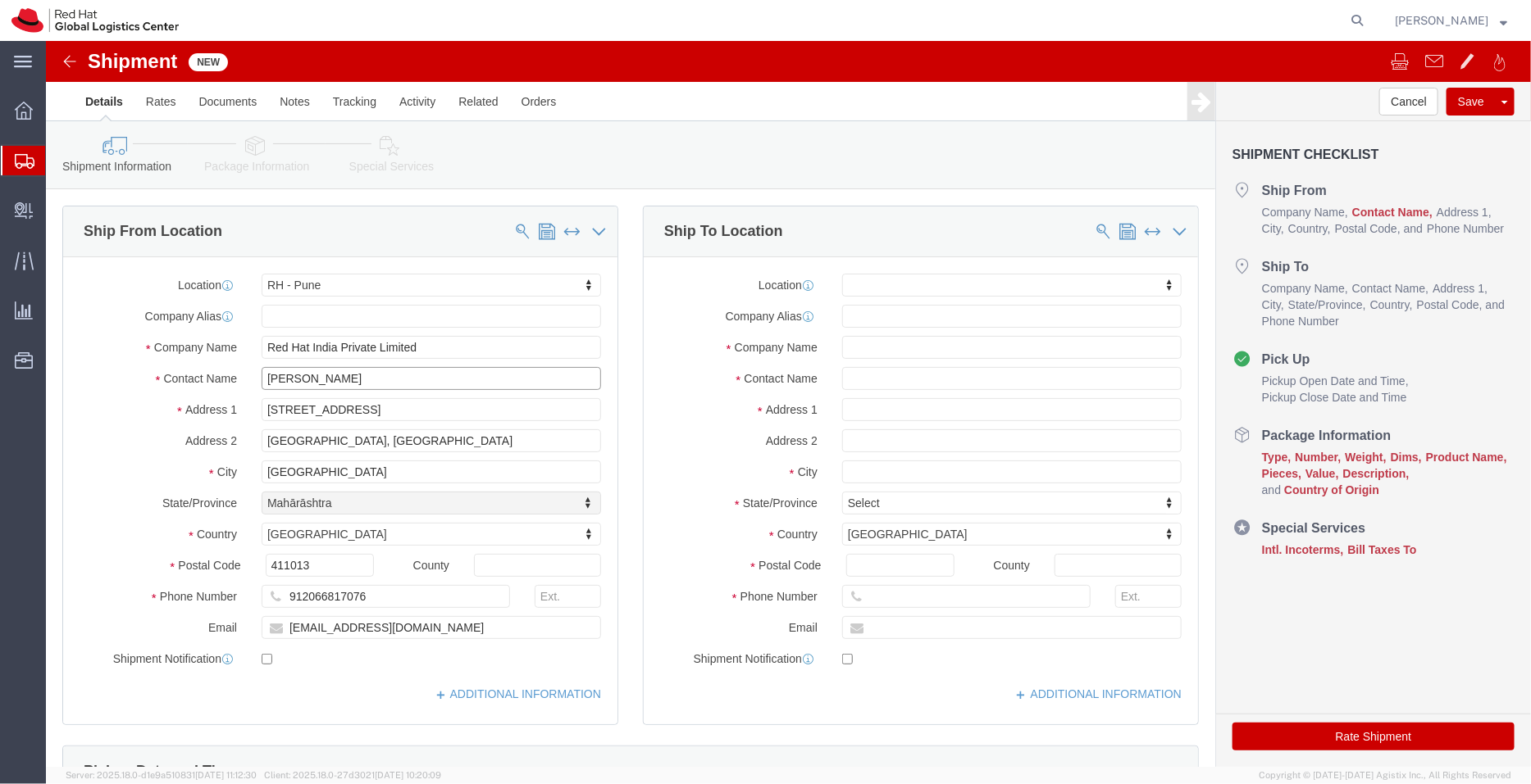
select select "MH"
type input "h"
type input "[PERSON_NAME]"
click input "text"
paste input "[PERSON_NAME] [PERSON_NAME],"
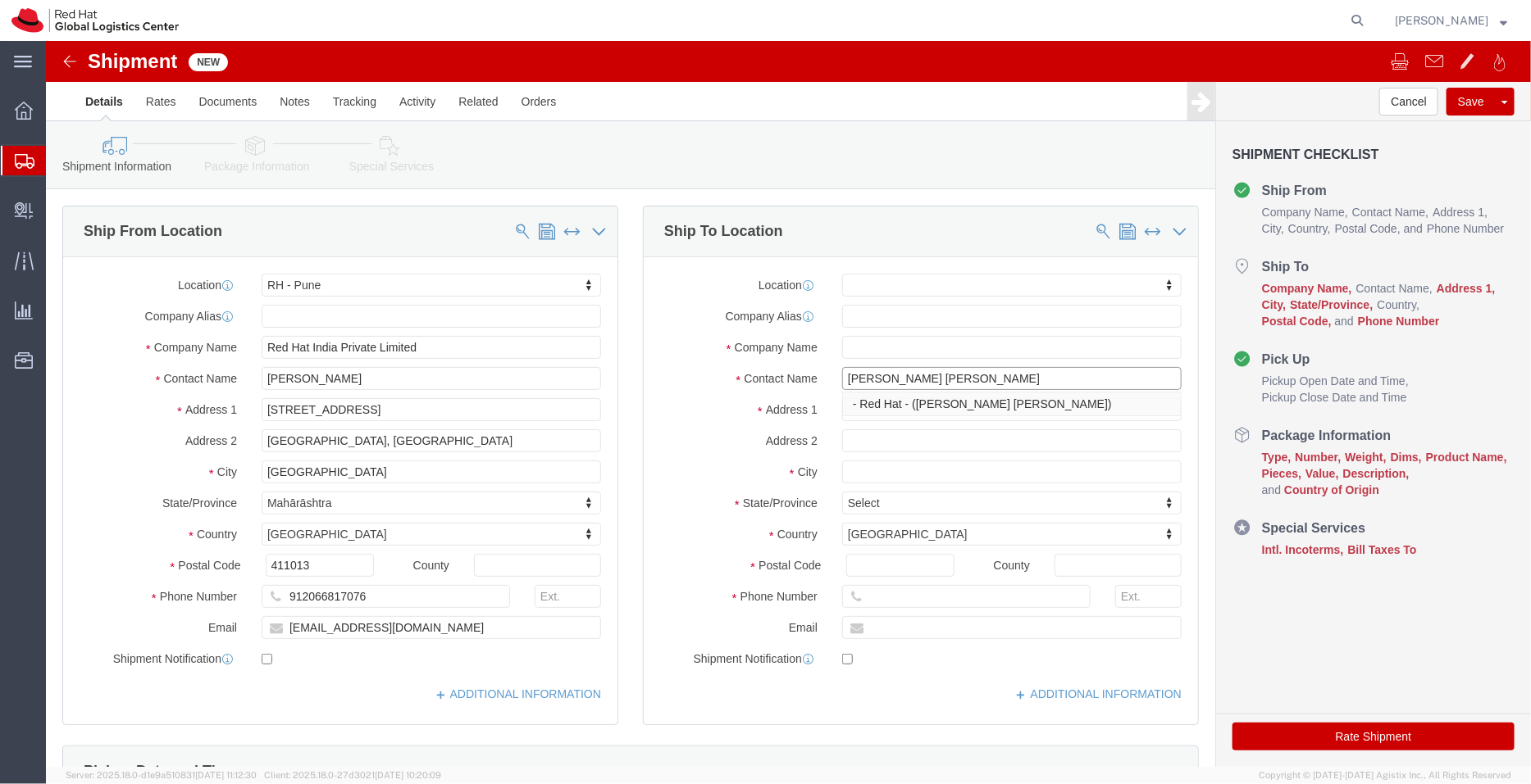
type input "[PERSON_NAME] [PERSON_NAME]"
click label "Company Alias"
drag, startPoint x: 950, startPoint y: 337, endPoint x: 719, endPoint y: 364, distance: 232.6
click div "Location My Profile Location [GEOGRAPHIC_DATA] - [GEOGRAPHIC_DATA] - [GEOGRAPHI…"
click input "text"
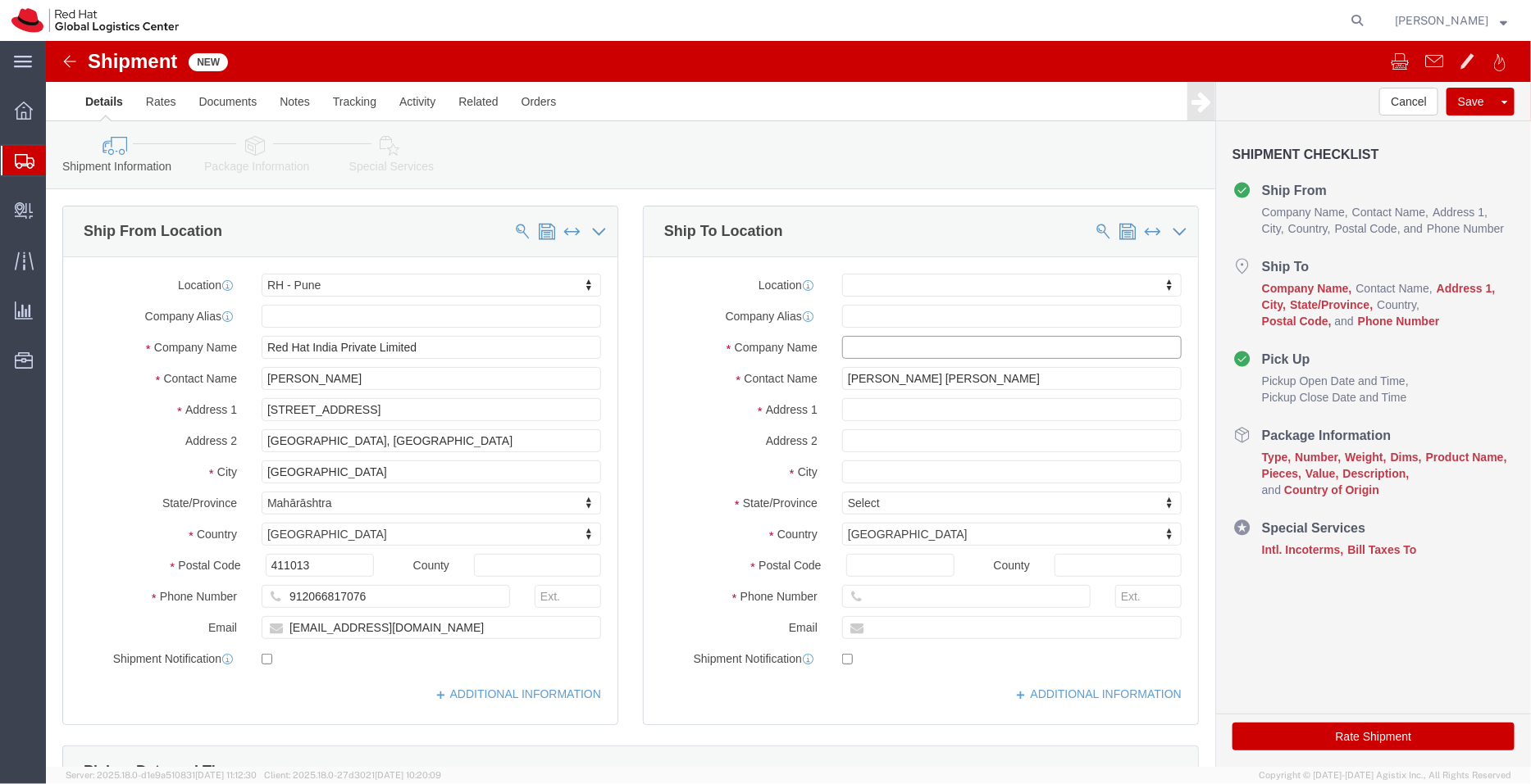
paste input "[PERSON_NAME] [PERSON_NAME]"
type input "[PERSON_NAME] [PERSON_NAME]"
click input "text"
paste input "9745427075,"
type input "9745427075"
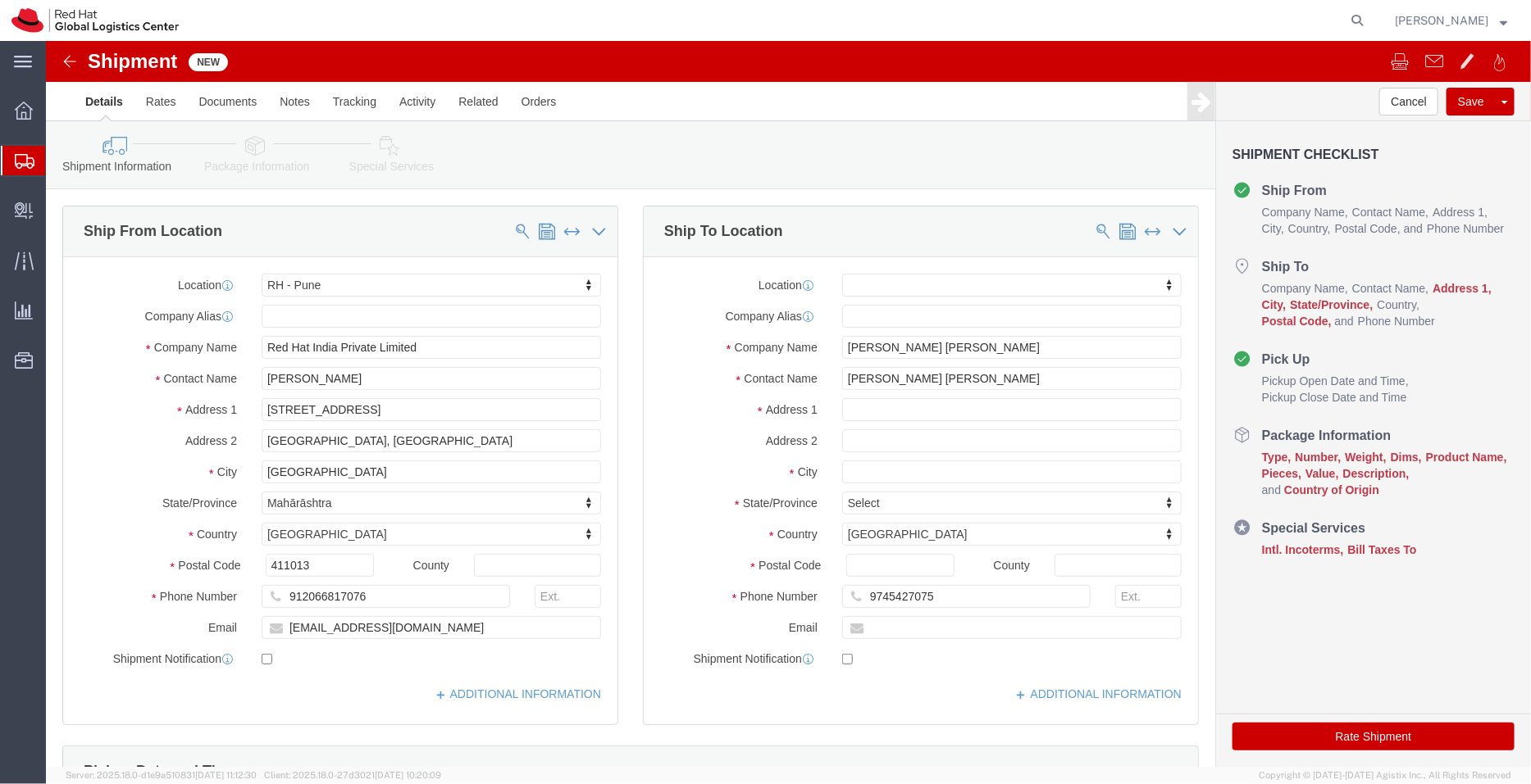
click div "Location My Profile Location [GEOGRAPHIC_DATA] - [GEOGRAPHIC_DATA] - [GEOGRAPHI…"
click input "text"
paste input "9745427075, [STREET_ADDRESS],"
drag, startPoint x: 996, startPoint y: 369, endPoint x: 1213, endPoint y: 402, distance: 219.5
click form "Shipment New Details Rates Documents Notes Tracking Activity Related Orders Can…"
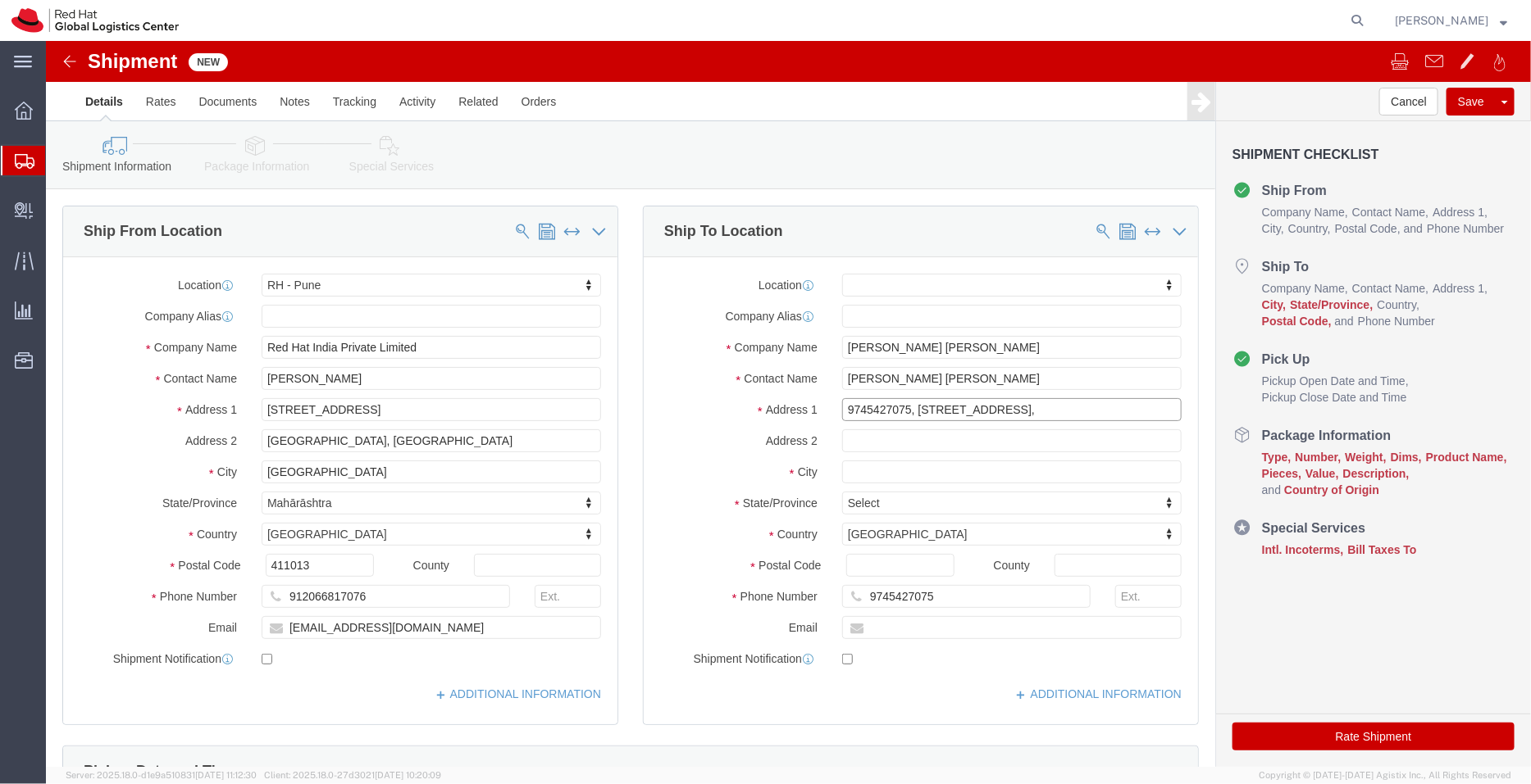
type input "9745427075, [STREET_ADDRESS],"
click input "text"
paste input "JP nagar 4th phase,"
type input "JP nagar 4th phase,"
drag, startPoint x: 861, startPoint y: 366, endPoint x: 706, endPoint y: 359, distance: 155.2
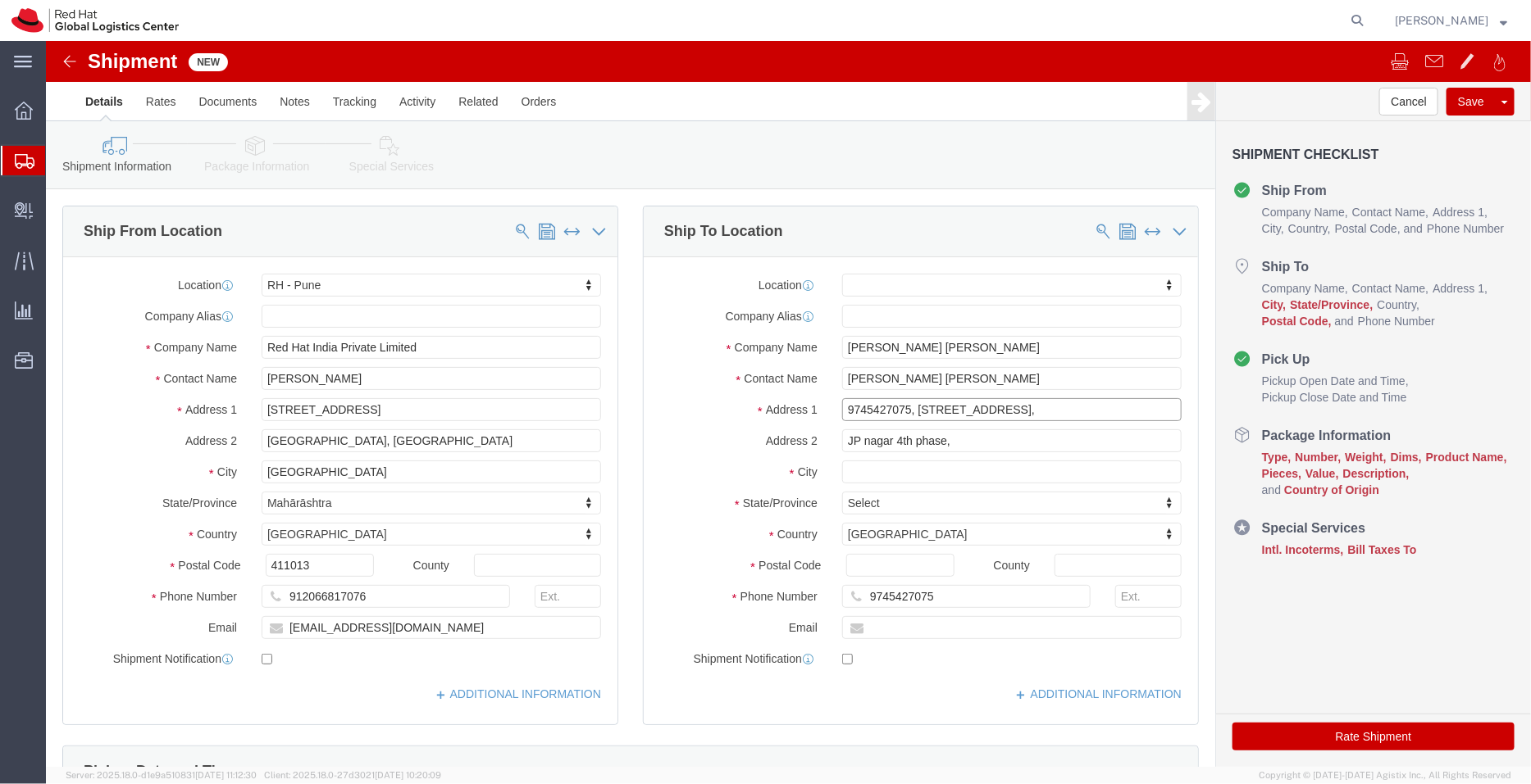
click div "Address [STREET_ADDRESS],"
type input "[STREET_ADDRESS],"
click input "text"
paste input "[GEOGRAPHIC_DATA]-560078,"
drag, startPoint x: 897, startPoint y: 434, endPoint x: 854, endPoint y: 432, distance: 43.0
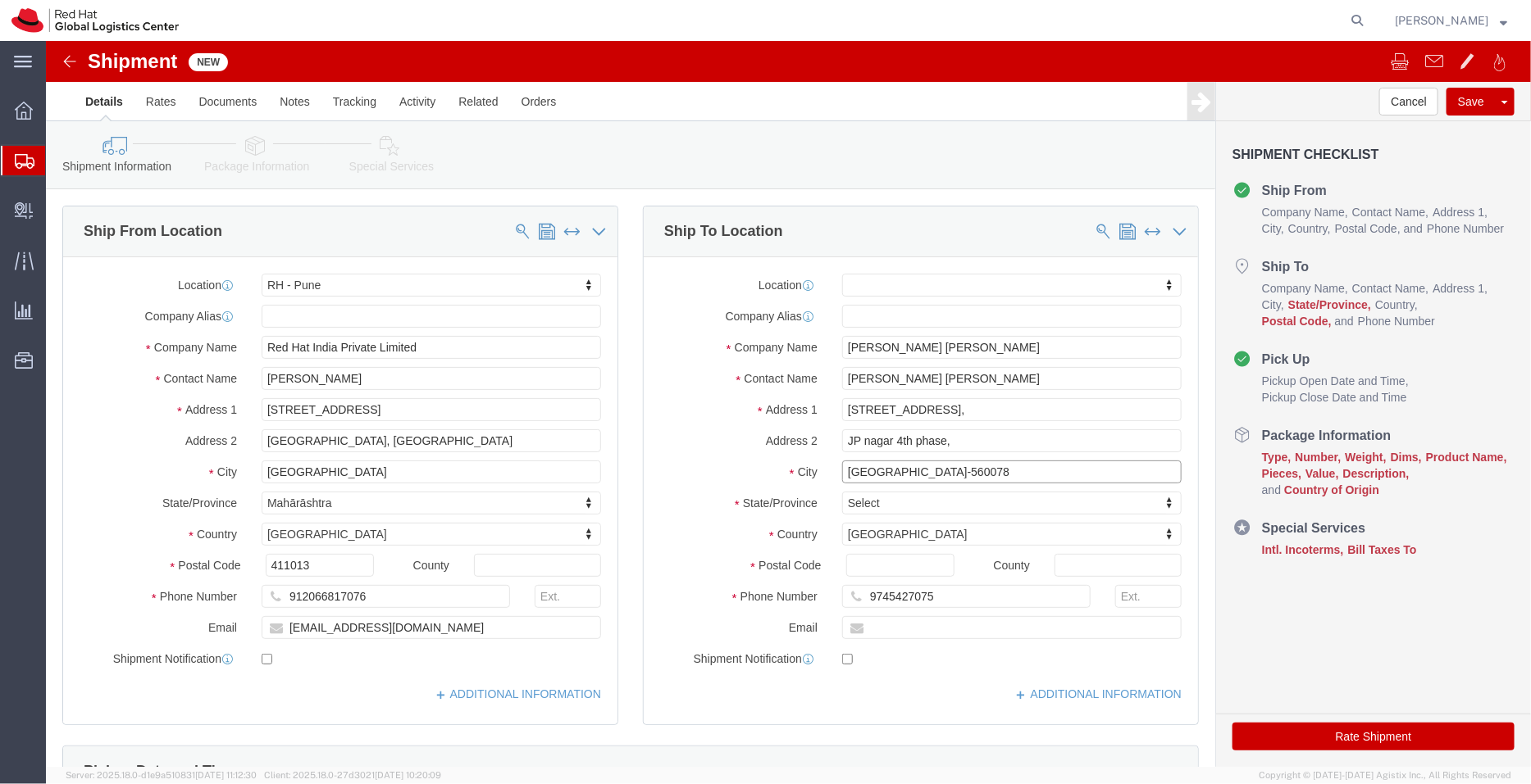
click input "[GEOGRAPHIC_DATA]-560078"
type input "[GEOGRAPHIC_DATA]-"
type input "india"
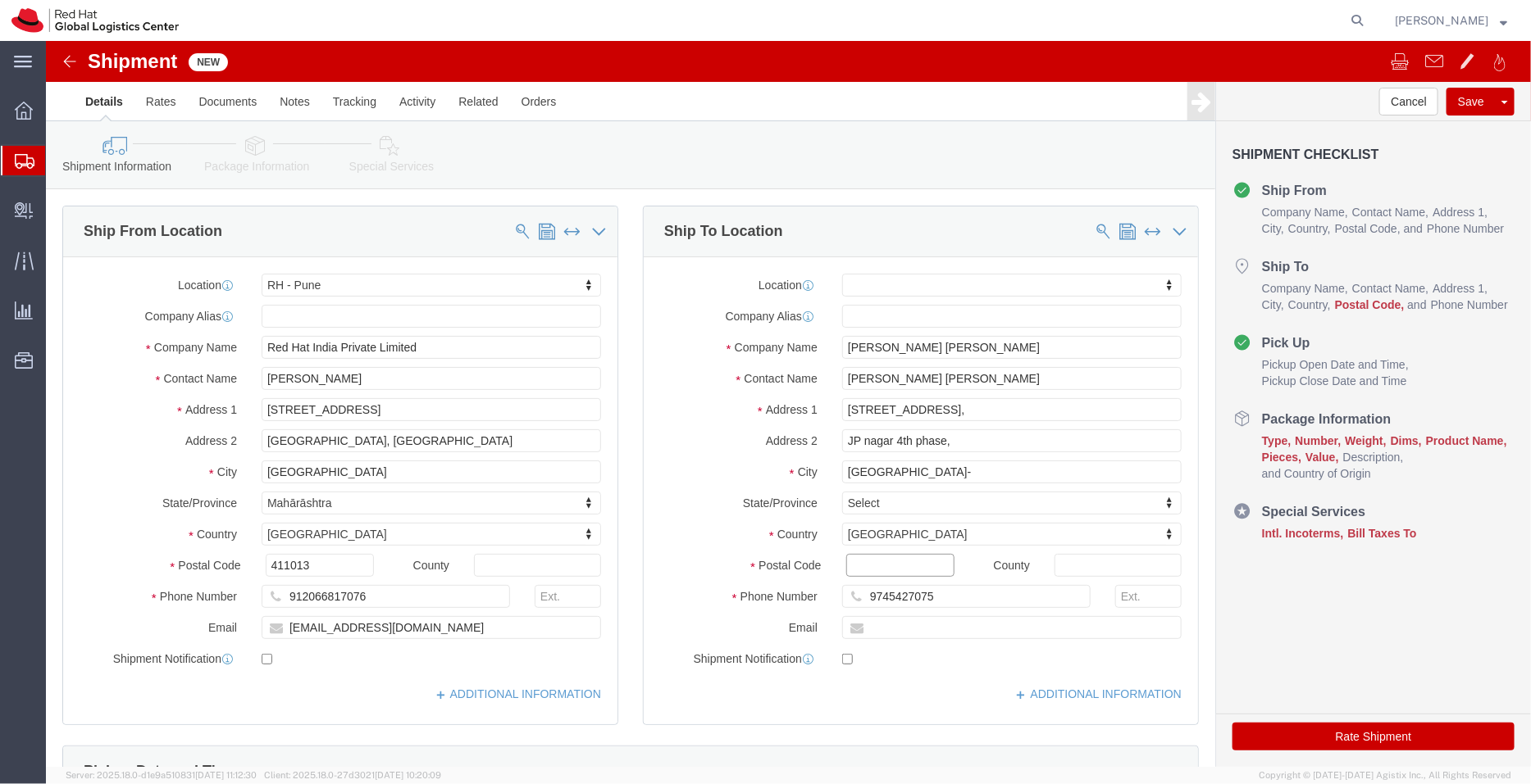
click input "Postal Code"
paste input "560078"
type input "560078"
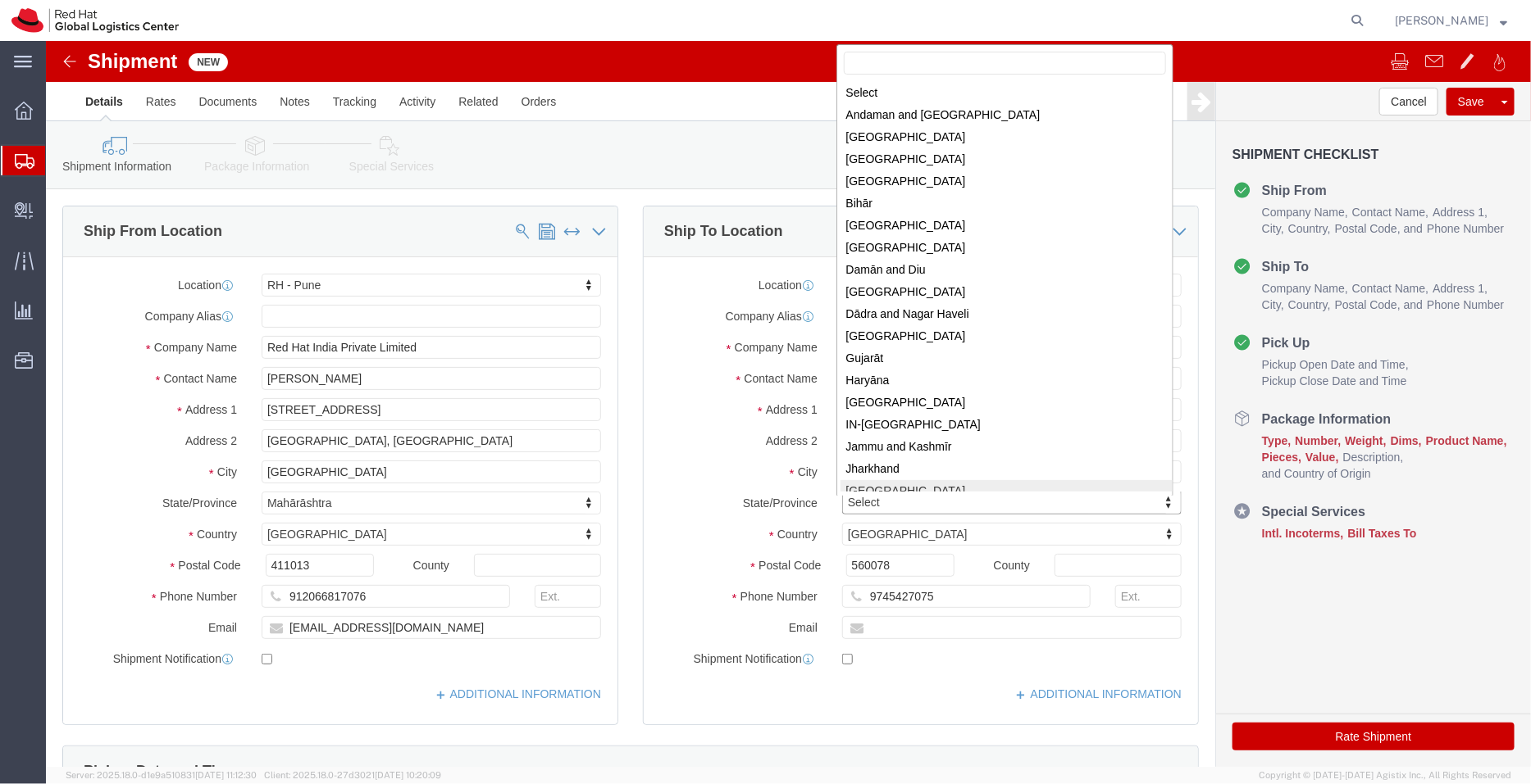
scroll to position [2, 0]
select select "KA"
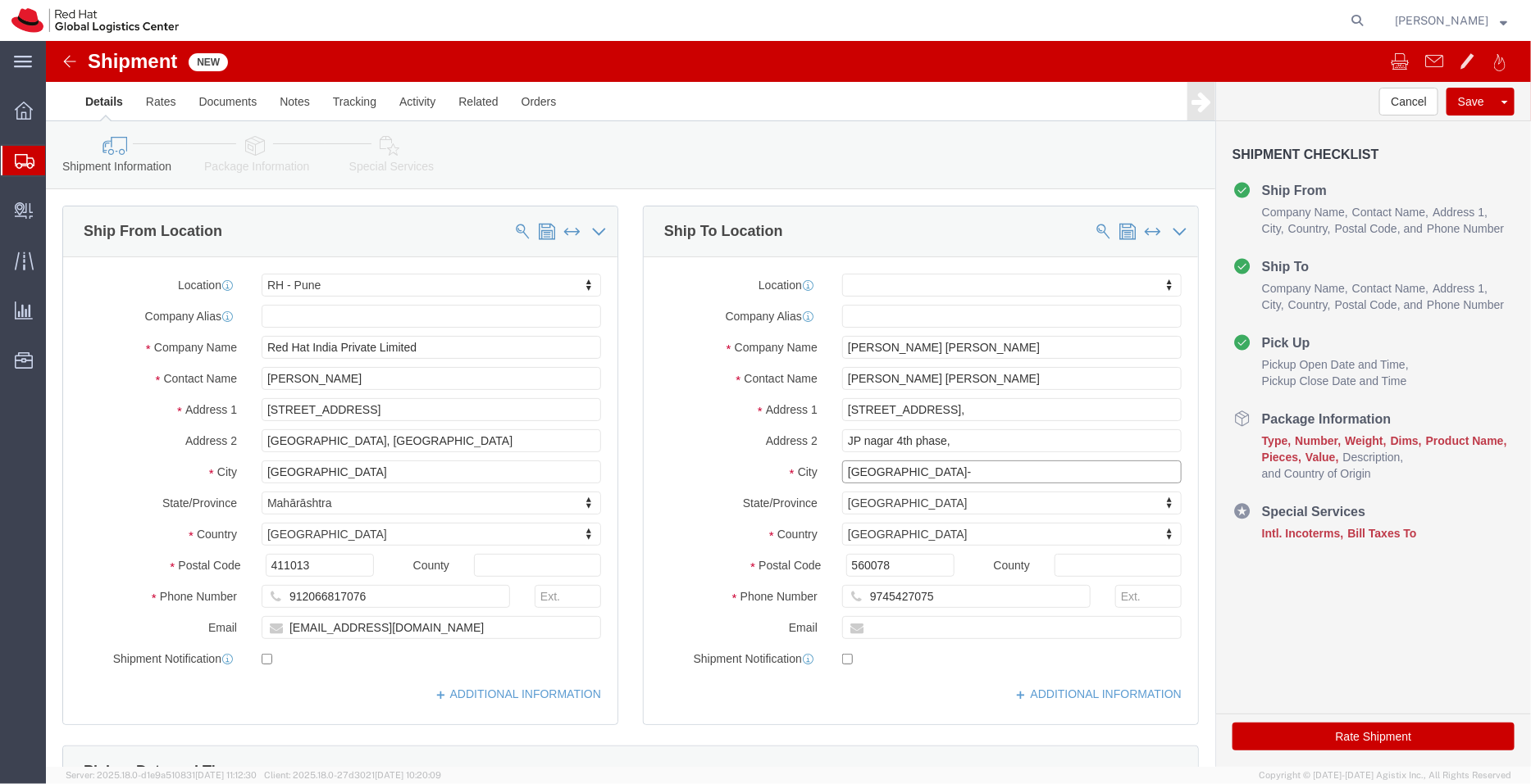
click input "[GEOGRAPHIC_DATA]-"
type input "[GEOGRAPHIC_DATA]"
drag, startPoint x: 699, startPoint y: 301, endPoint x: 684, endPoint y: 301, distance: 15.0
click label "Company Name"
drag, startPoint x: 918, startPoint y: 312, endPoint x: 708, endPoint y: 294, distance: 210.8
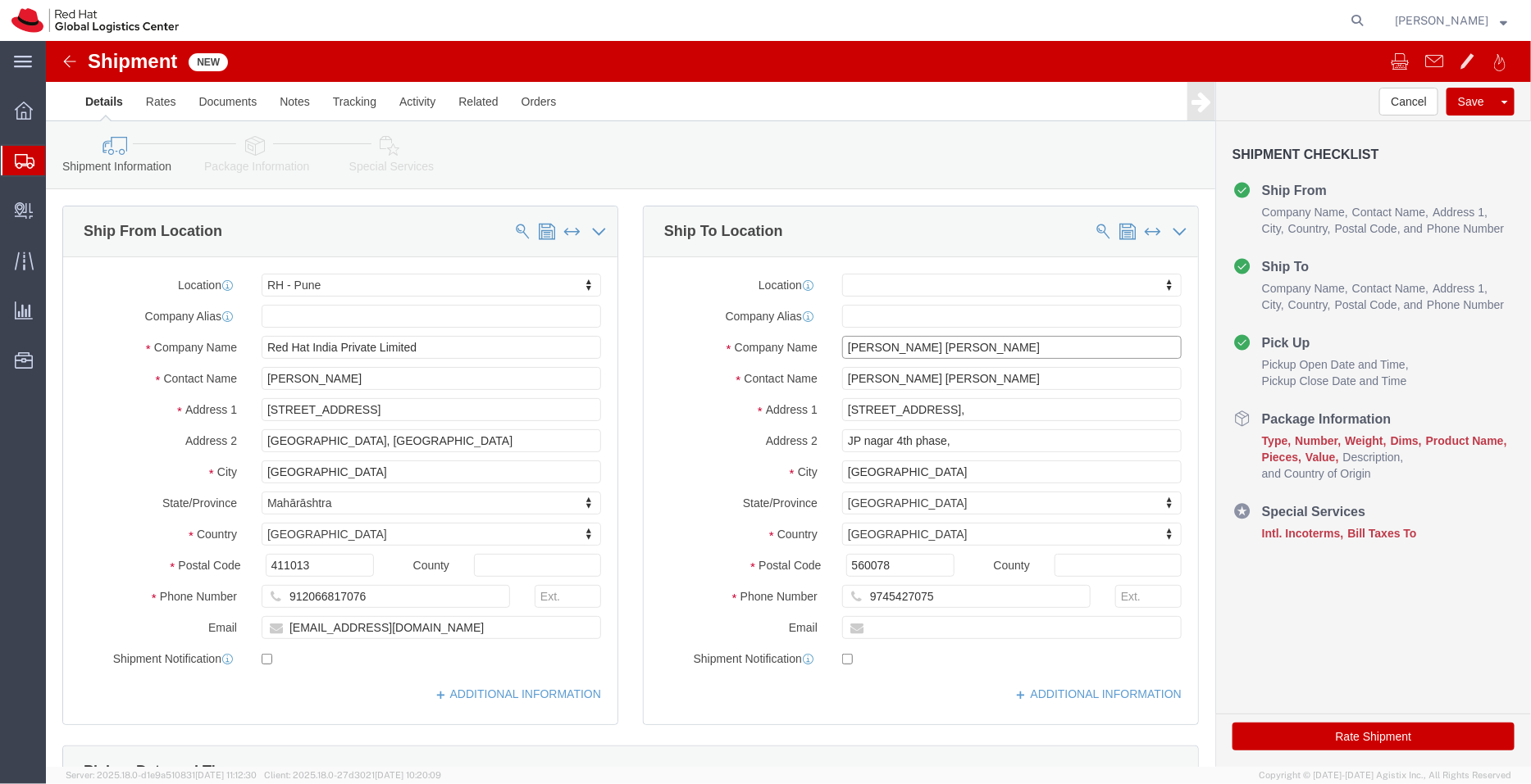
click div "Company Name [PERSON_NAME] [PERSON_NAME]"
click input "text"
paste input "[EMAIL_ADDRESS][DOMAIN_NAME]"
type input "[EMAIL_ADDRESS][DOMAIN_NAME]"
click input "checkbox"
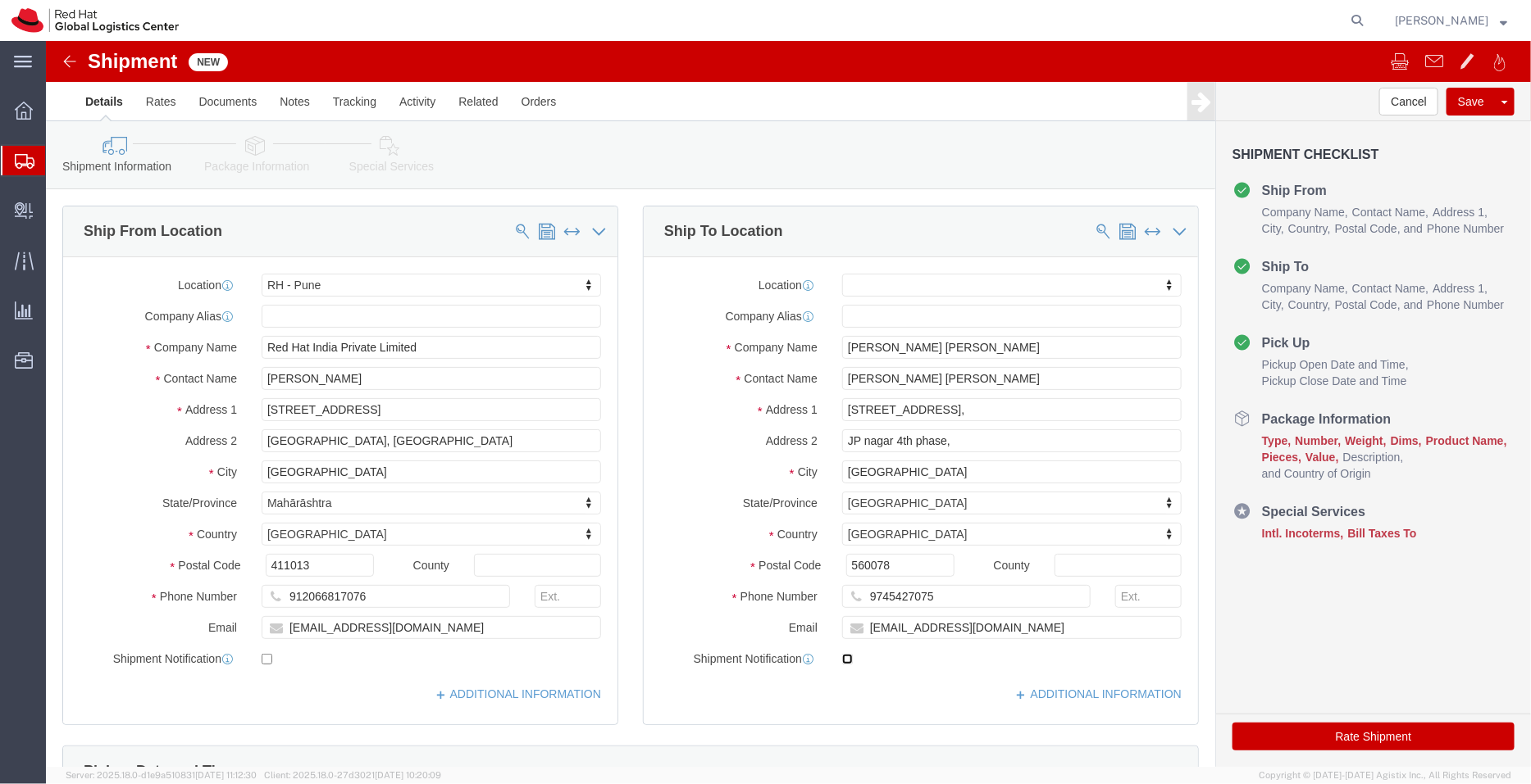
click input "checkbox"
checkbox input "true"
click input "[EMAIL_ADDRESS][DOMAIN_NAME]"
drag, startPoint x: 323, startPoint y: 344, endPoint x: 190, endPoint y: 320, distance: 135.1
click div "Location [GEOGRAPHIC_DATA] - Pune My Profile Location [GEOGRAPHIC_DATA] - [GEOG…"
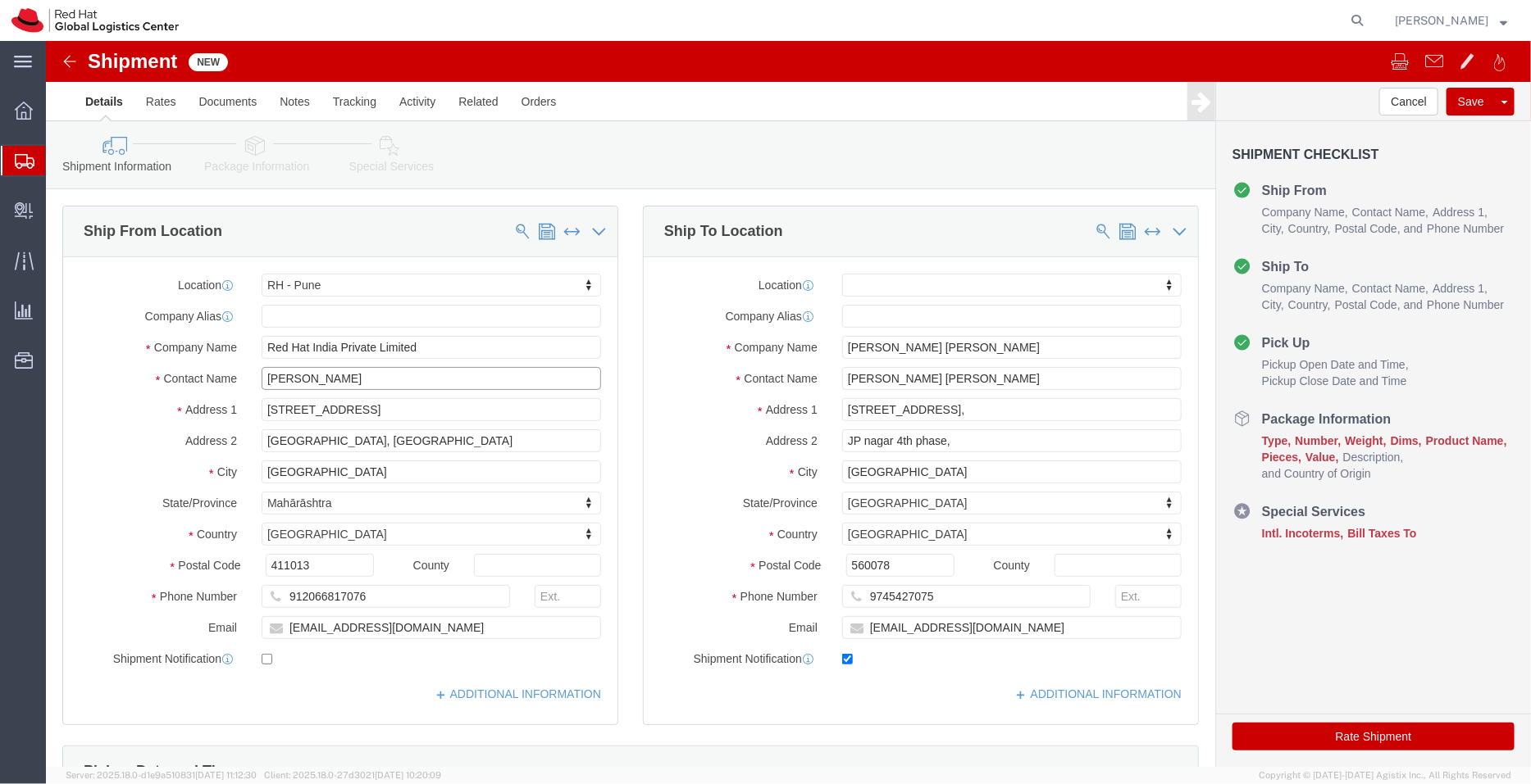
paste input "[PERSON_NAME] Irkal"
type input "[PERSON_NAME] Irkal"
click input "text"
paste input "[EMAIL_ADDRESS][DOMAIN_NAME]"
type input "[EMAIL_ADDRESS][DOMAIN_NAME]"
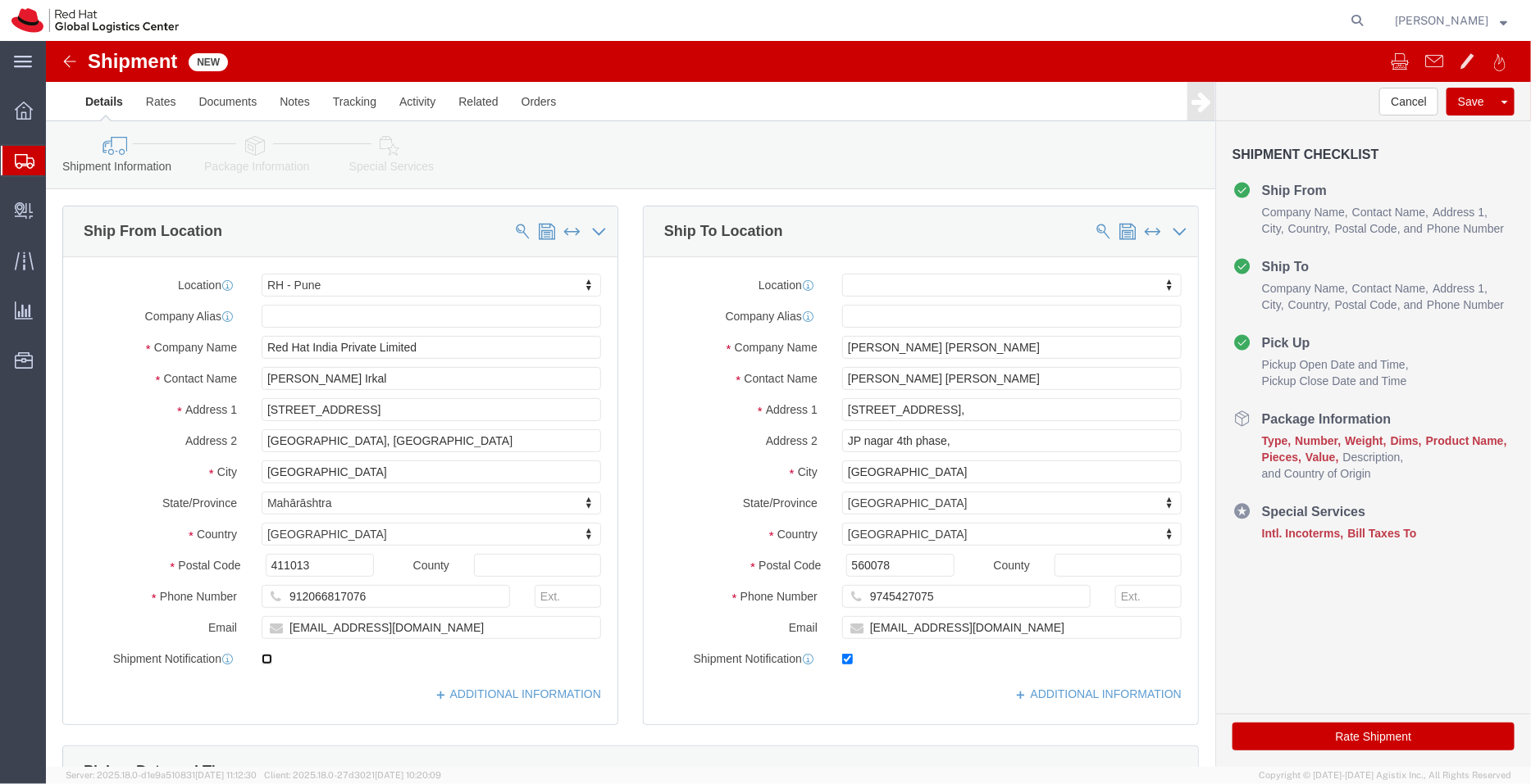
click input "checkbox"
checkbox input "true"
click link "ADDITIONAL INFORMATION"
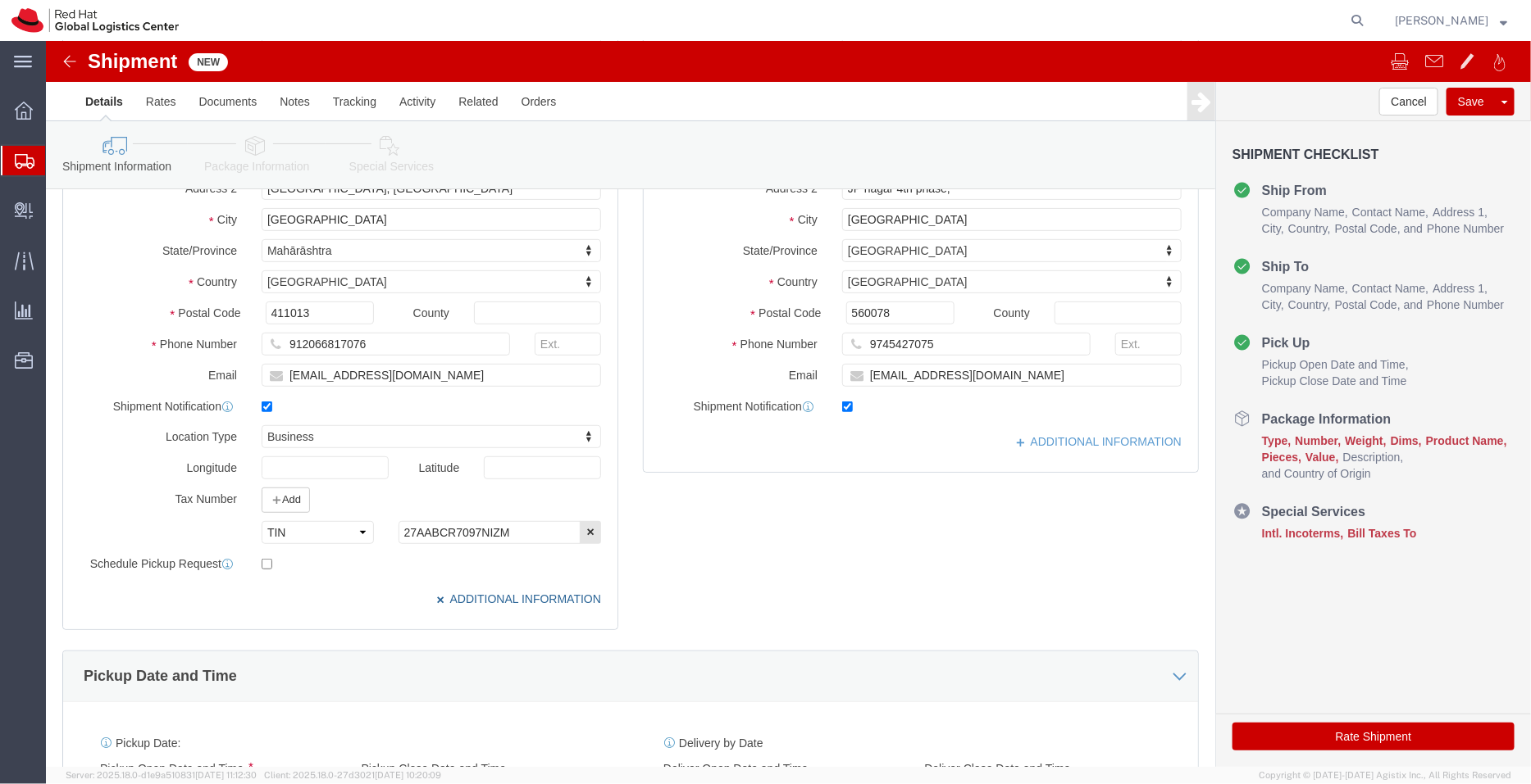
scroll to position [254, 0]
click link "ADDITIONAL INFORMATION"
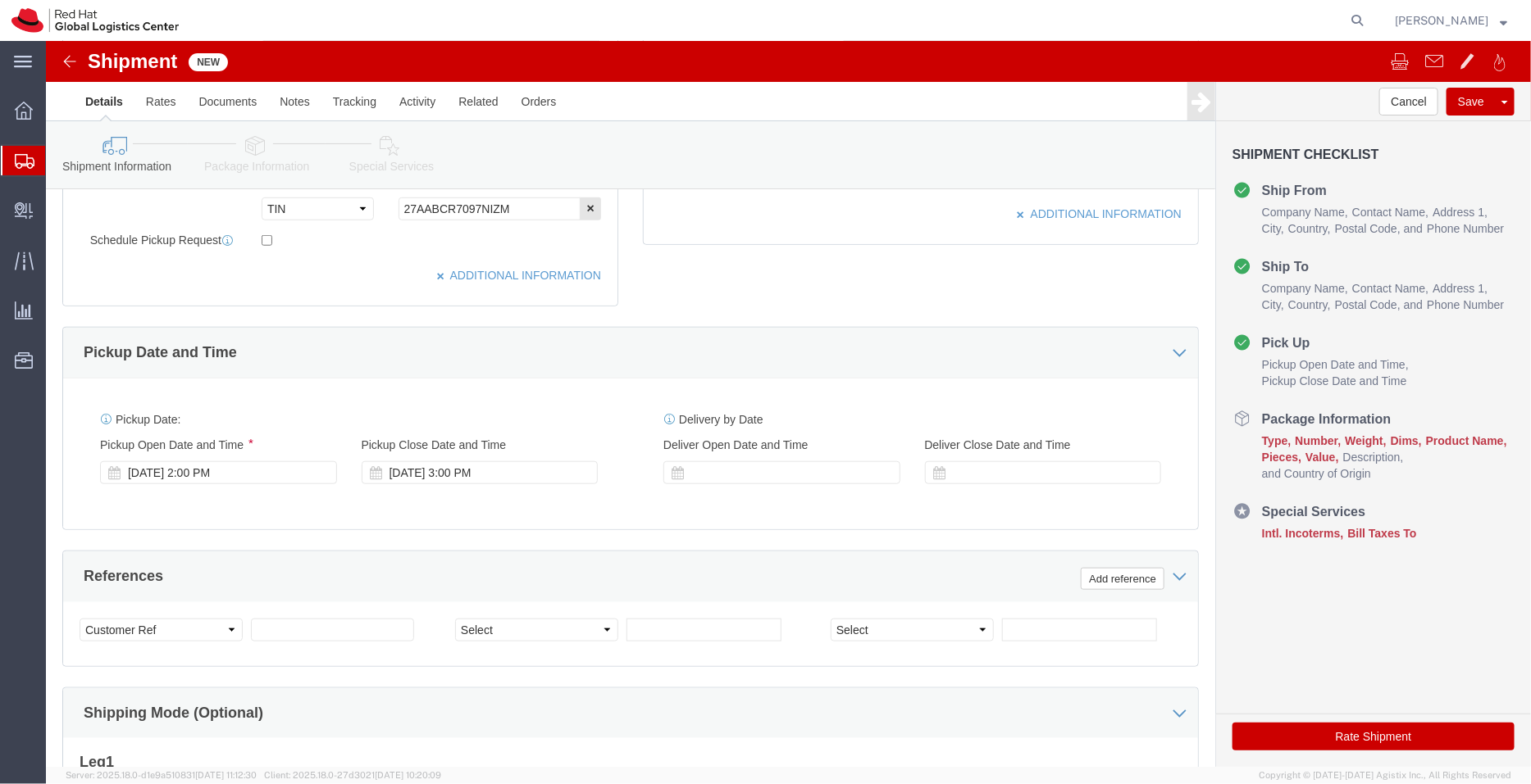
scroll to position [581, 0]
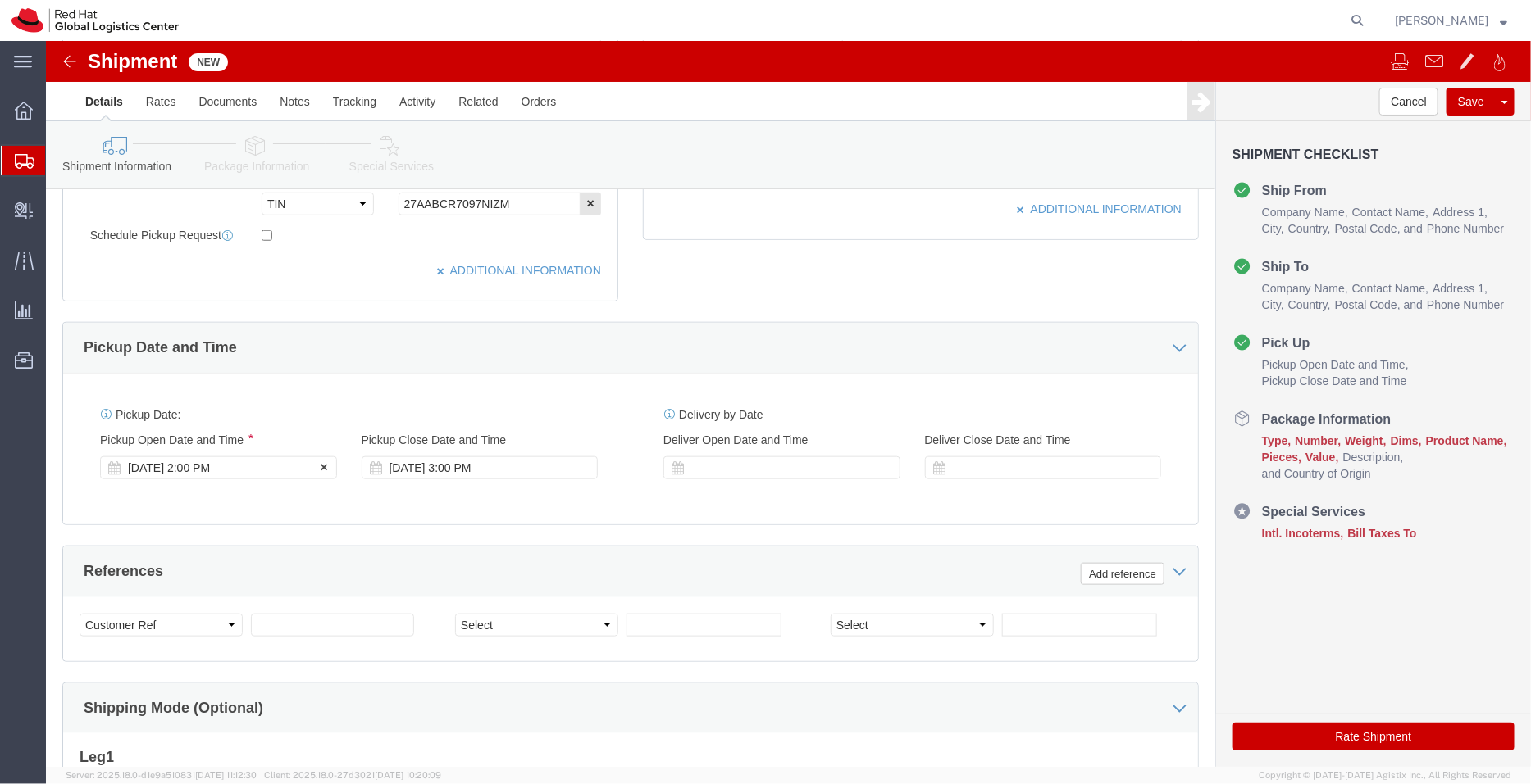
click div "[DATE] 2:00 PM"
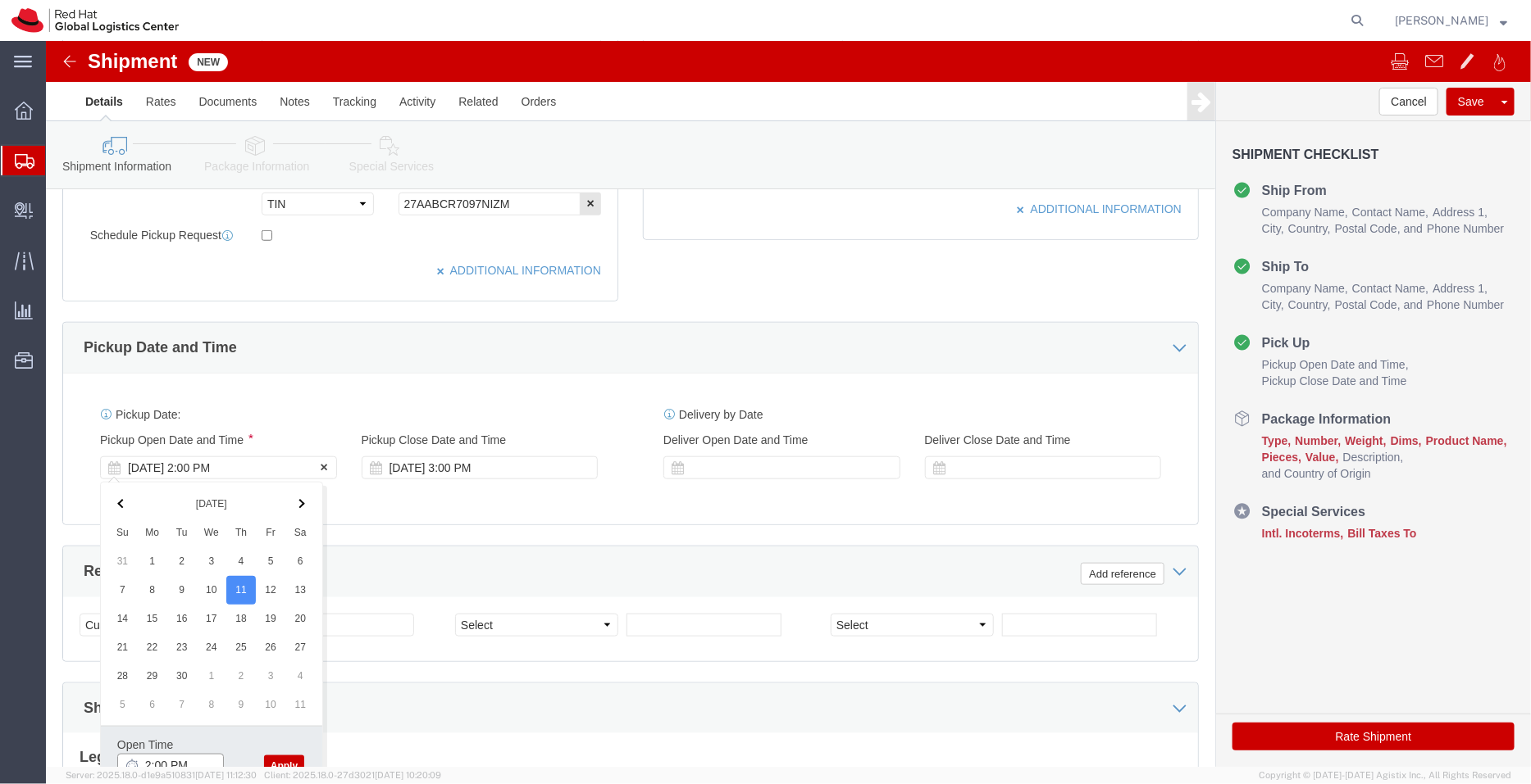
scroll to position [590, 0]
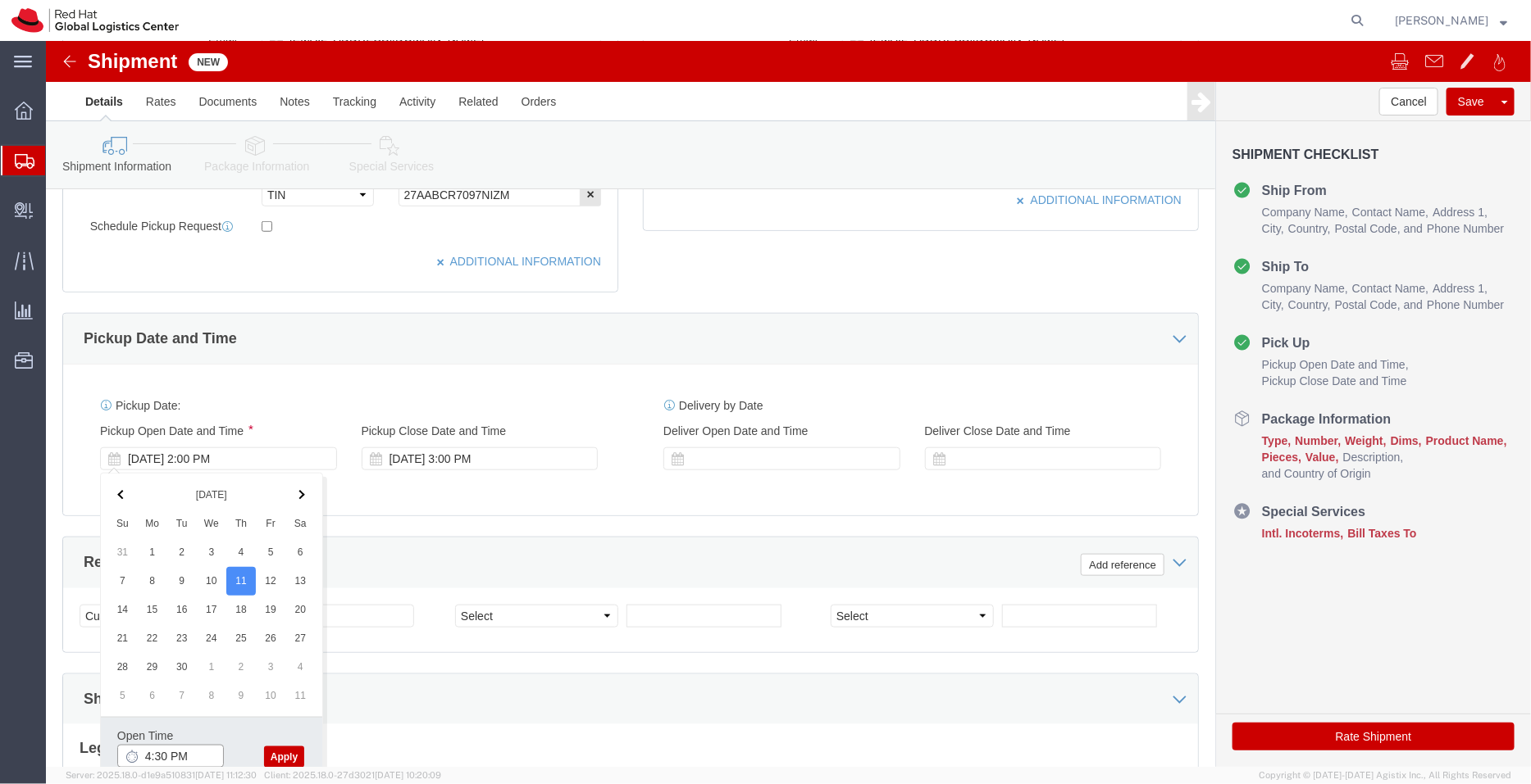
type input "4:30 PM"
click button "Apply"
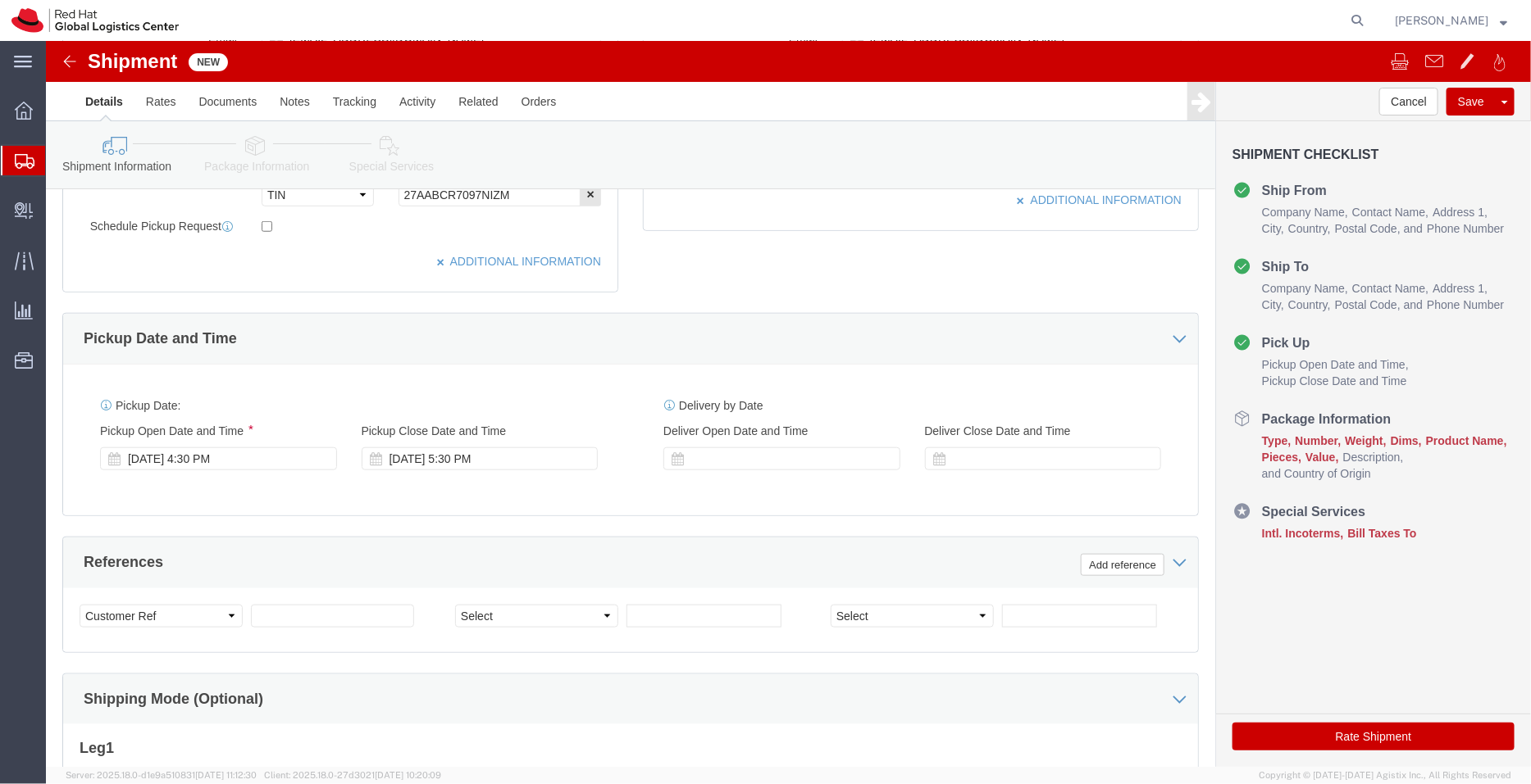
click icon
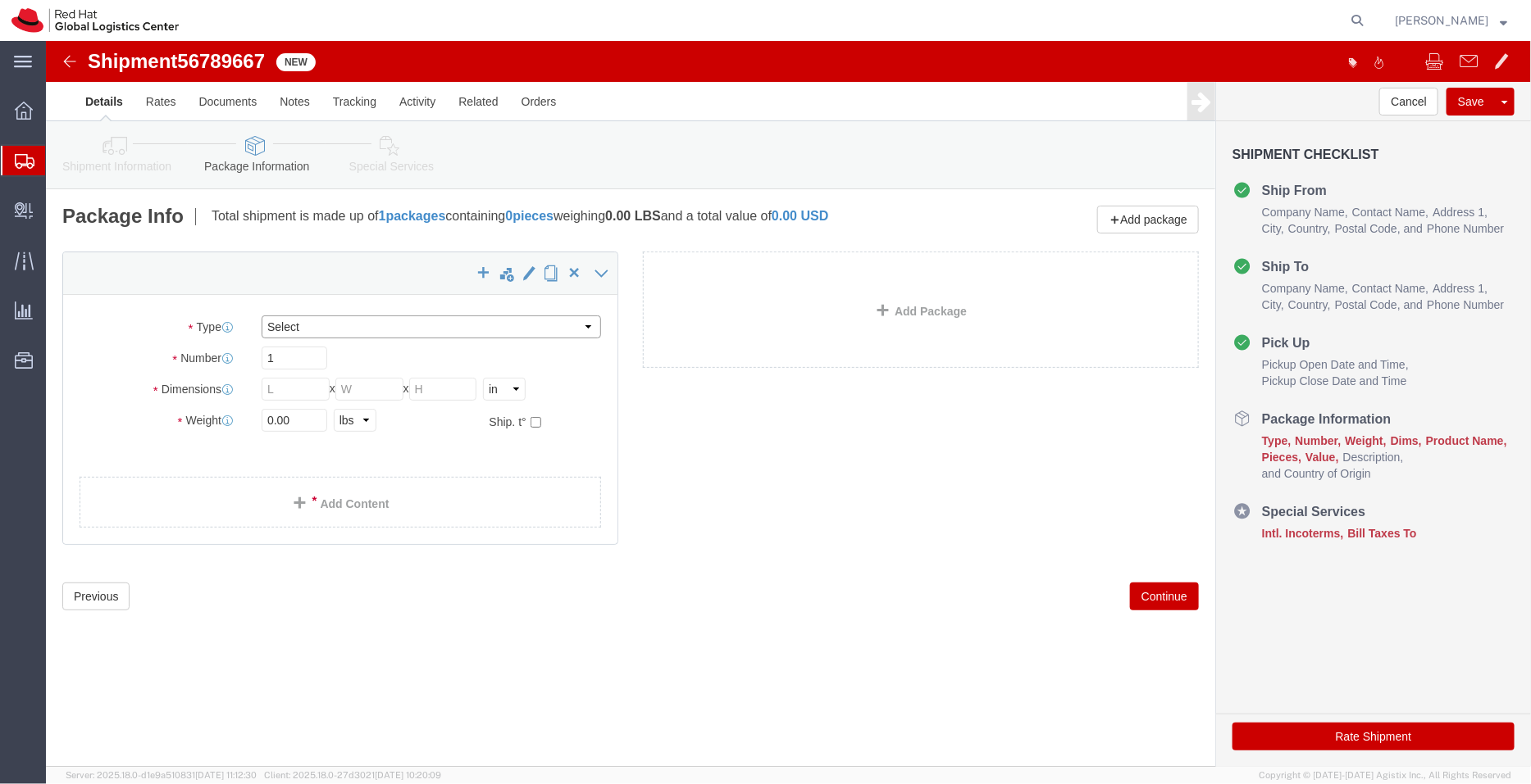
click select "Select Case(s) Crate(s) Envelope Large Box Medium Box PAK Skid(s) Small Box Sma…"
select select "YRPK"
click select "Select Case(s) Crate(s) Envelope Large Box Medium Box PAK Skid(s) Small Box Sma…"
click select "Select cm ft in"
select select "CM"
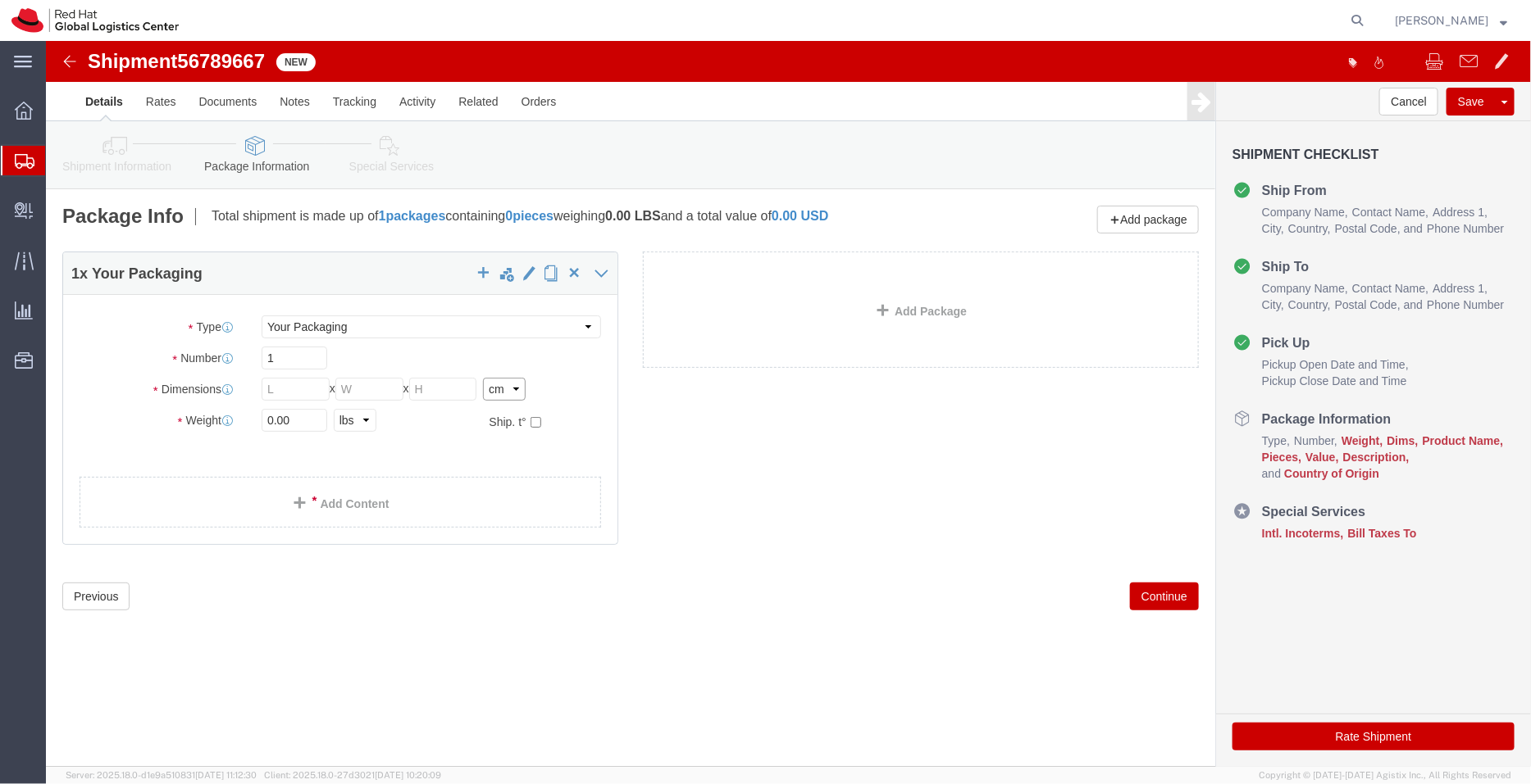
click select "Select cm ft in"
click input "text"
type input "52"
click input "text"
type input "34"
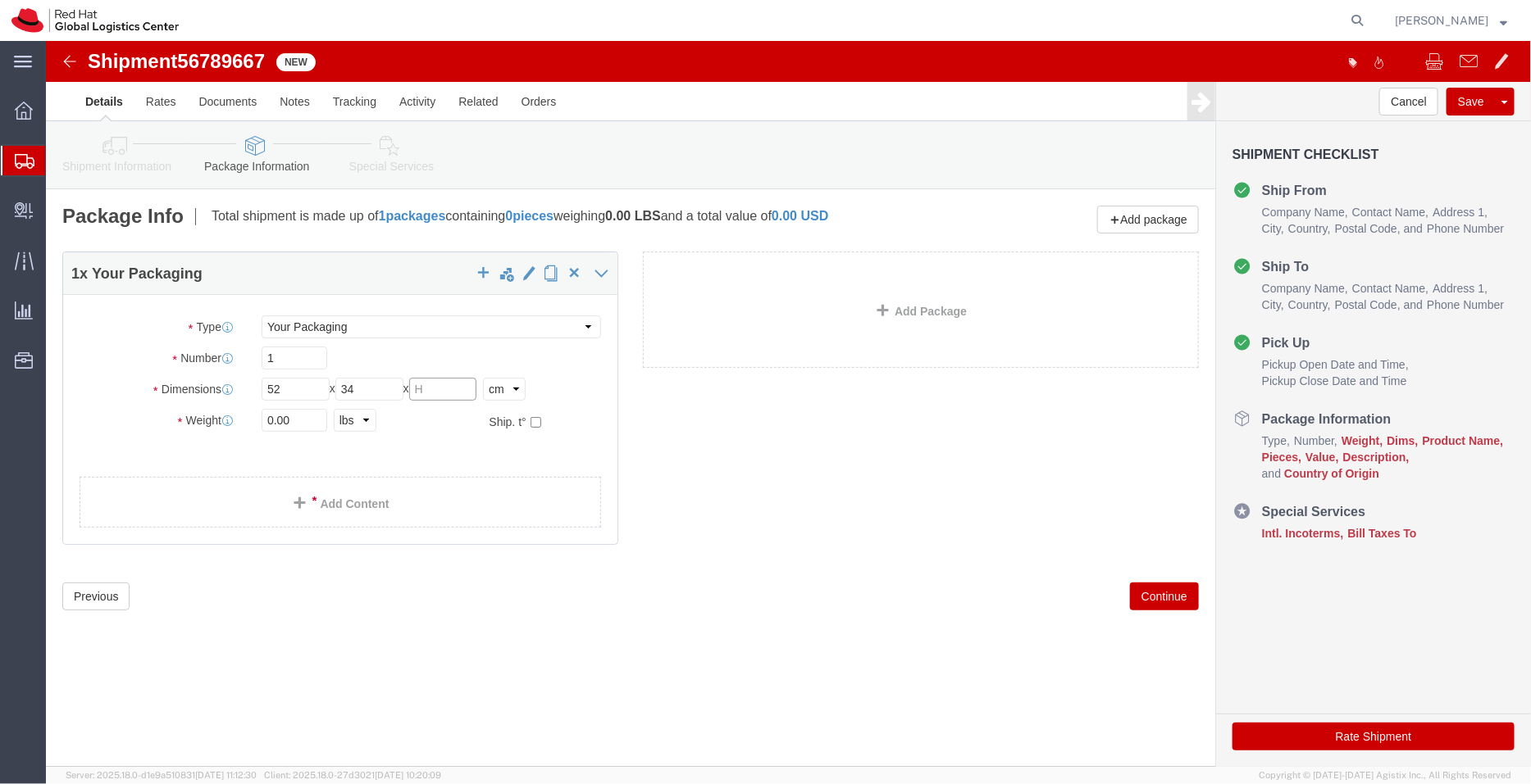
click input "text"
type input "21"
click input "0.00"
click select "Select kgs lbs"
select select "KGS"
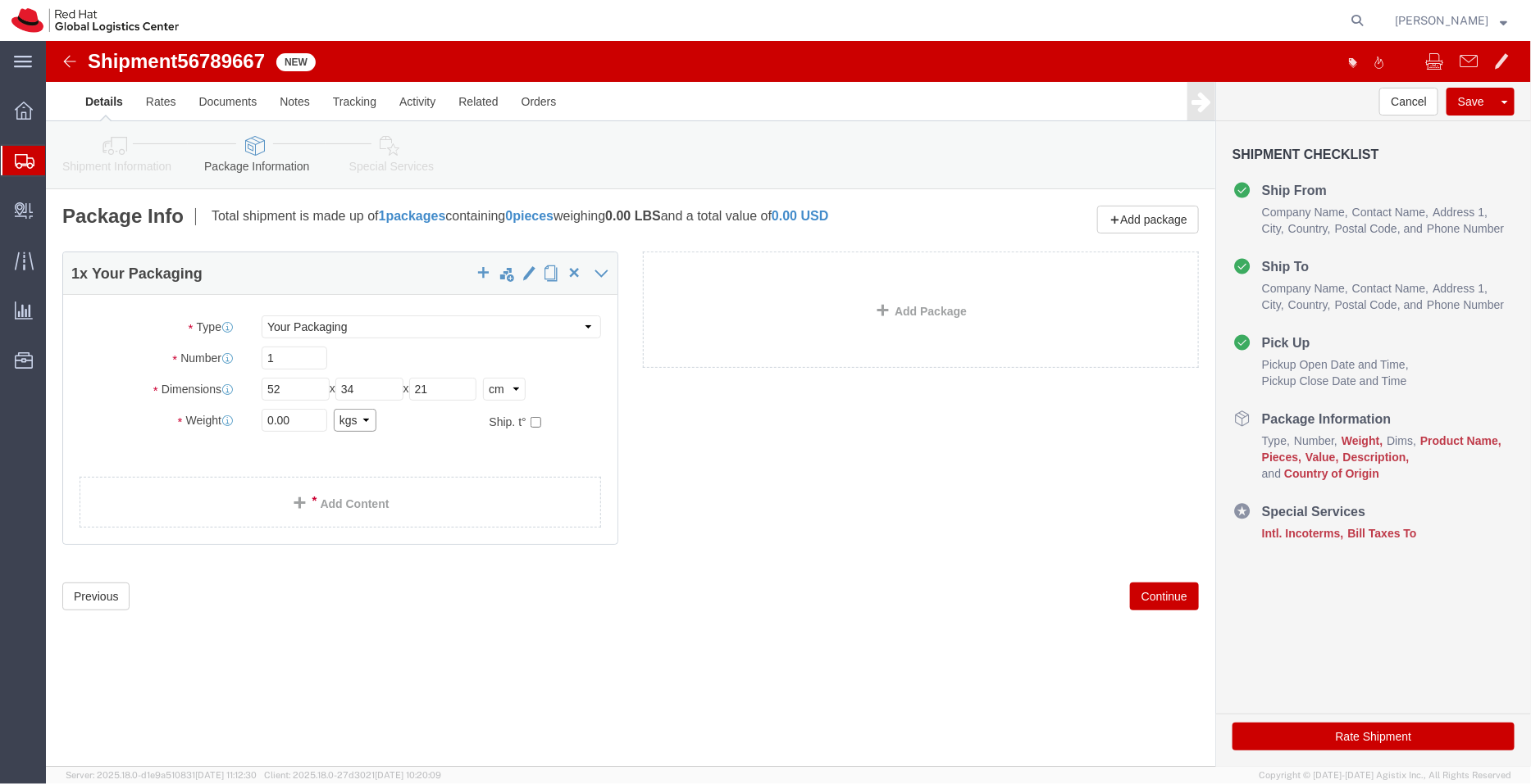
click select "Select kgs lbs"
drag, startPoint x: 255, startPoint y: 375, endPoint x: 140, endPoint y: 374, distance: 115.0
click div "Weight 0.00 Select kgs lbs Ship. t°"
type input "5"
click div "1 x Your Packaging Package Type Select Case(s) Crate(s) Envelope Large Box Medi…"
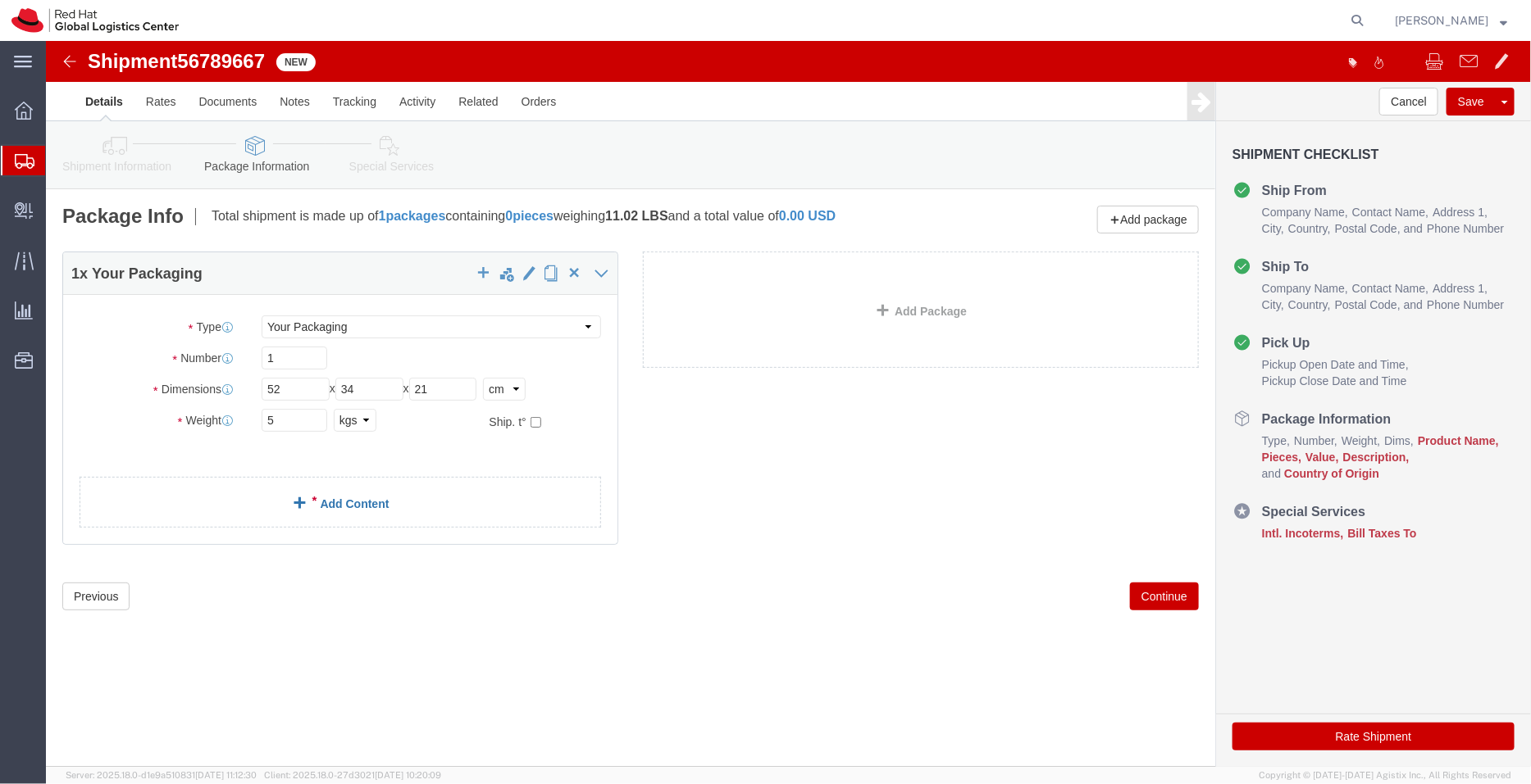
click link "Add Content"
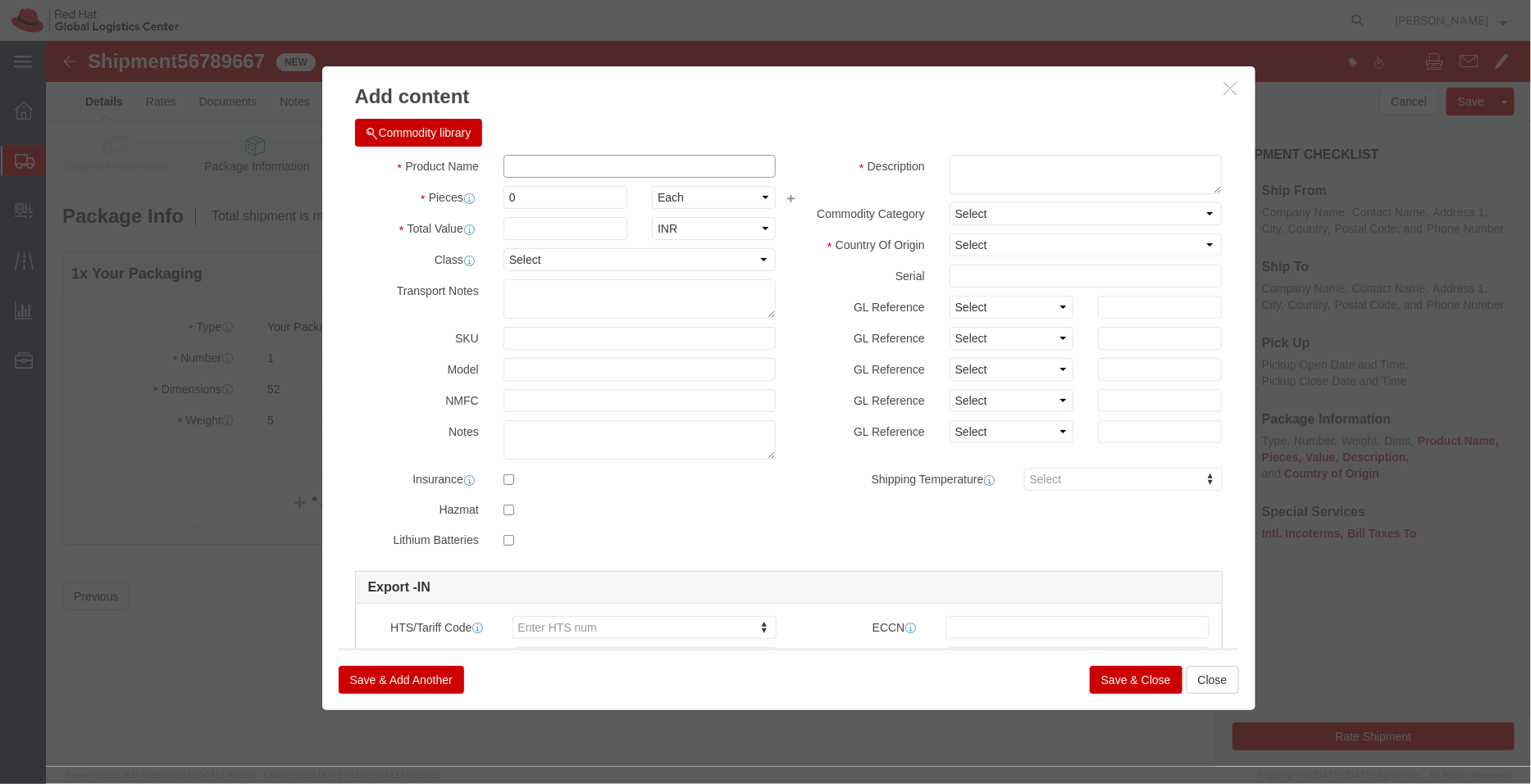
click input "text"
paste input "Laptop LENOVO THINKPAD P14 SGEN 5"
type input "Laptop LENOVO THINKPAD P14 SGEN 5"
drag, startPoint x: 495, startPoint y: 155, endPoint x: 390, endPoint y: 161, distance: 105.2
click div "Pieces 0 Select Bag Barrels 100Board Feet Bottle Box Blister Pack Carats Can Ca…"
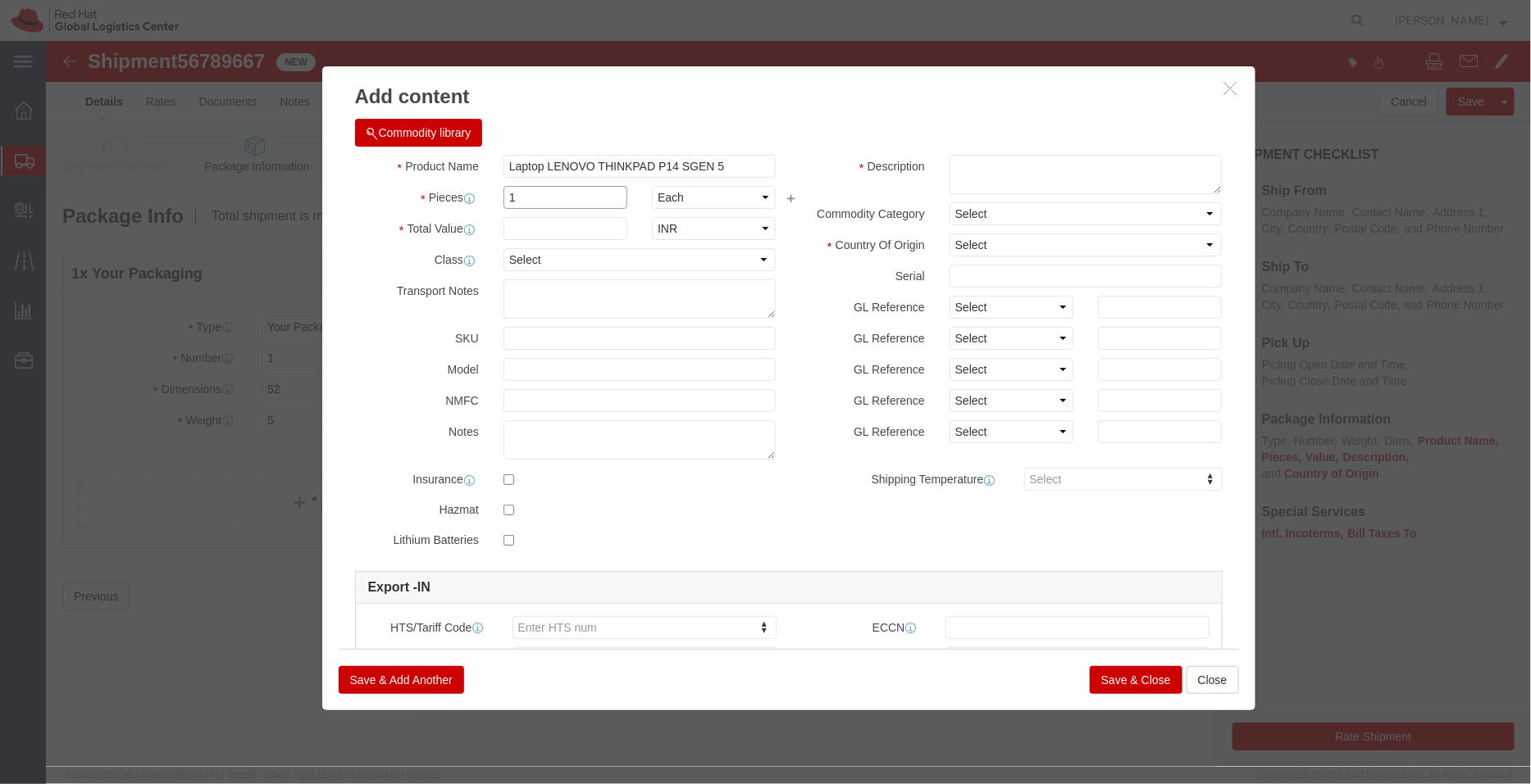
type input "1"
type input "84713010"
click input "text"
paste input "136,131.76"
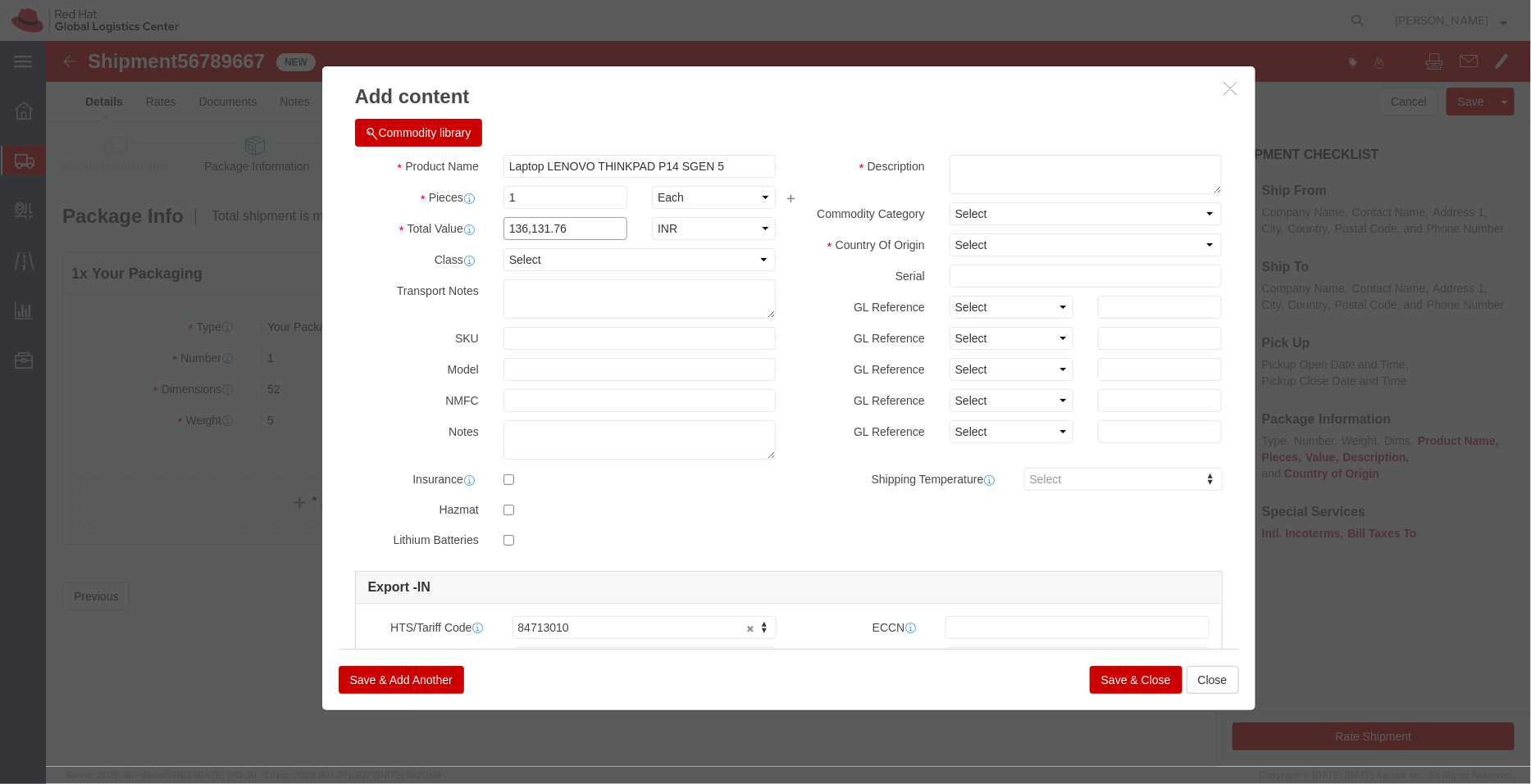
type input "136,131.76"
click select "Select [GEOGRAPHIC_DATA] [GEOGRAPHIC_DATA] [GEOGRAPHIC_DATA] [GEOGRAPHIC_DATA] …"
select select "IN"
click select "Select [GEOGRAPHIC_DATA] [GEOGRAPHIC_DATA] [GEOGRAPHIC_DATA] [GEOGRAPHIC_DATA] …"
click div
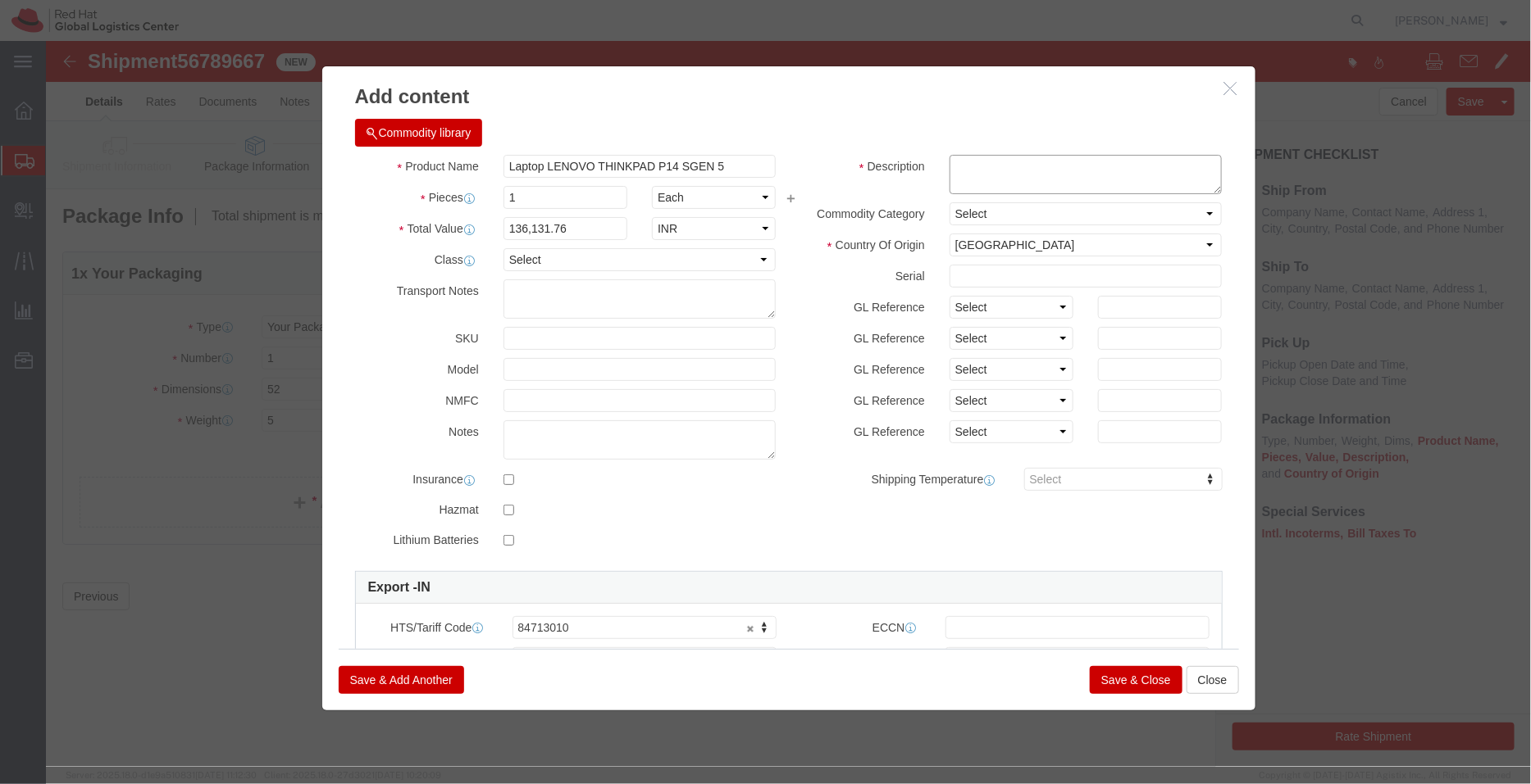
click textarea
type textarea "Internal transfer to associate"
click input "Laptop LENOVO THINKPAD P14 SGEN 5"
type input "Laptop- LENOVO THINKPAD P14 SGEN 5"
click button "Save & Close"
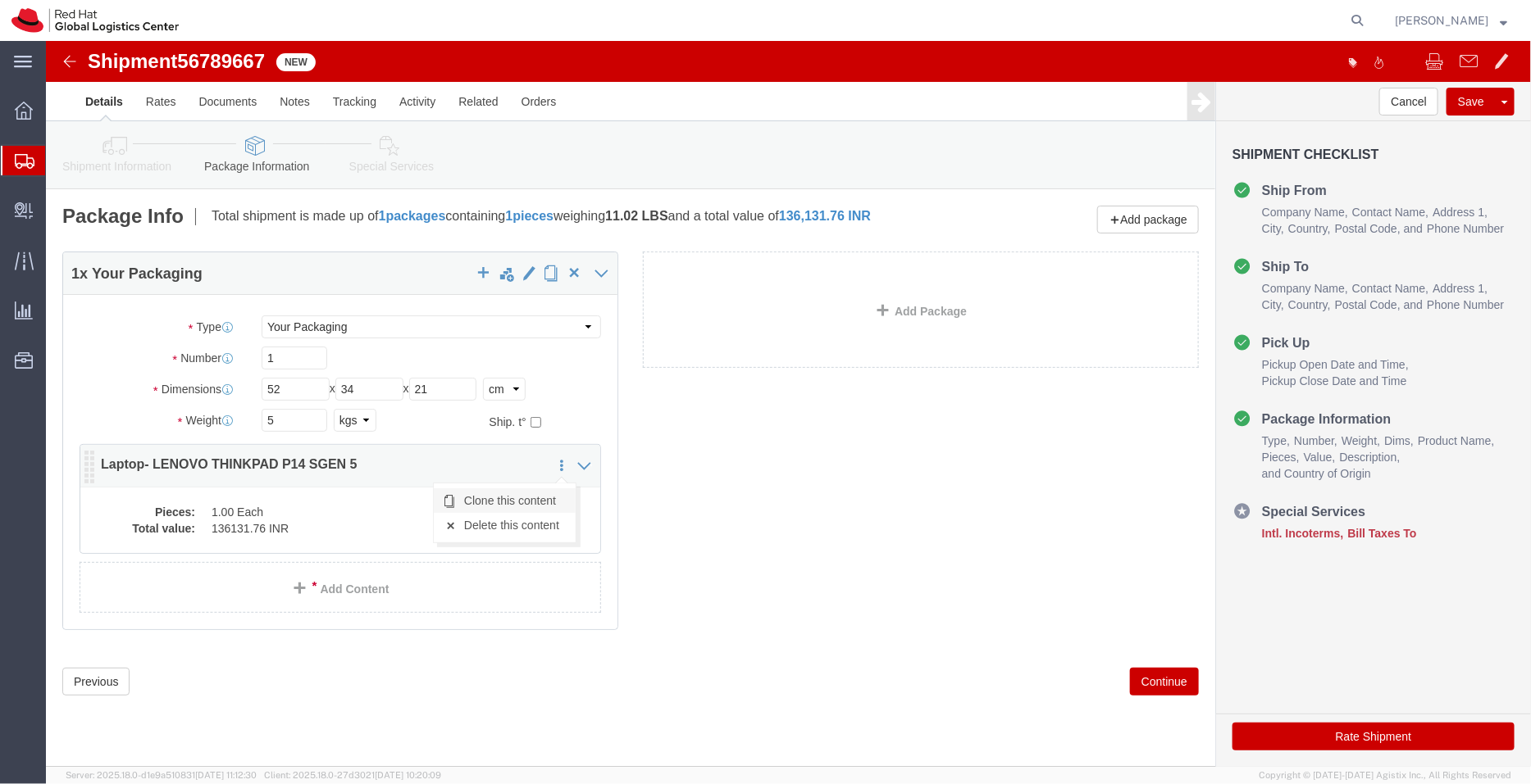
click link "Clone this content"
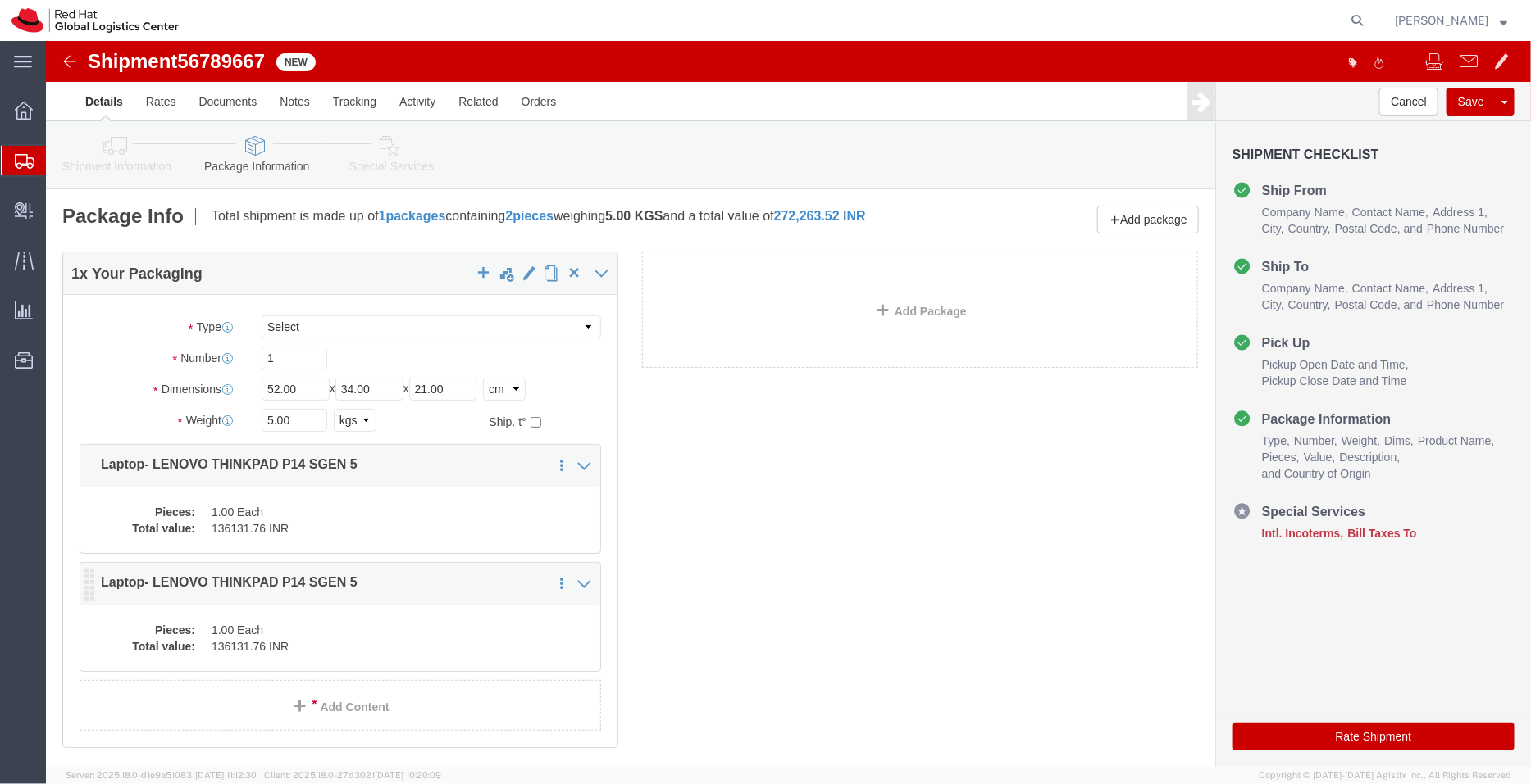
click dd "1.00 Each"
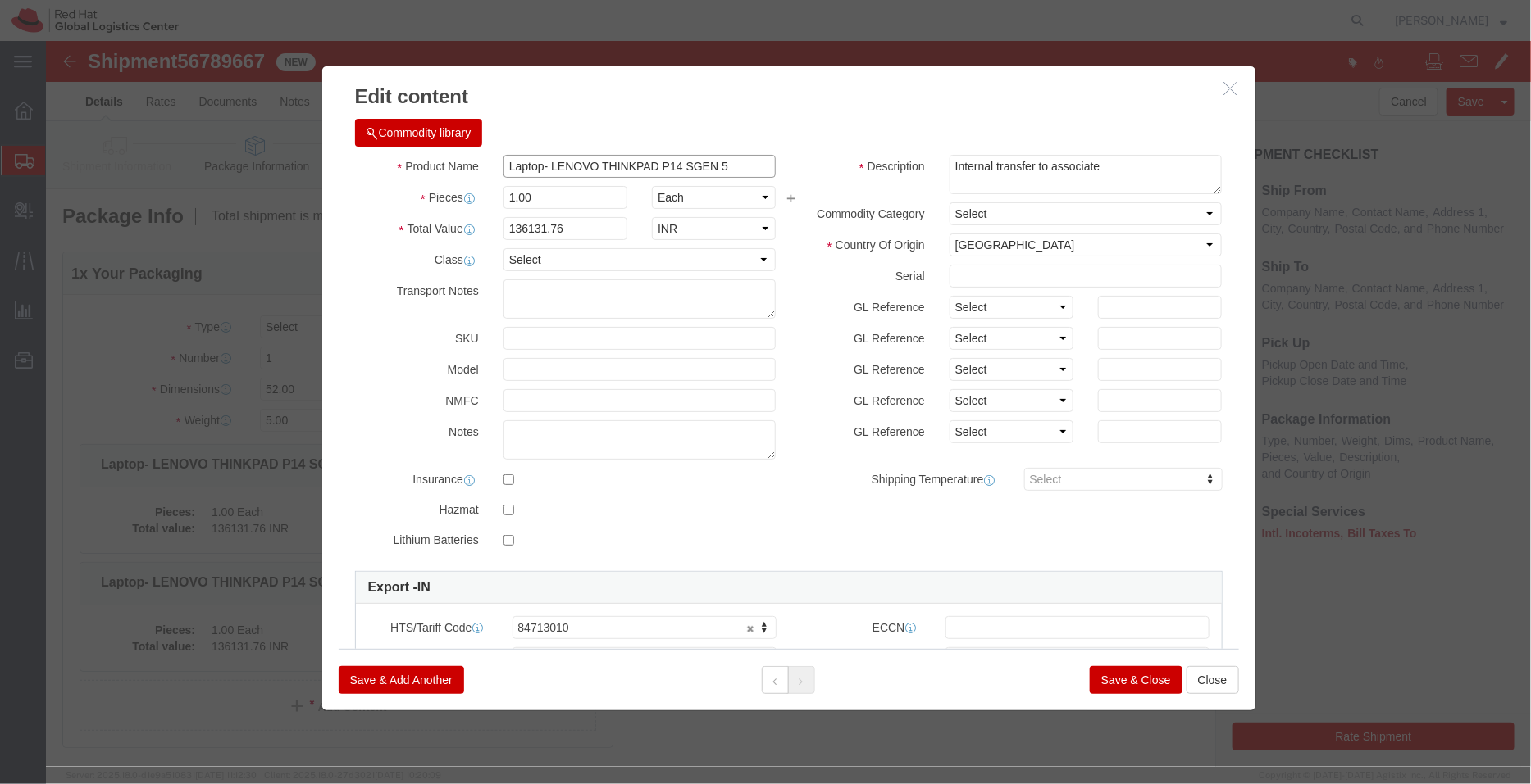
drag, startPoint x: 694, startPoint y: 120, endPoint x: 387, endPoint y: 111, distance: 307.1
click div "Commodity library Product Name Laptop- LENOVO THINKPAD P14 SGEN 5 Pieces 1.00 S…"
paste input "Docking Station Hybrid USB-C -Dock"
type input "Docking Station Hybrid USB-C -Dock"
drag, startPoint x: 541, startPoint y: 584, endPoint x: 467, endPoint y: 575, distance: 74.5
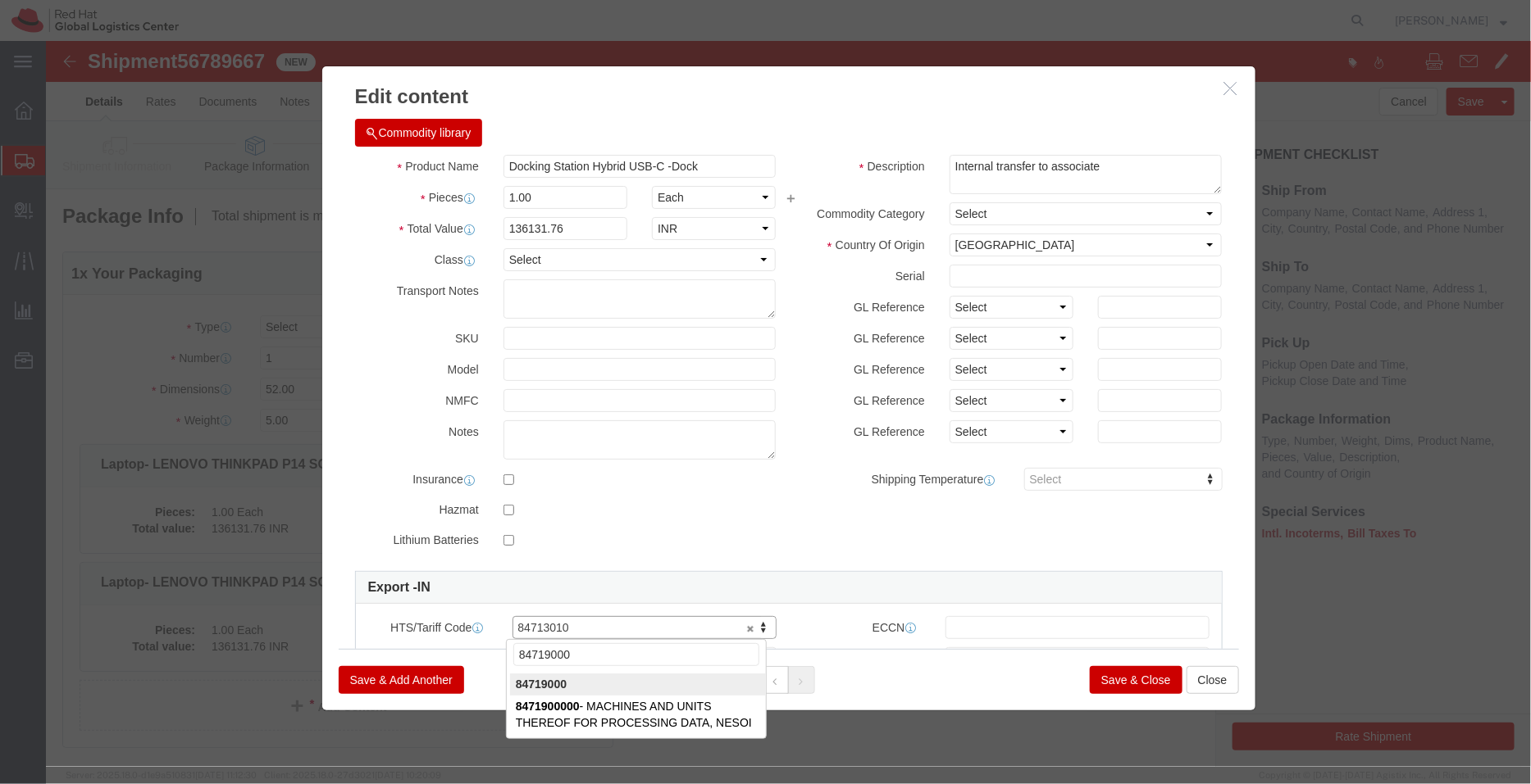
type input "84719000"
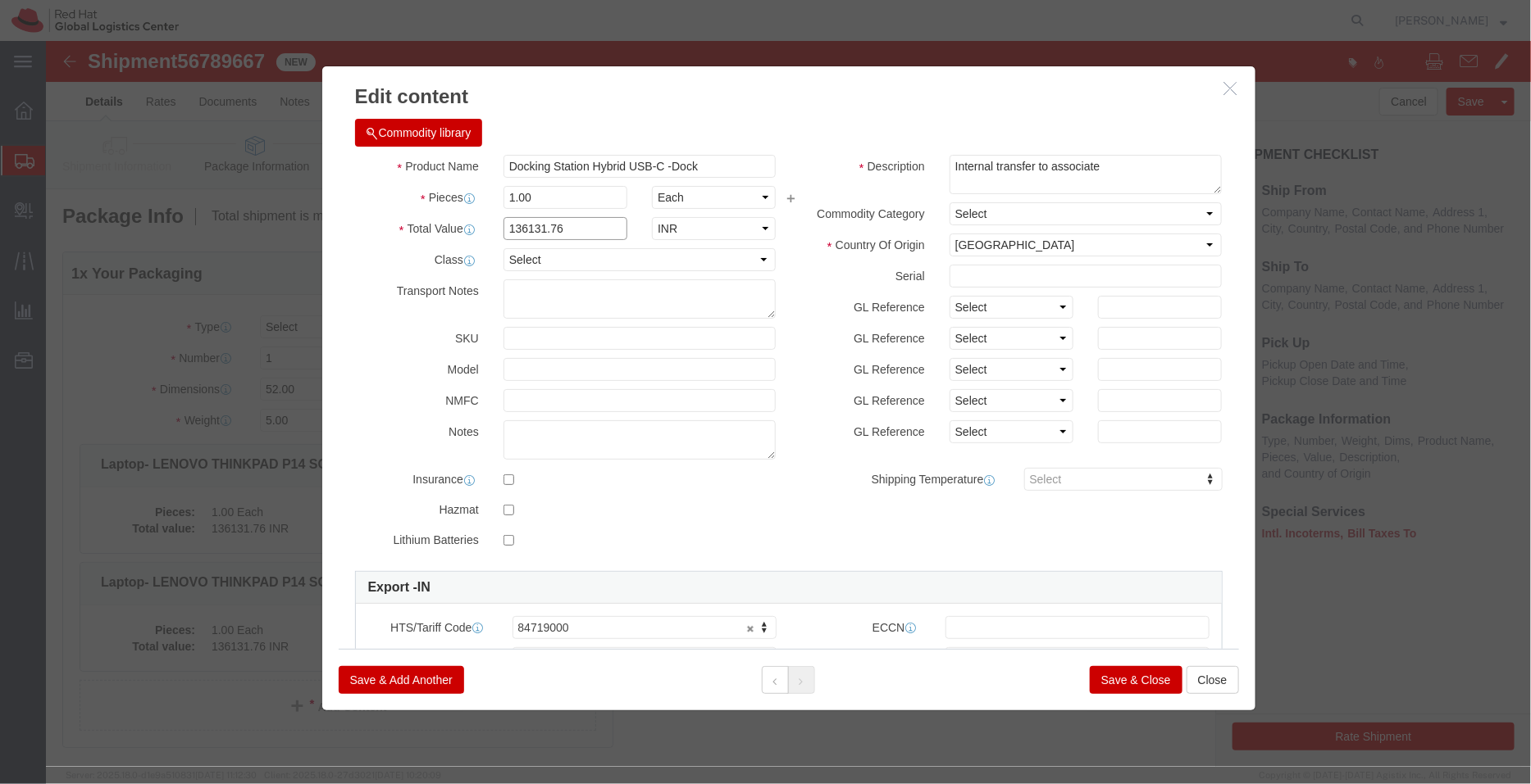
drag, startPoint x: 530, startPoint y: 183, endPoint x: 400, endPoint y: 171, distance: 130.6
click div "Product Name Docking Station Hybrid USB-C -Dock Pieces 1.00 Select Bag Barrels …"
paste input "6,231.23"
type input "16,231.23"
click div "Commodity library"
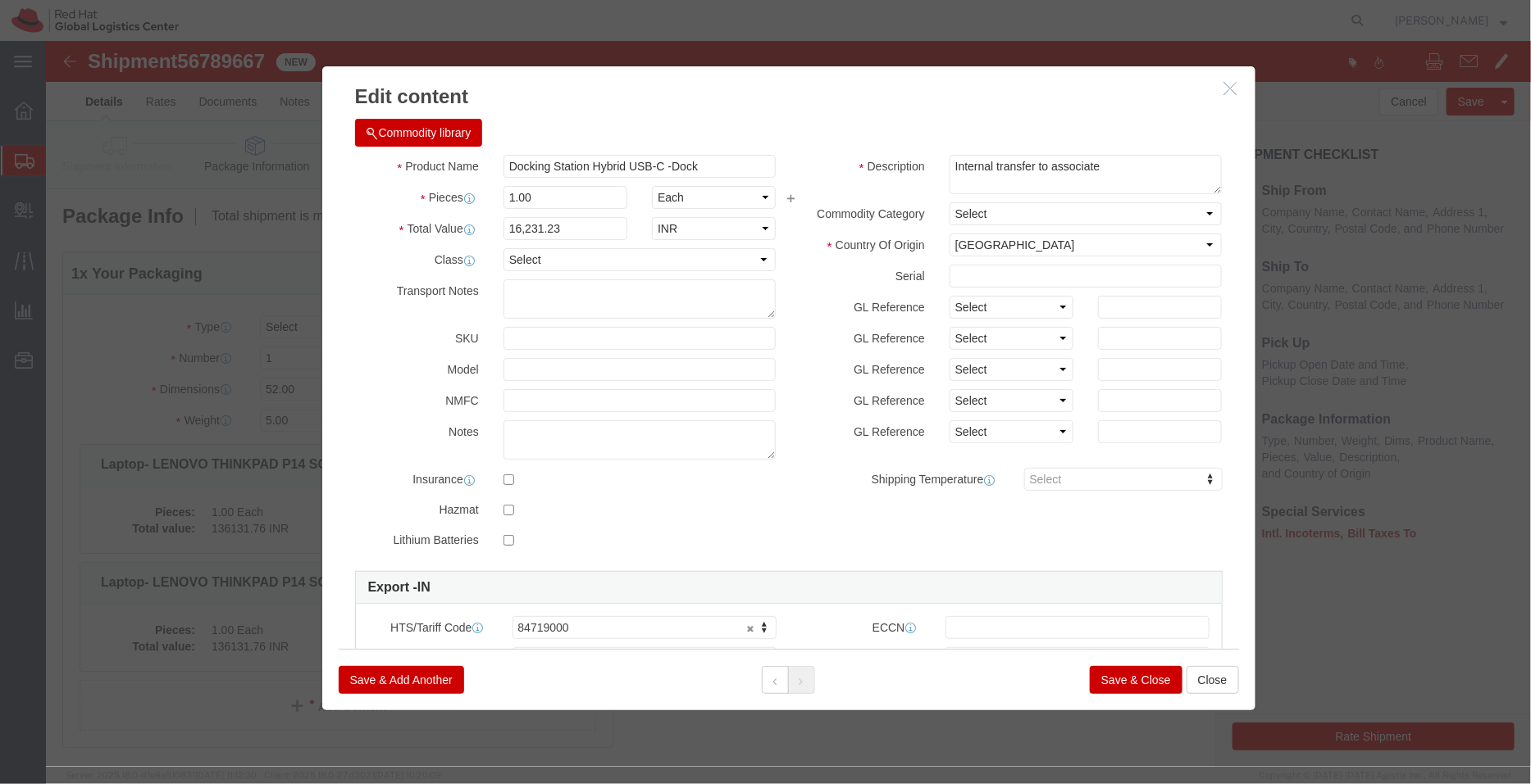
click button "Save & Close"
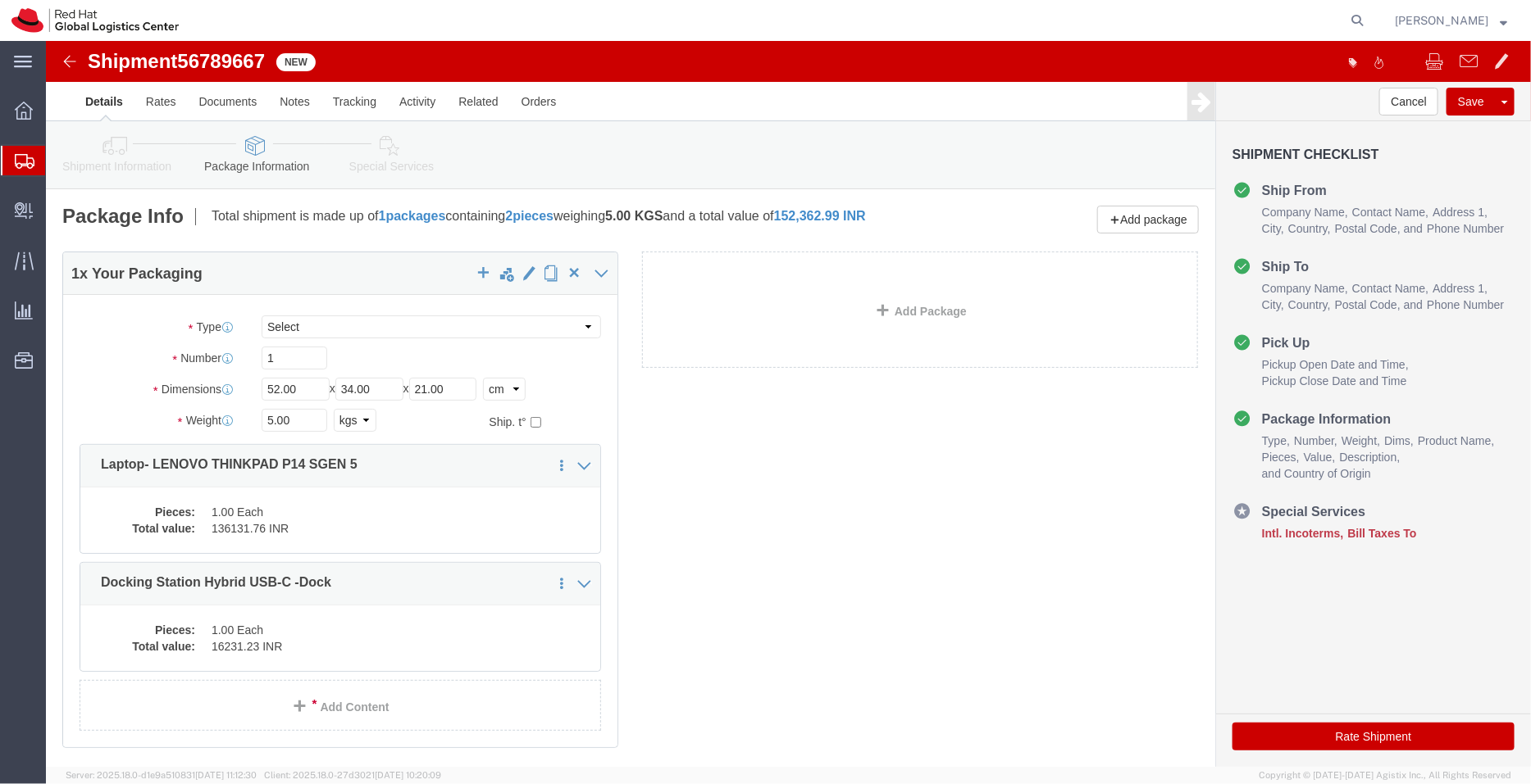
click link "Special Services"
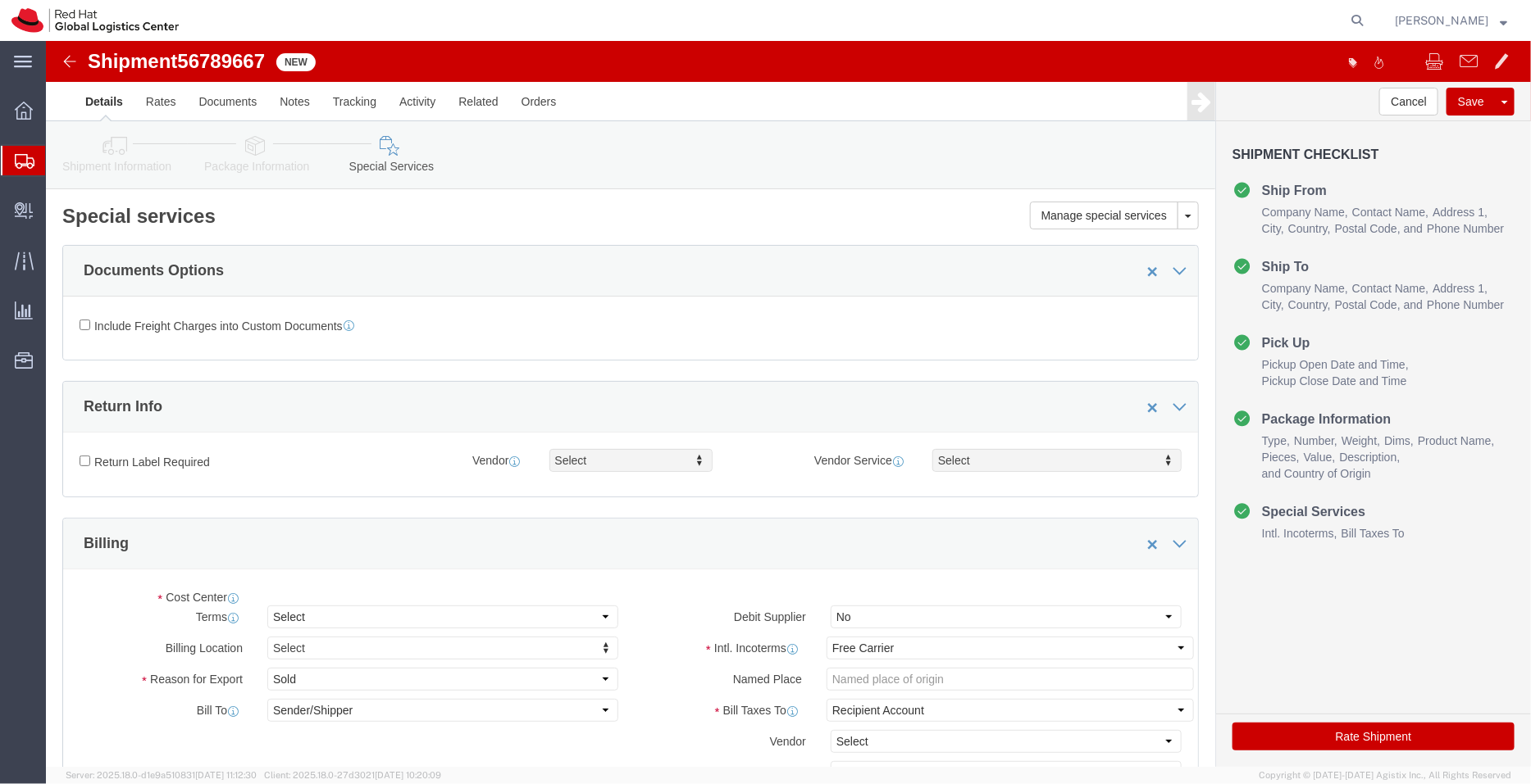
select select "COSTCENTER"
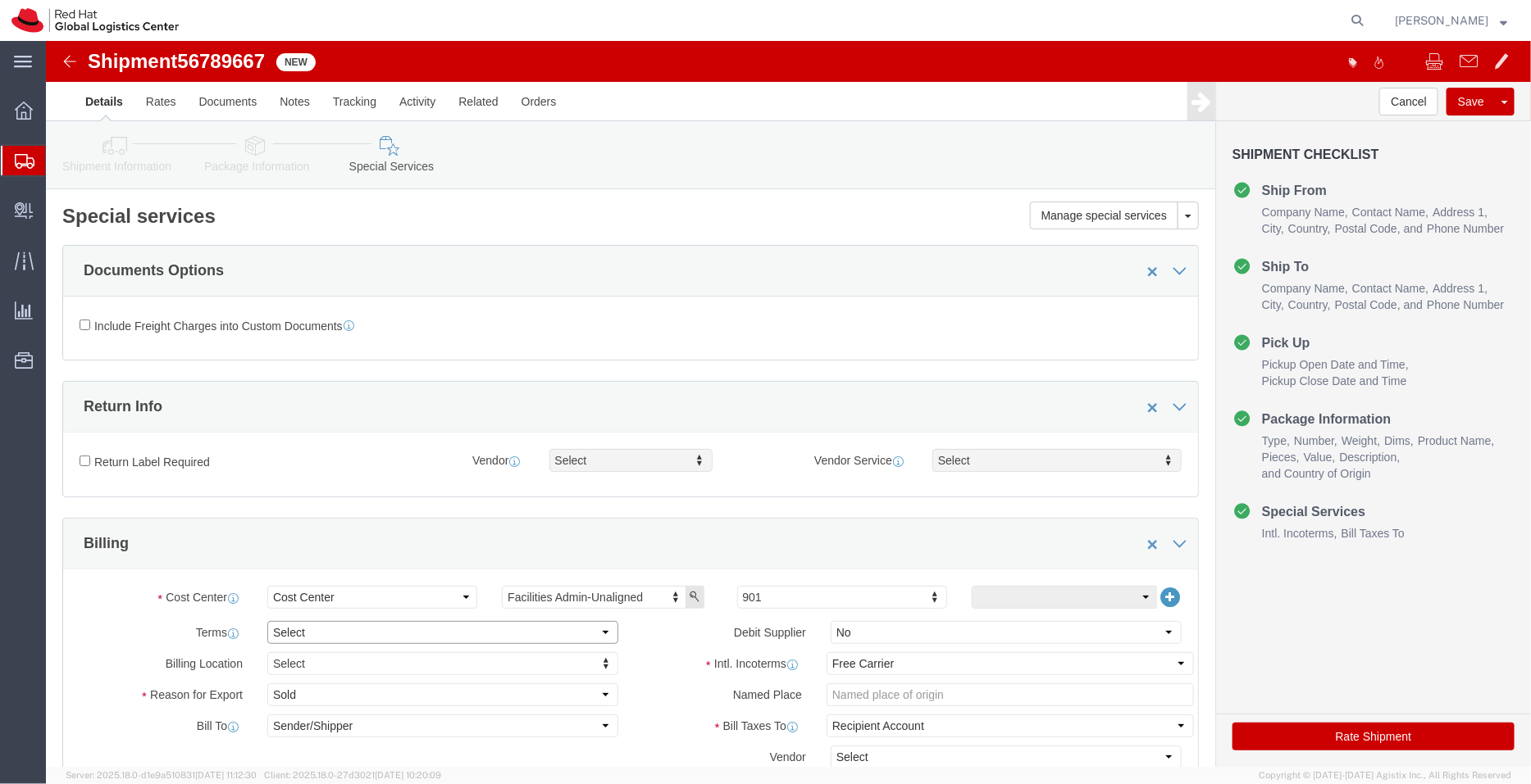
click select "Select Free of Charge Free of Cost NET 30 NET 45 NET 60 See Comment"
select select "FREE_OF_COST"
click select "Select Free of Charge Free of Cost NET 30 NET 45 NET 60 See Comment"
click select "Select Gift Personal Effects Repair/Warranty Return Sample Sold Temporary/Not S…"
select select "TEMPORARY"
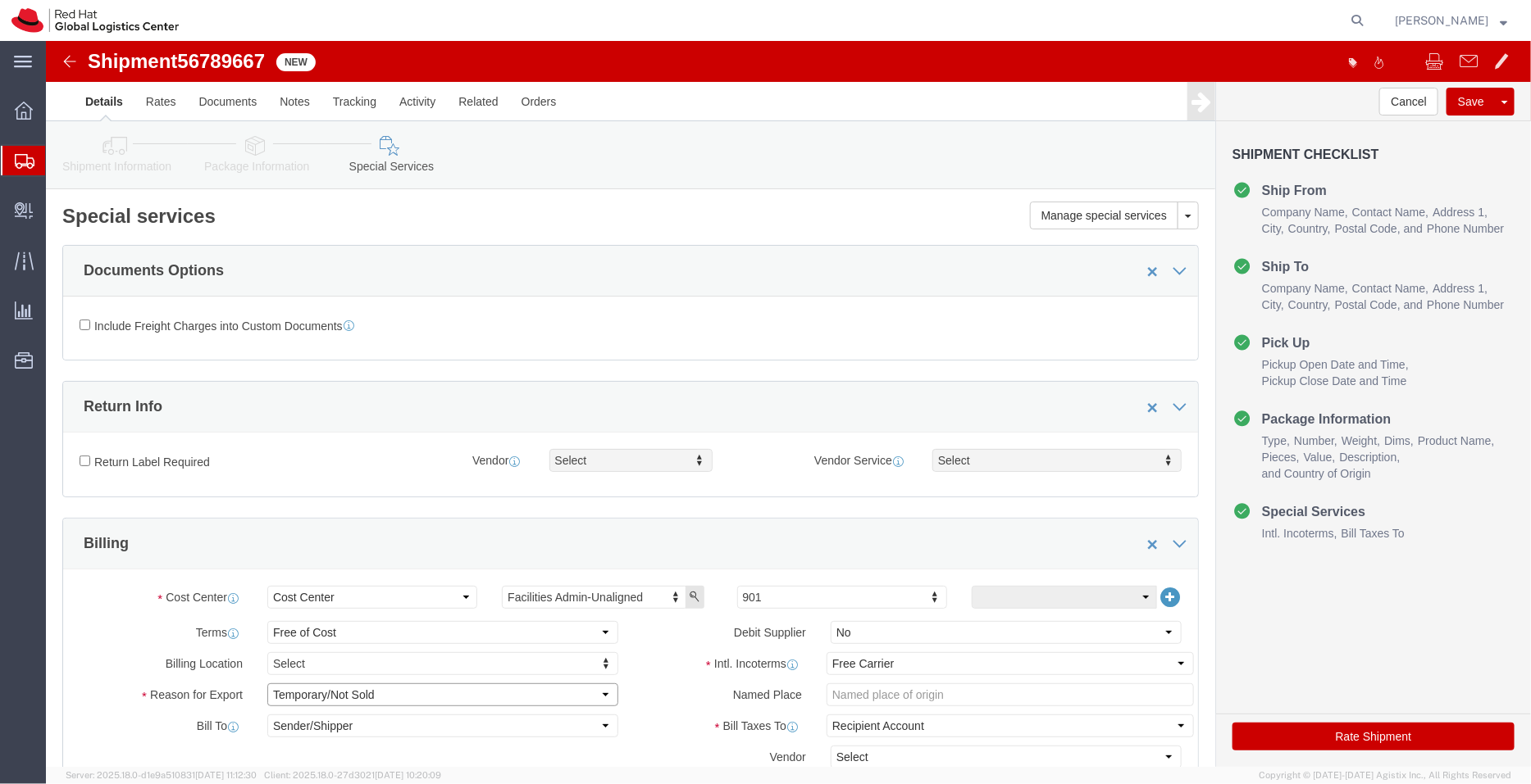
click select "Select Gift Personal Effects Repair/Warranty Return Sample Sold Temporary/Not S…"
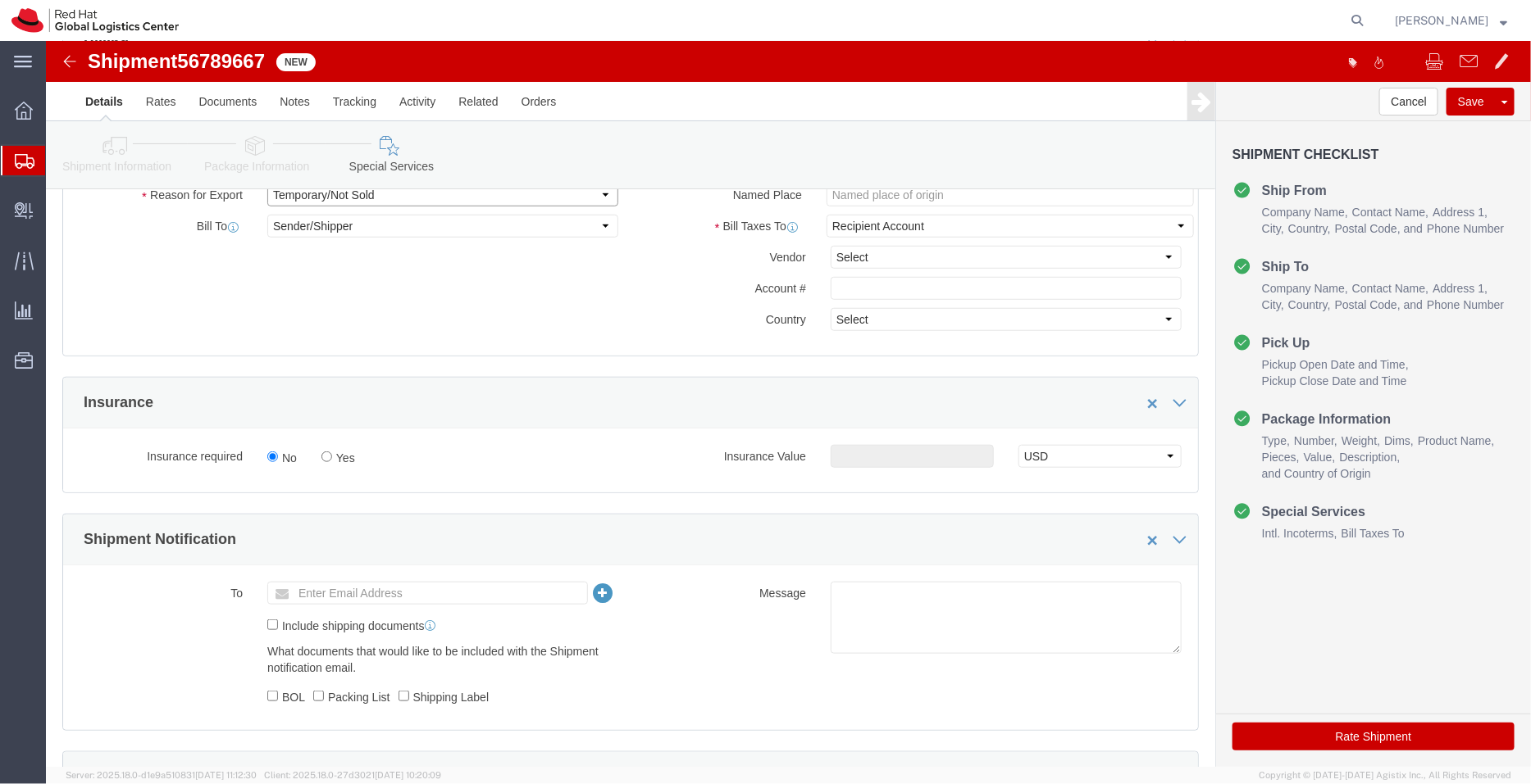
scroll to position [542, 0]
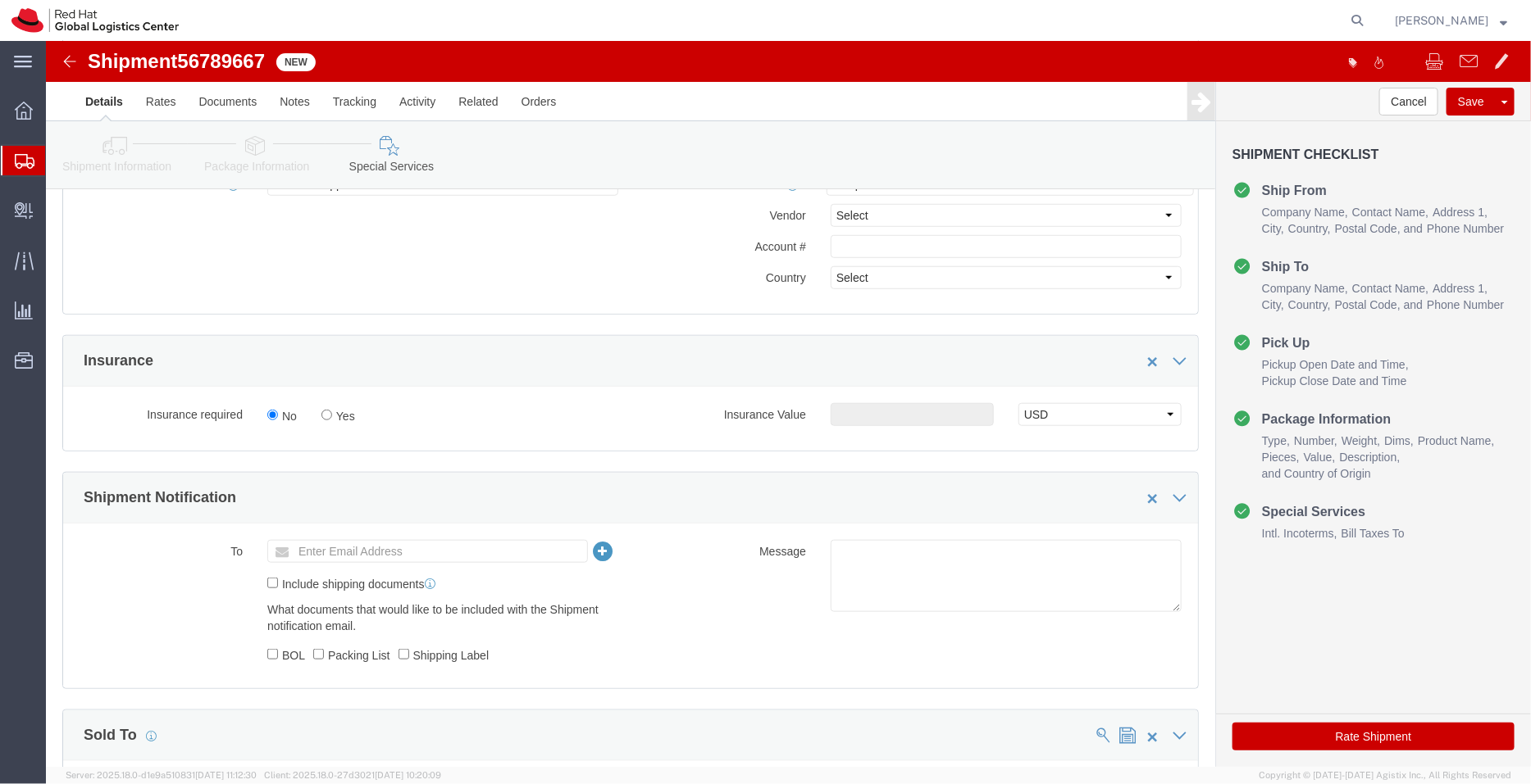
click link "Package Information"
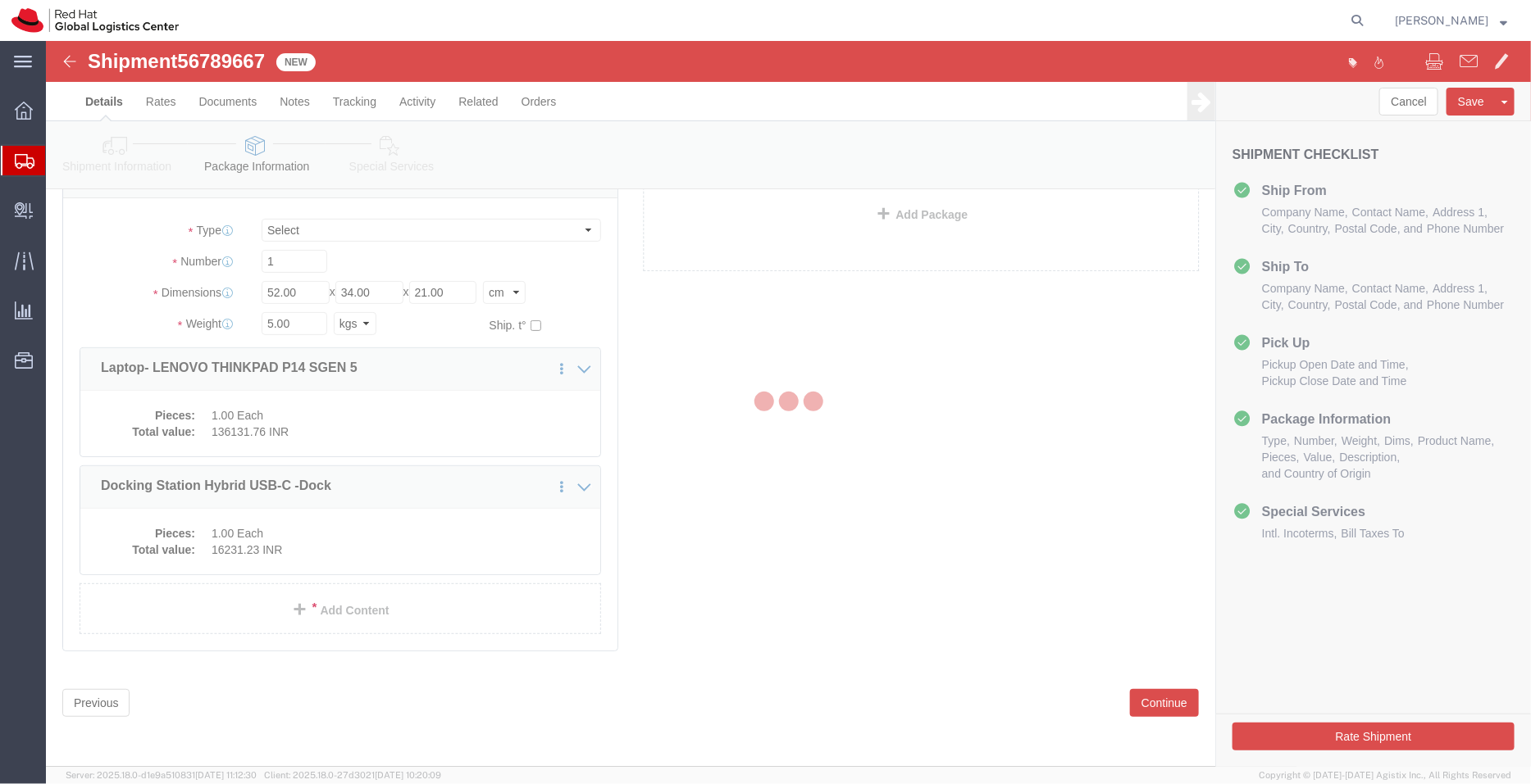
scroll to position [96, 0]
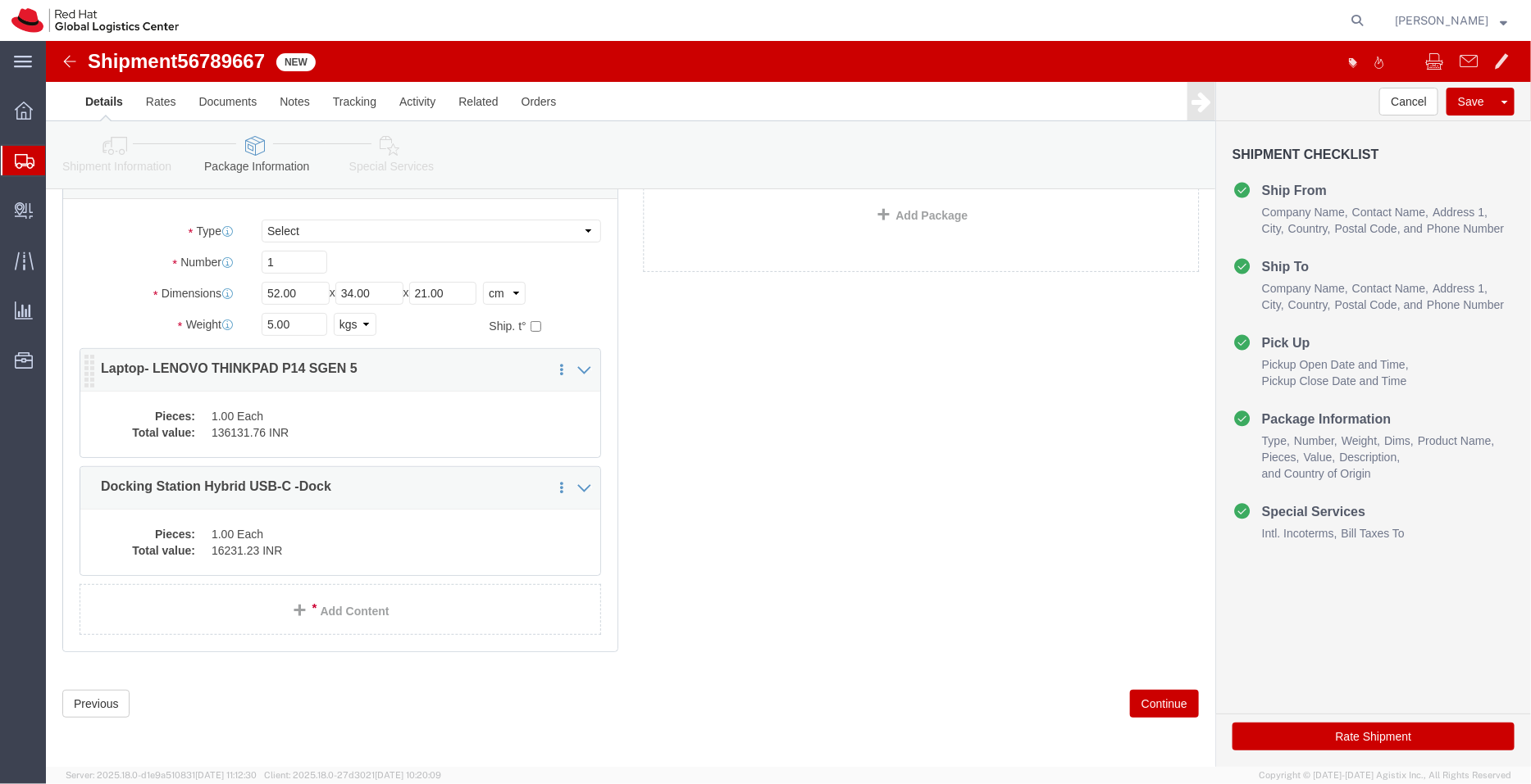
click dd "136131.76 INR"
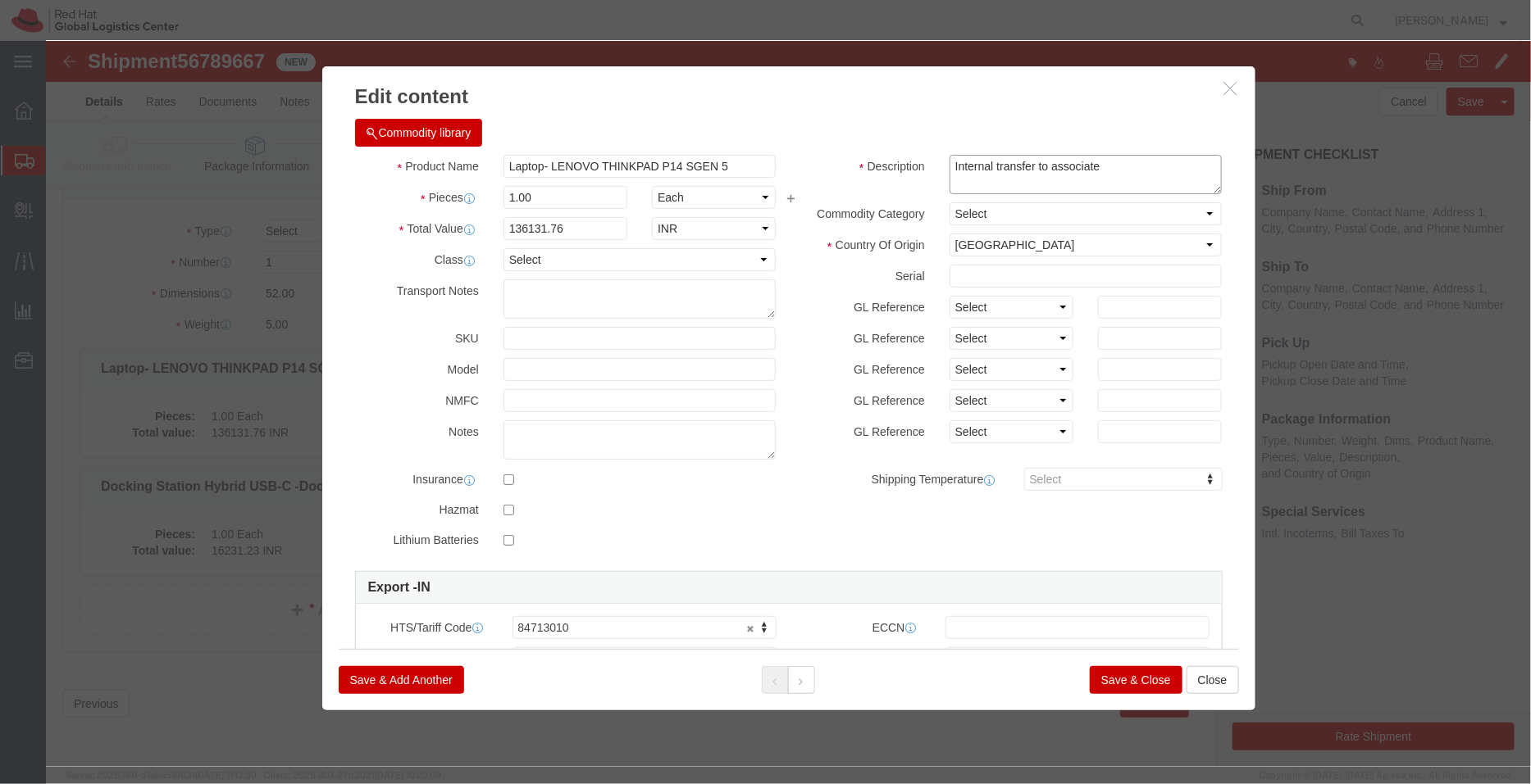
click textarea "Internal transfer to associate"
drag, startPoint x: 1132, startPoint y: 134, endPoint x: 1045, endPoint y: 121, distance: 88.0
click textarea "Internal transfer to associate"
type textarea "Internal transfer to associate (not for sale)"
click button "Save & Close"
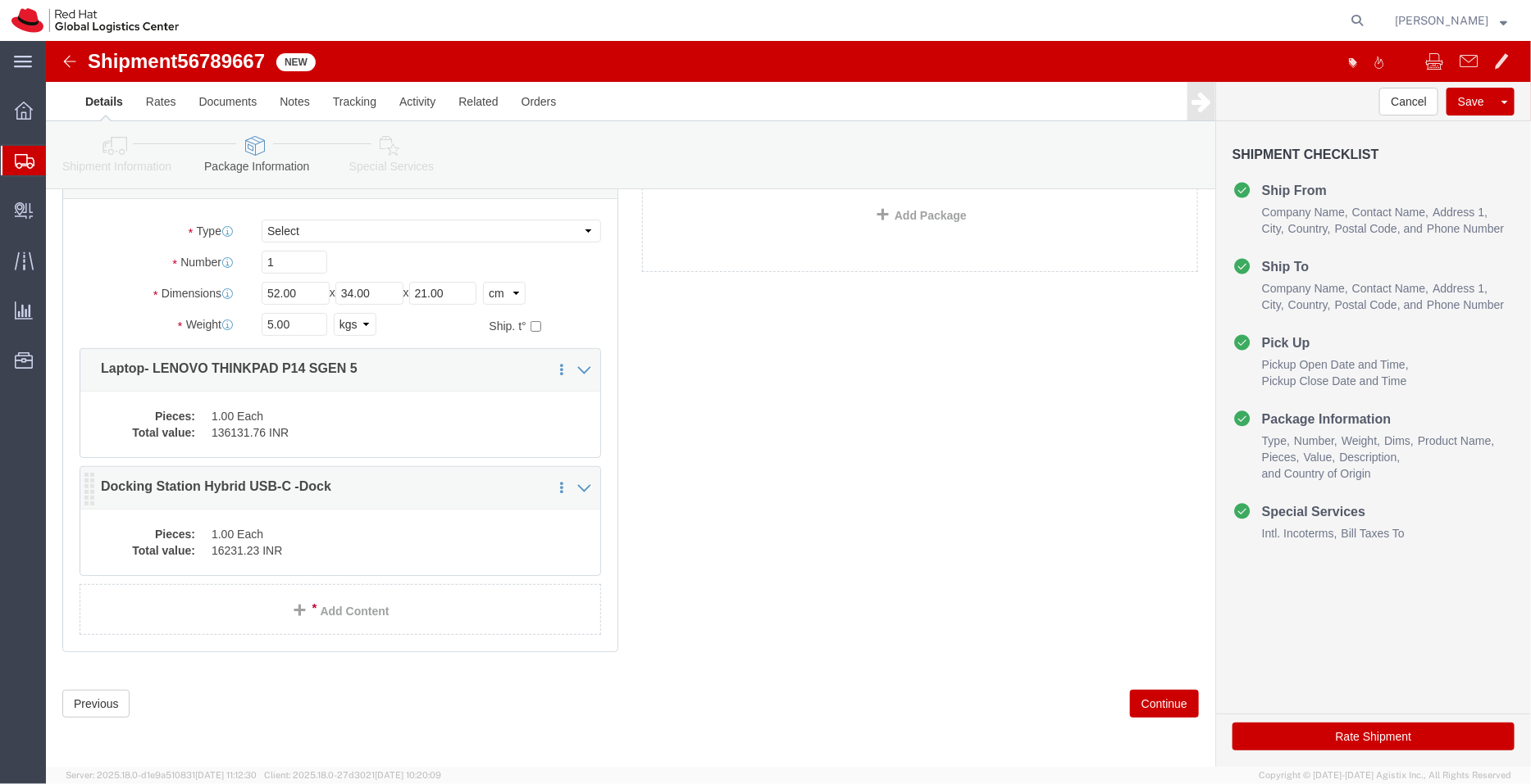
click dd "16231.23 INR"
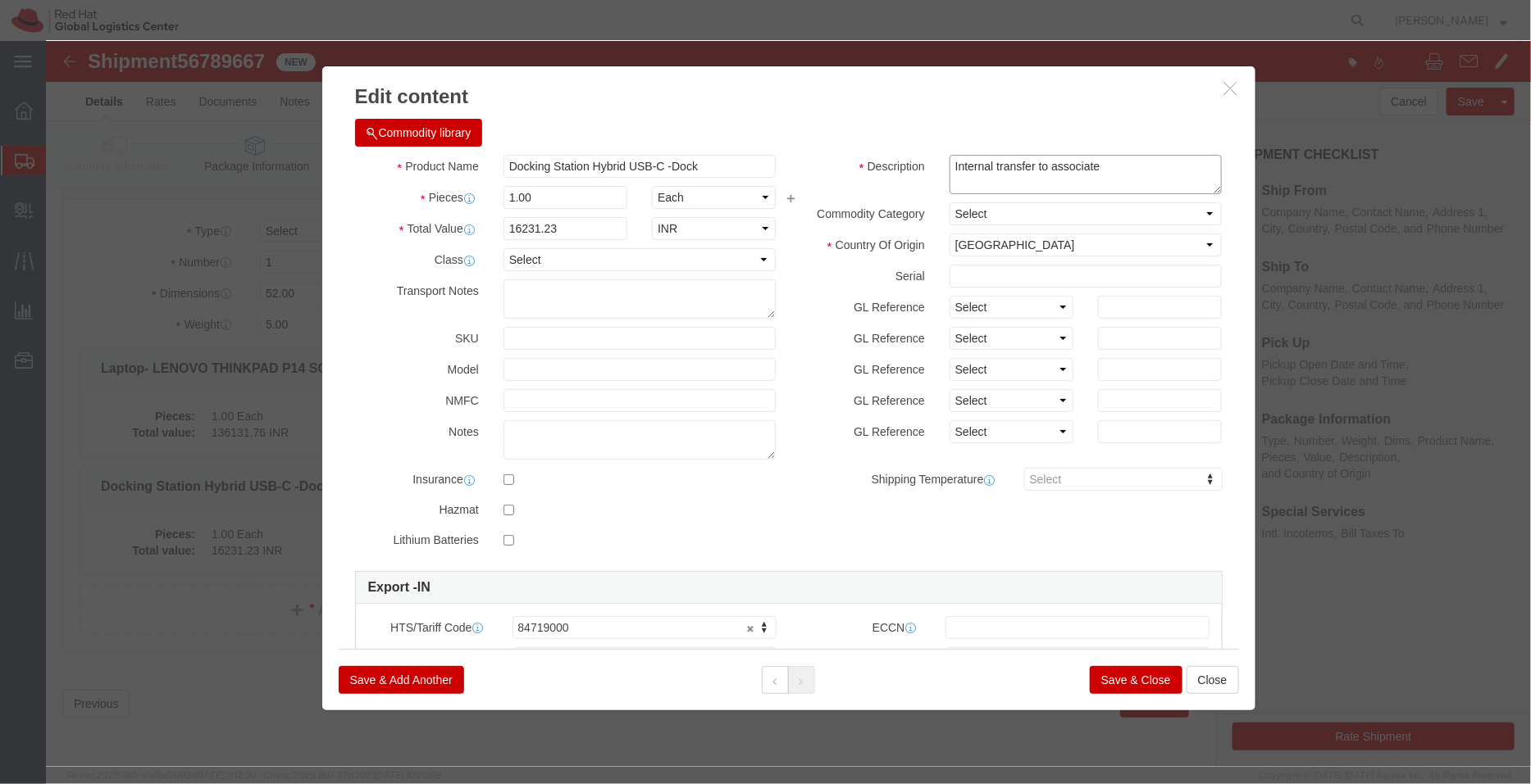
click textarea "Internal transfer to associate"
paste textarea "(not for sale)"
type textarea "Internal transfer to associate (not for sale)"
click button "Save & Close"
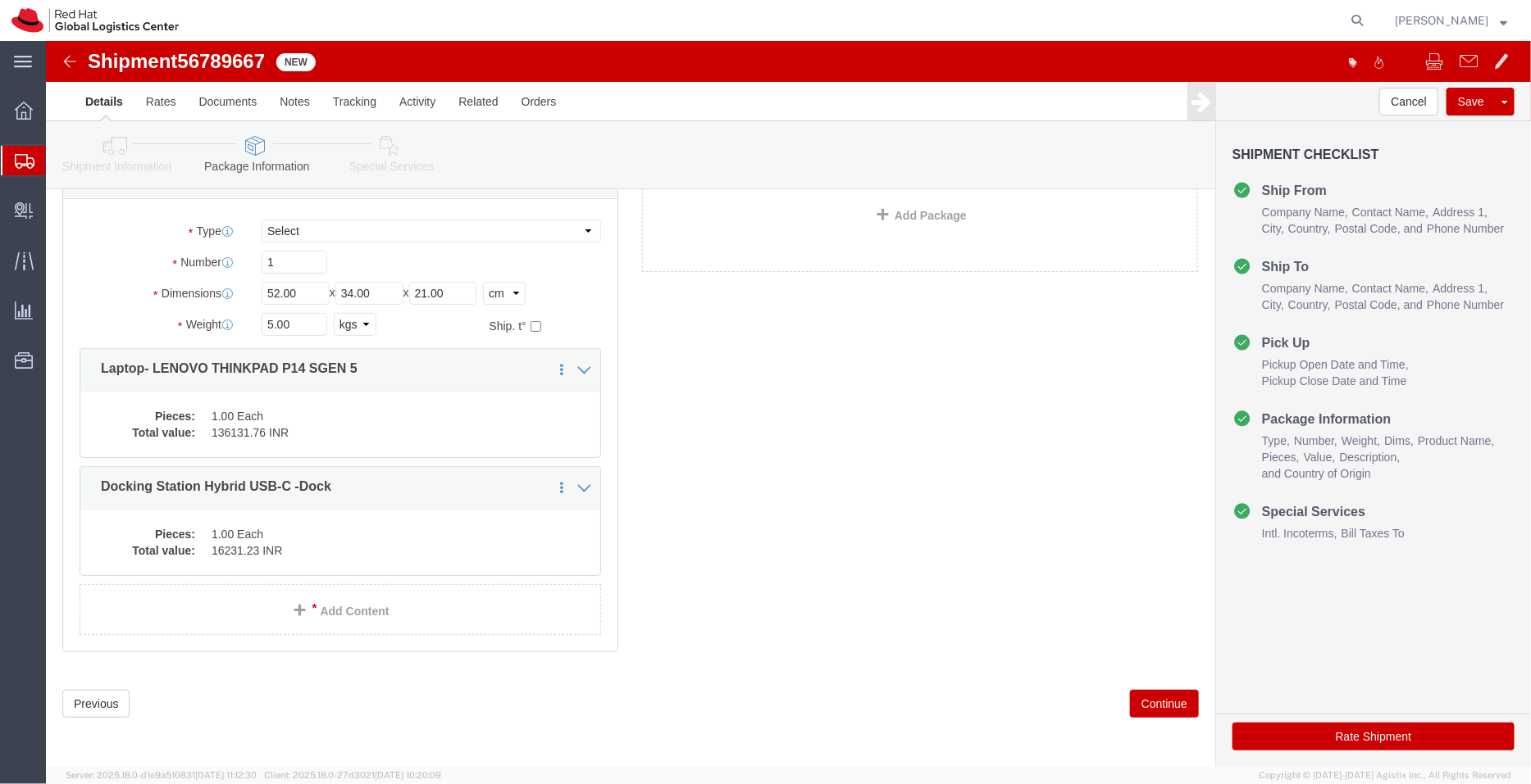
click link "Shipment Information"
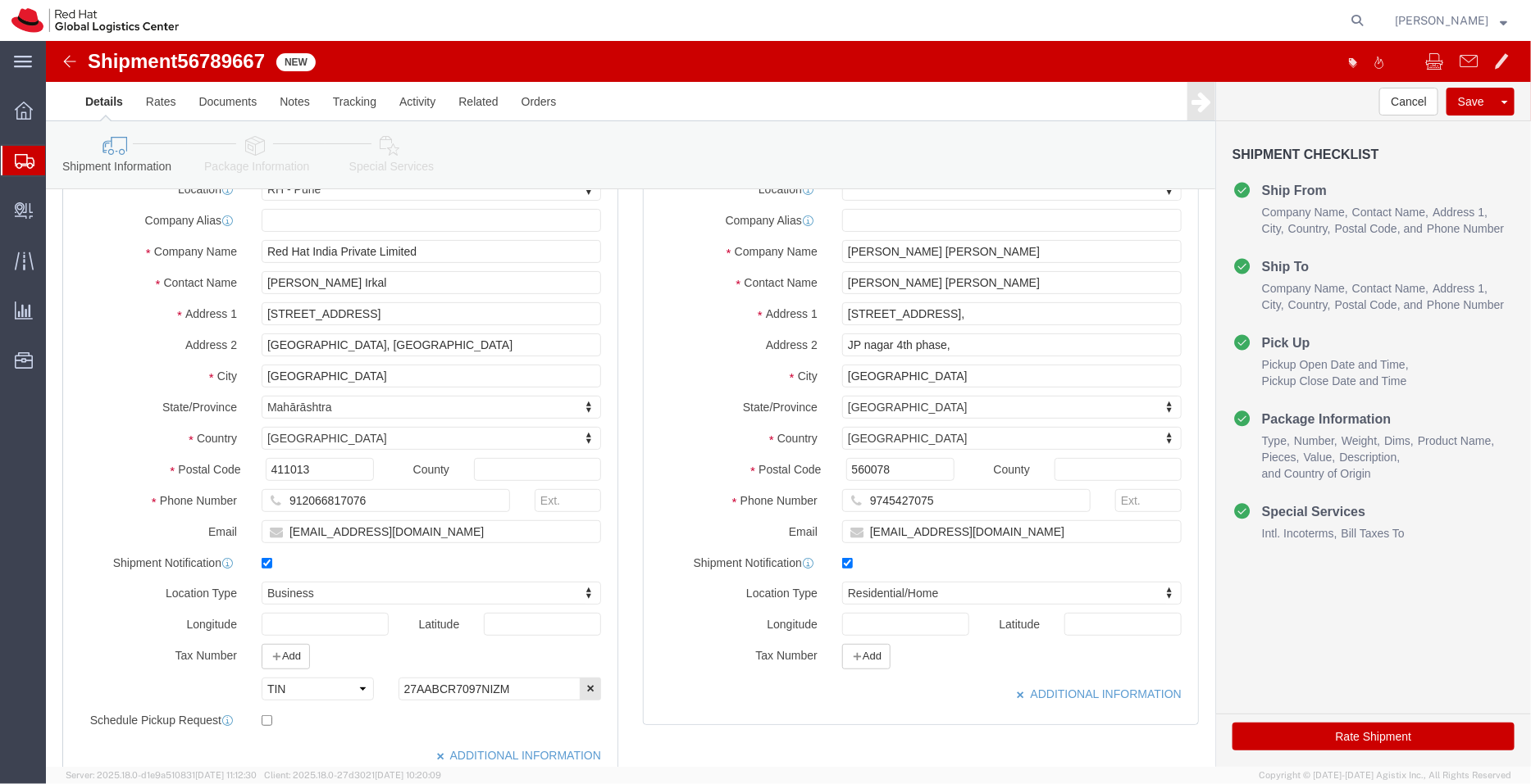
click link "Special Services"
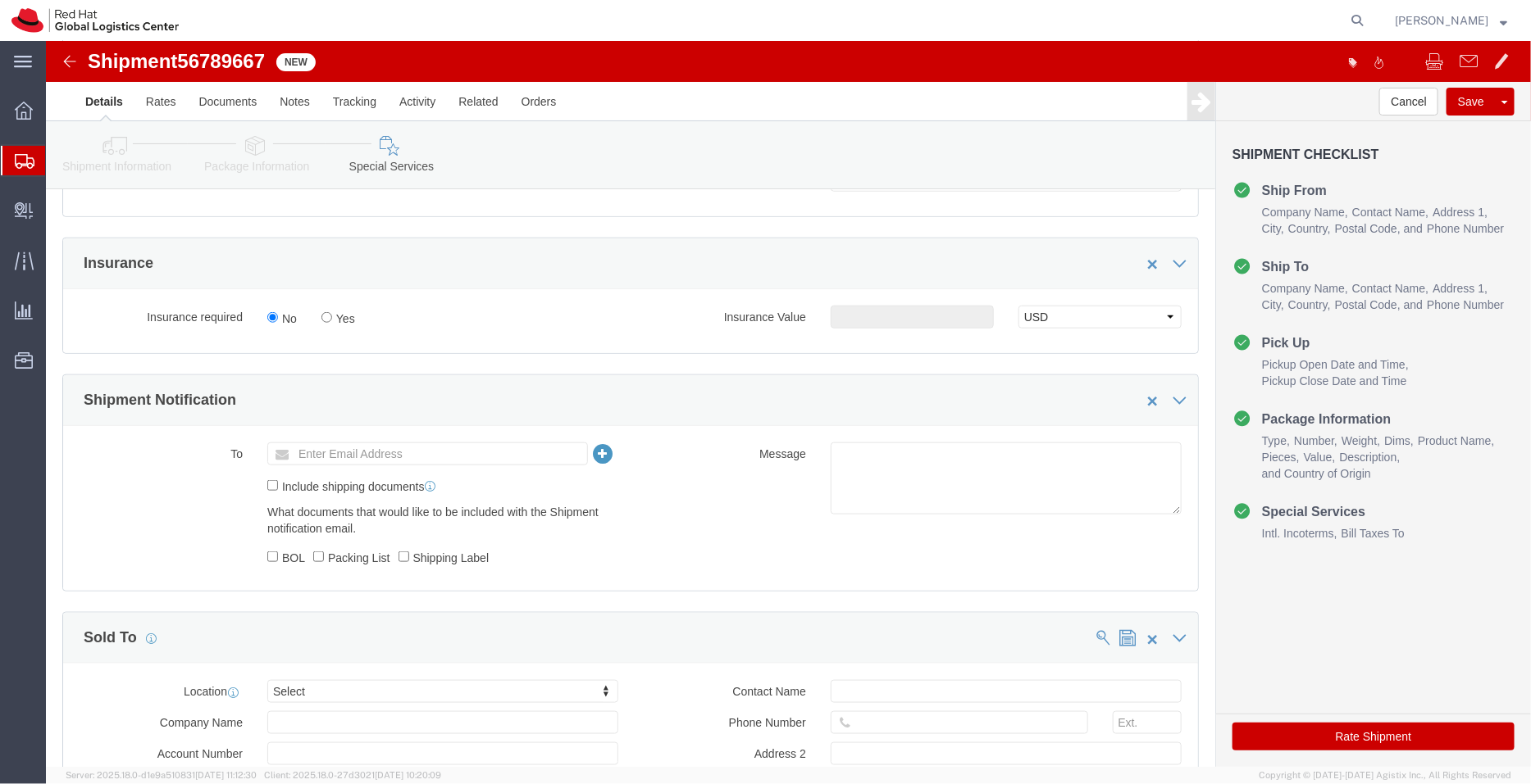
scroll to position [677, 0]
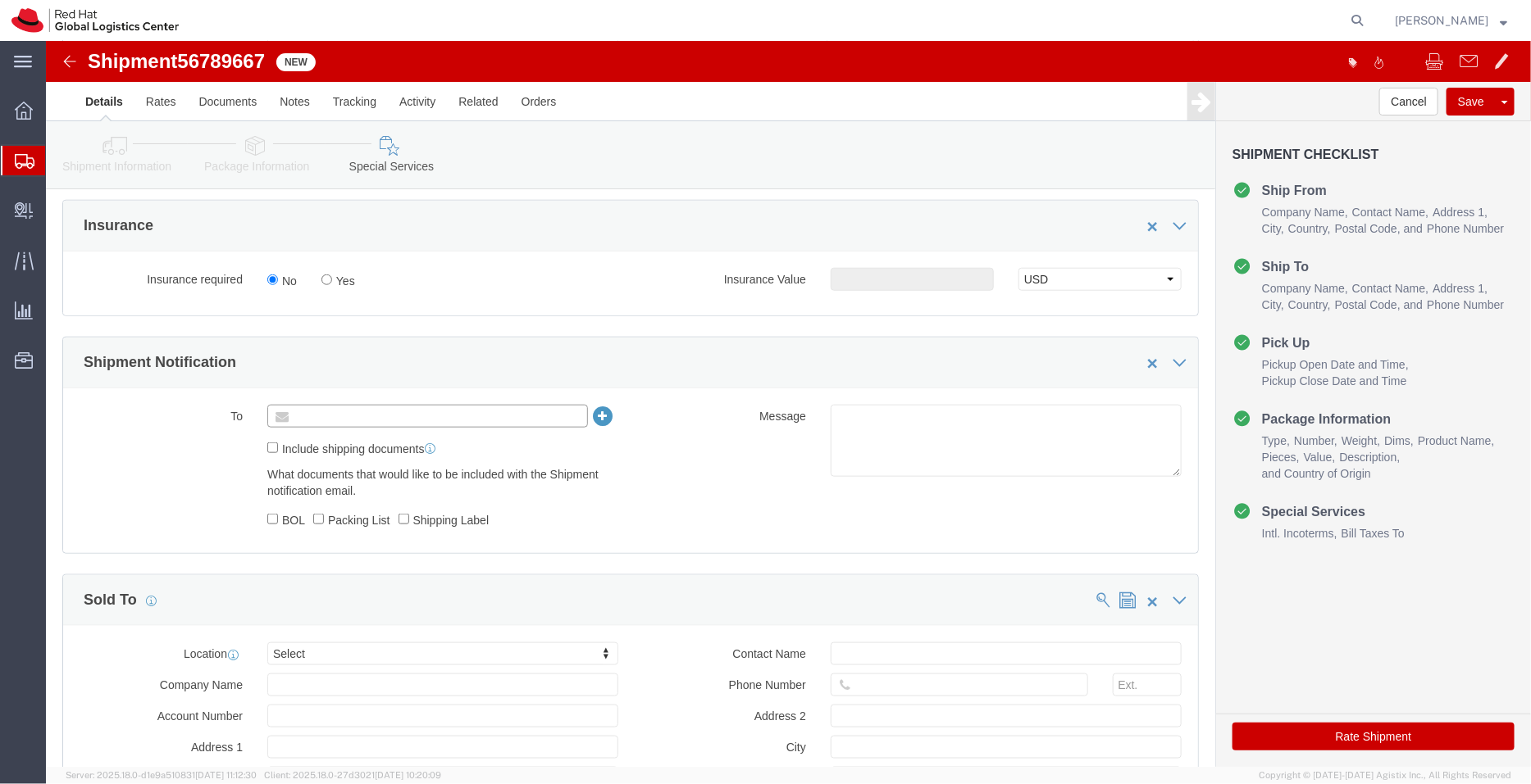
click input "text"
type input "[EMAIL_ADDRESS][DOMAIN_NAME]"
click textarea
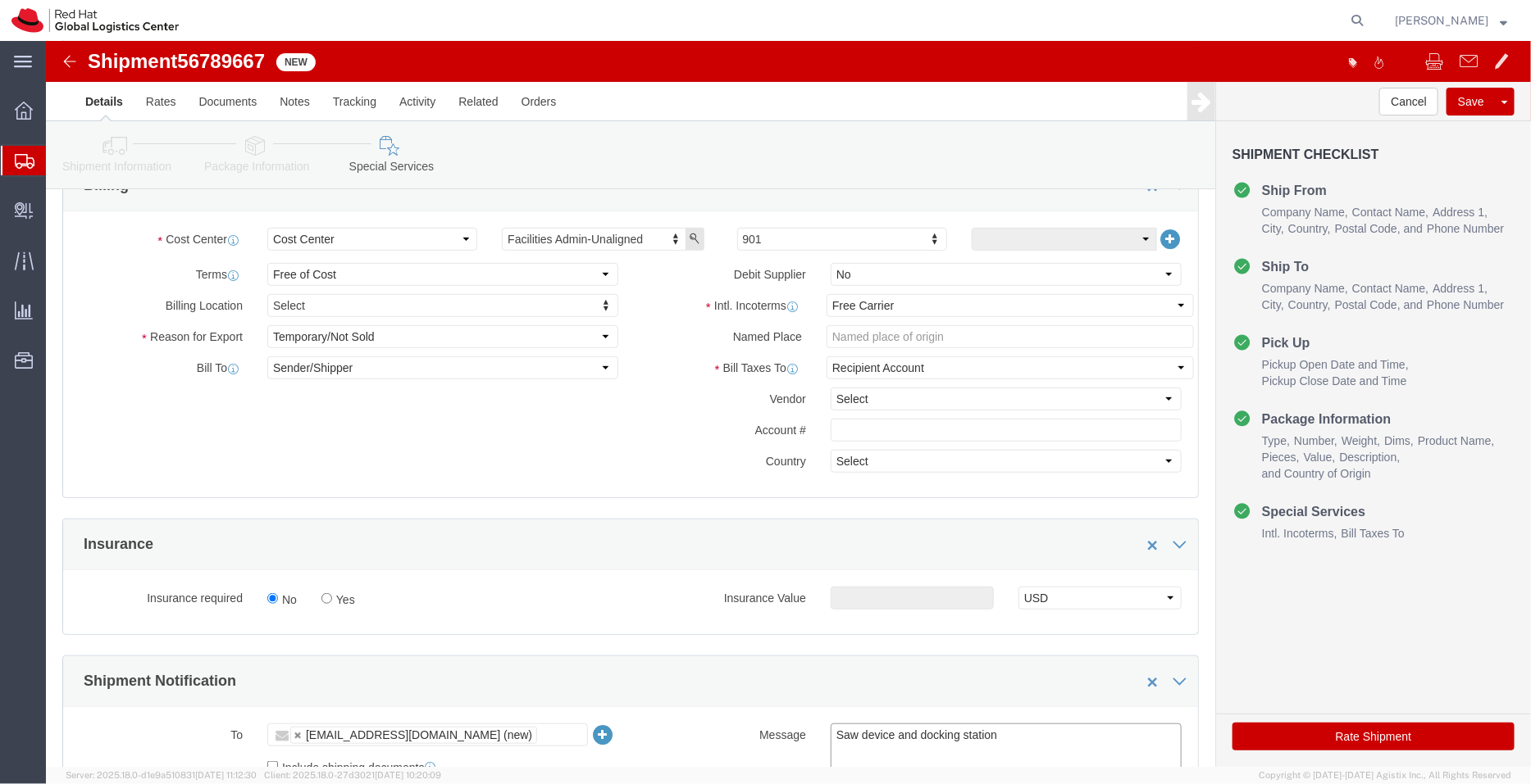
scroll to position [343, 0]
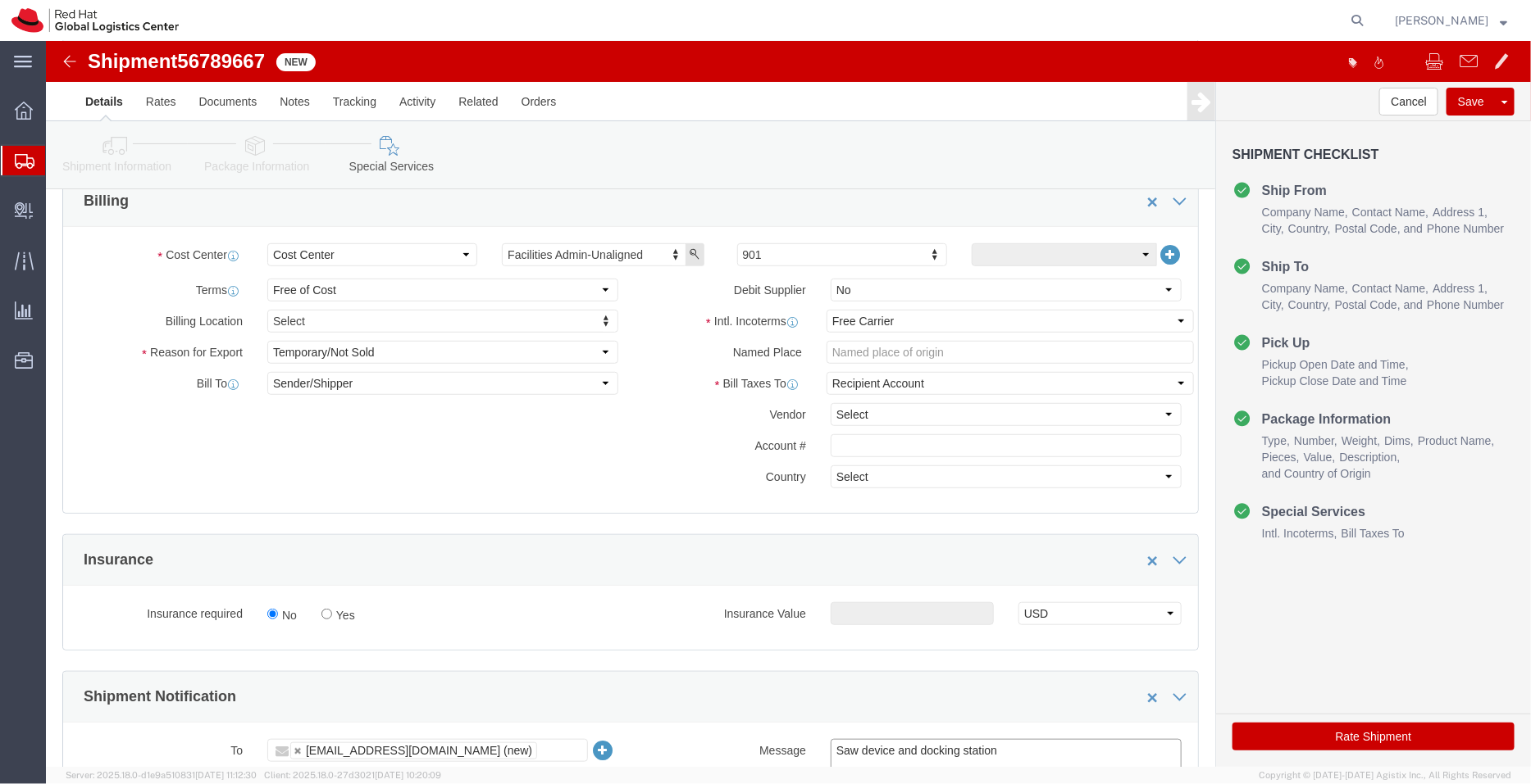
type textarea "Saw device and docking station"
click icon
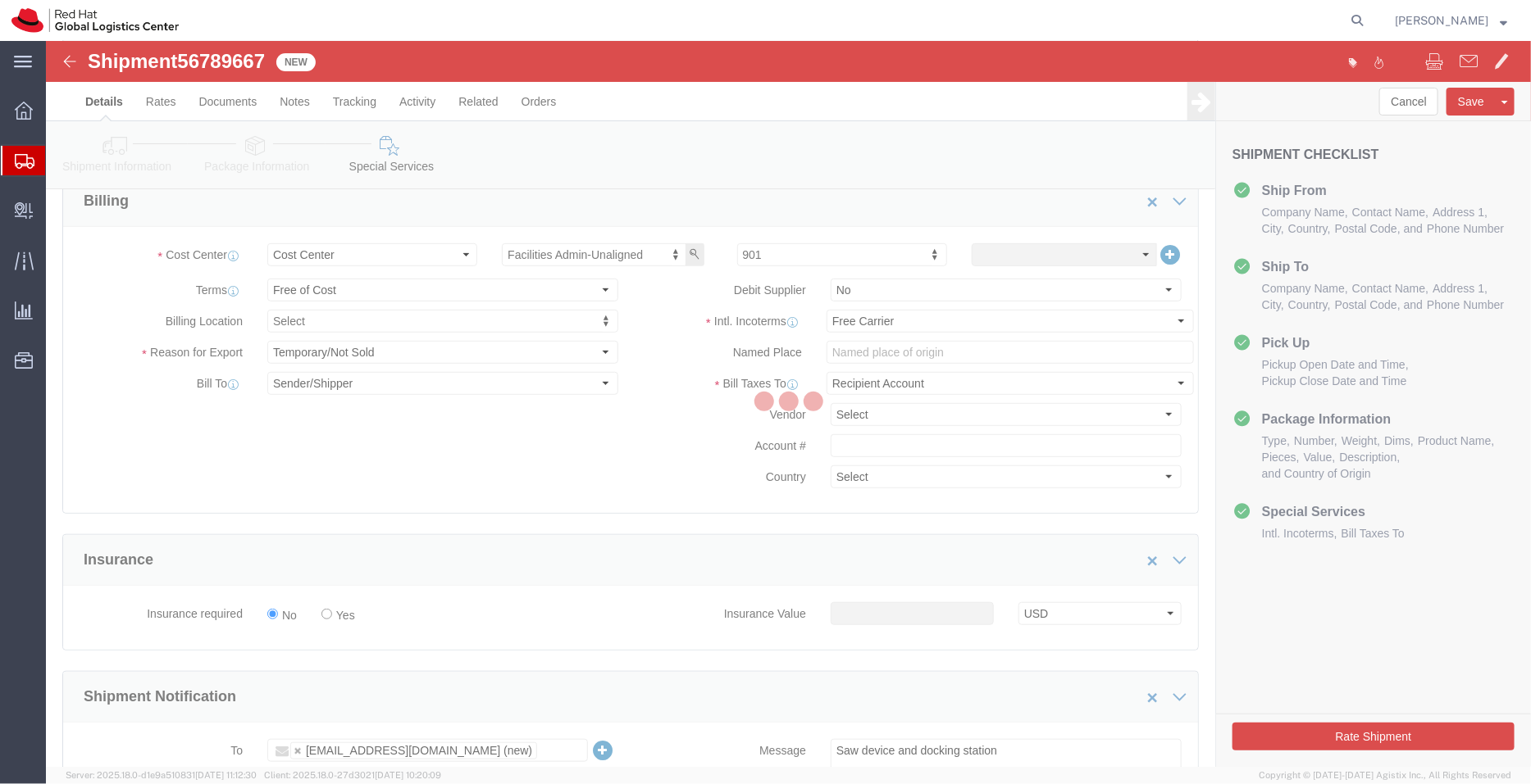
scroll to position [96, 0]
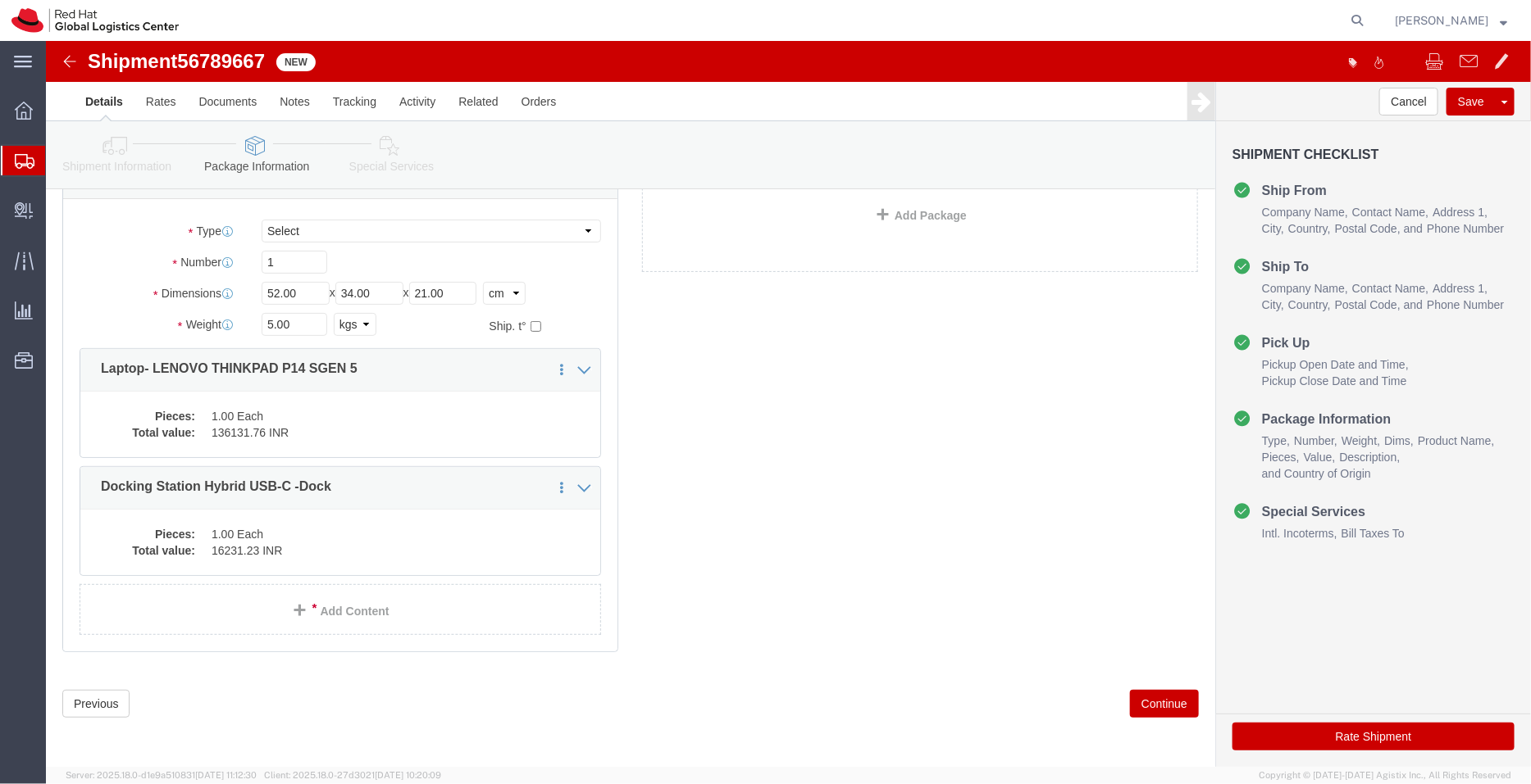
click icon
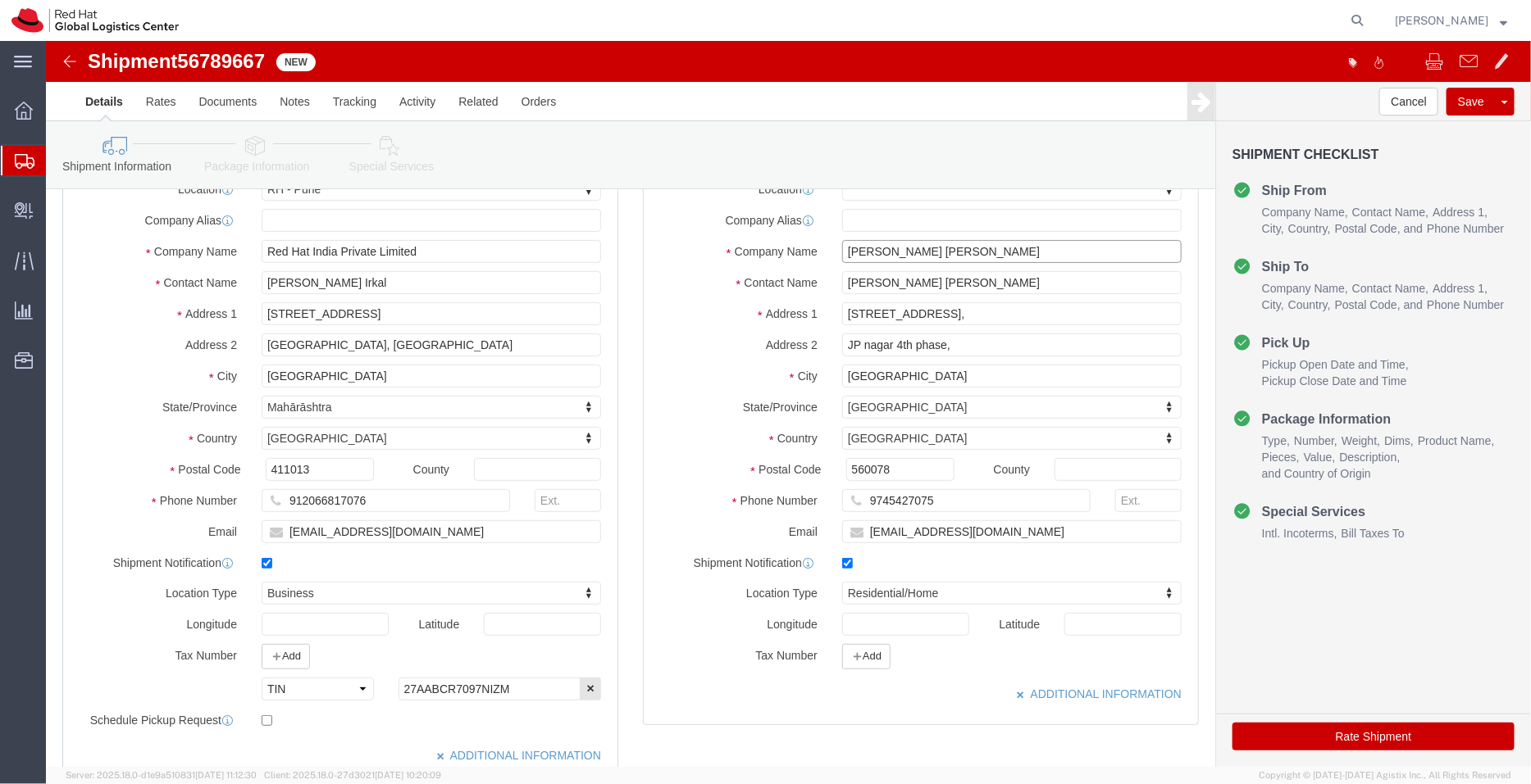
drag, startPoint x: 931, startPoint y: 206, endPoint x: 725, endPoint y: 206, distance: 206.0
click div "Company Name [PERSON_NAME] [PERSON_NAME]"
click ul "Details Rates Documents Notes Tracking Activity Related Orders"
